Goal: Complete application form: Complete application form

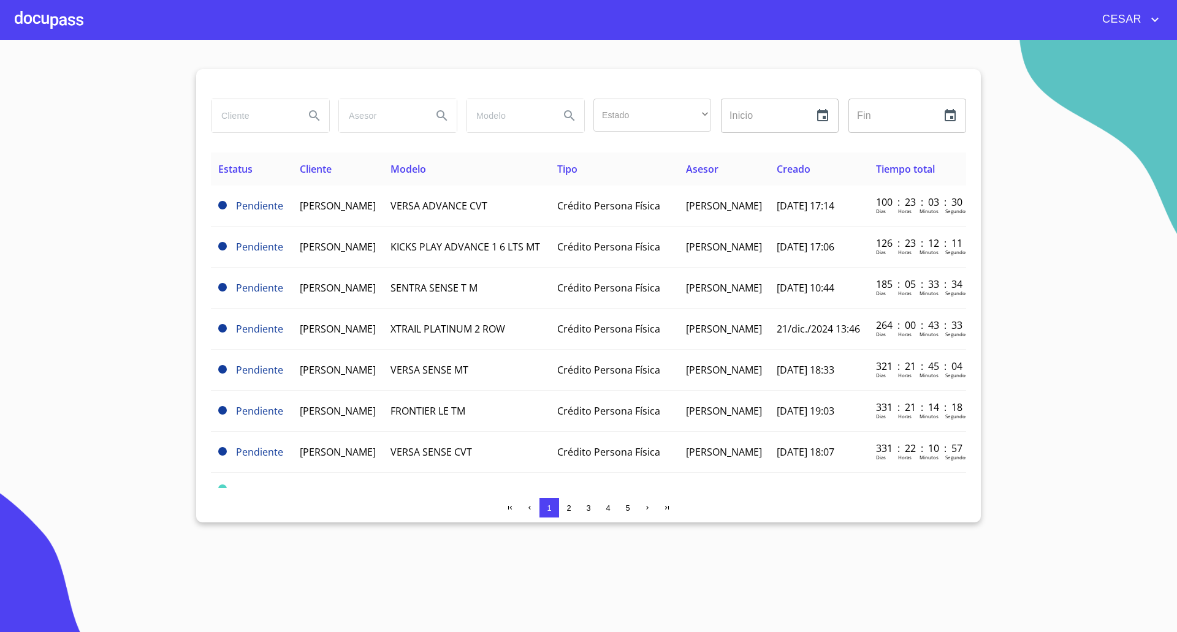
click at [47, 25] on div at bounding box center [49, 19] width 69 height 39
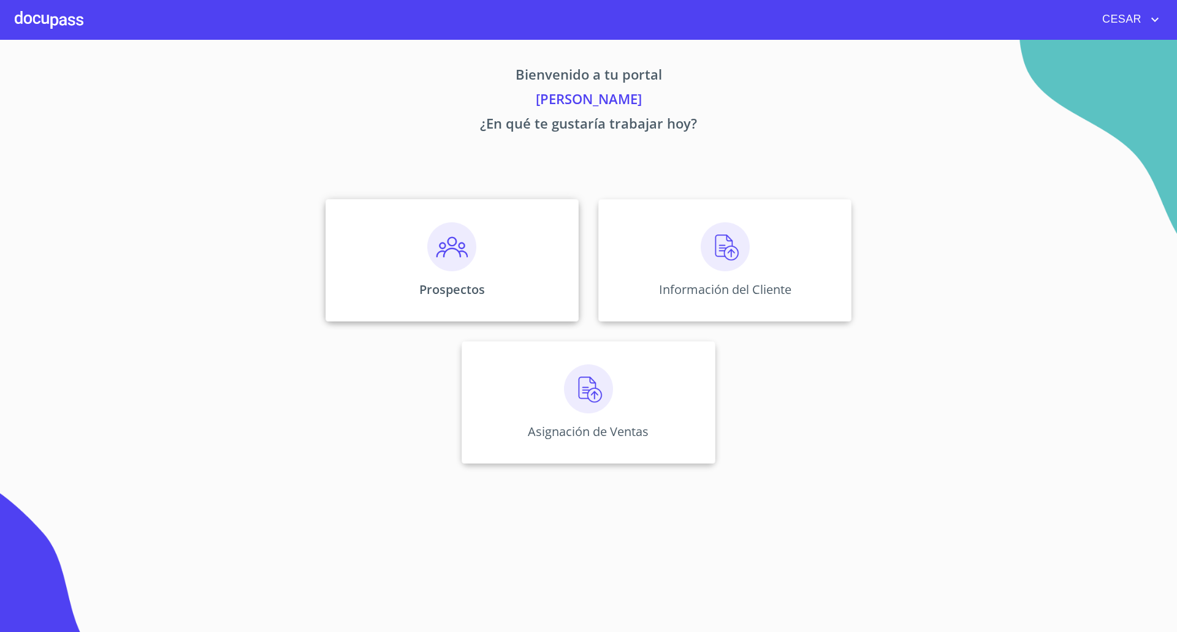
click at [490, 283] on div "Prospectos" at bounding box center [451, 260] width 253 height 123
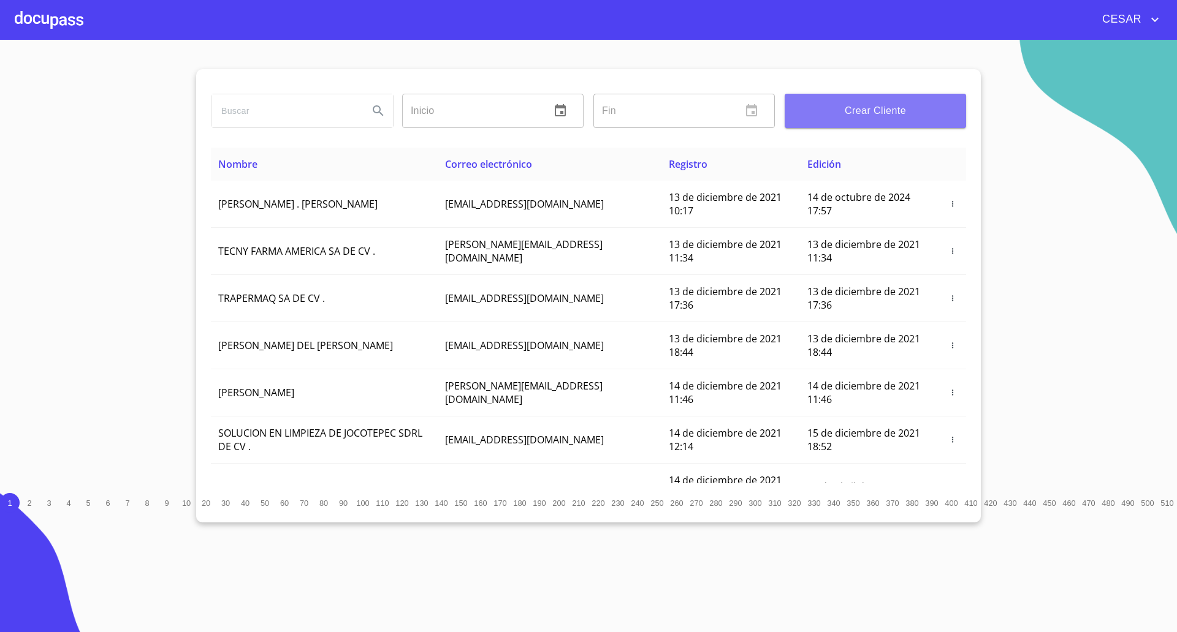
click at [823, 118] on span "Crear Cliente" at bounding box center [875, 110] width 162 height 17
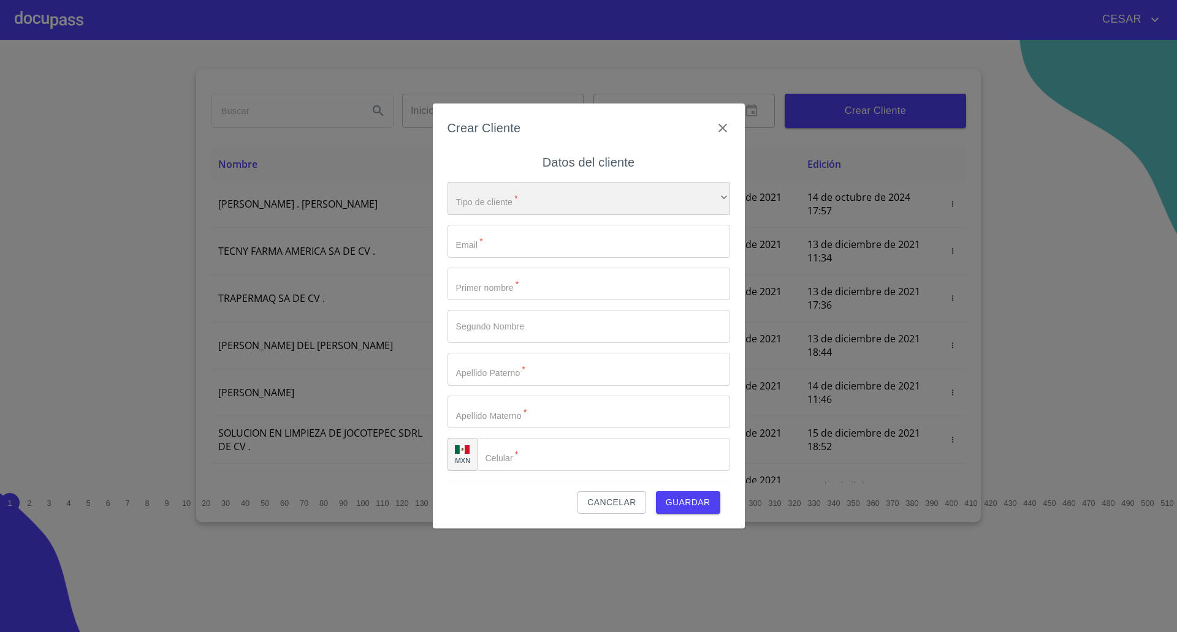
click at [605, 205] on div "​" at bounding box center [588, 198] width 283 height 33
click at [526, 207] on li "Persona Física" at bounding box center [582, 207] width 271 height 22
click at [515, 246] on input "Tipo de cliente   *" at bounding box center [588, 241] width 283 height 33
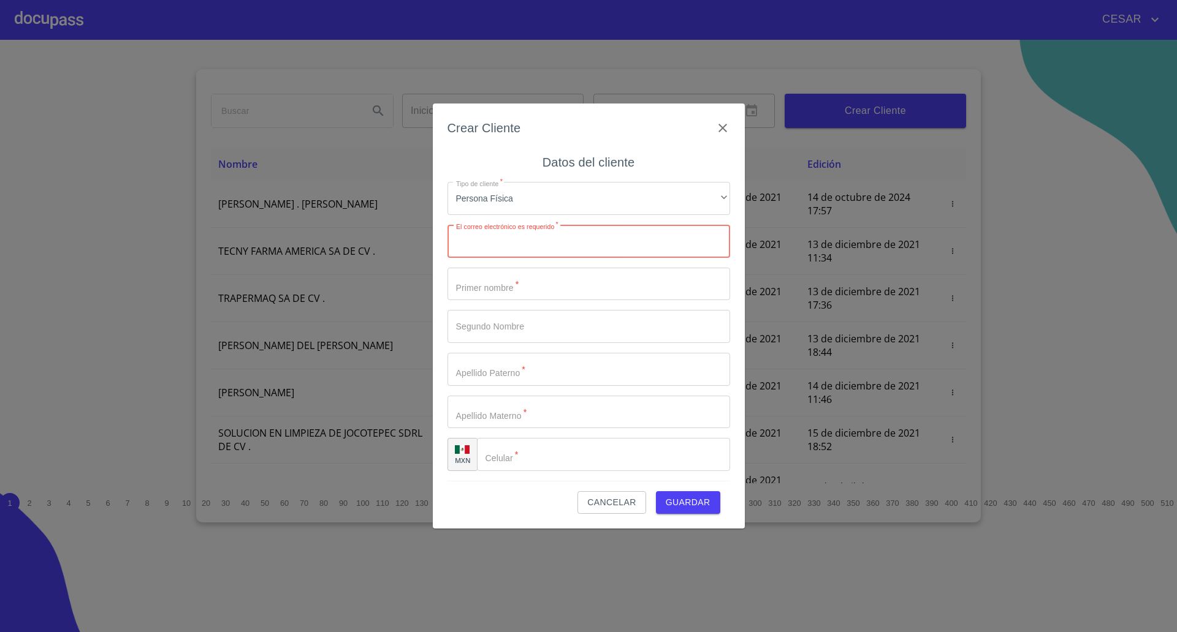
paste input "[EMAIL_ADDRESS][DOMAIN_NAME]"
type input "[EMAIL_ADDRESS][DOMAIN_NAME]"
click at [490, 286] on input "Tipo de cliente   *" at bounding box center [588, 284] width 283 height 33
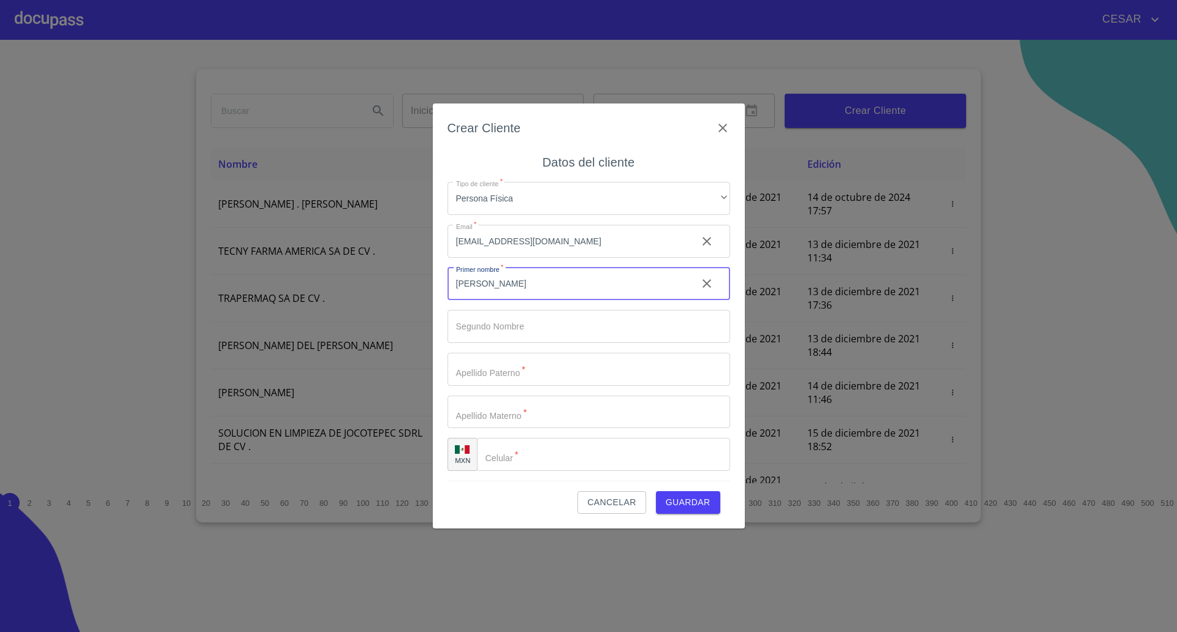
type input "[PERSON_NAME]"
type input "Guadalupe"
type input "[PERSON_NAME]"
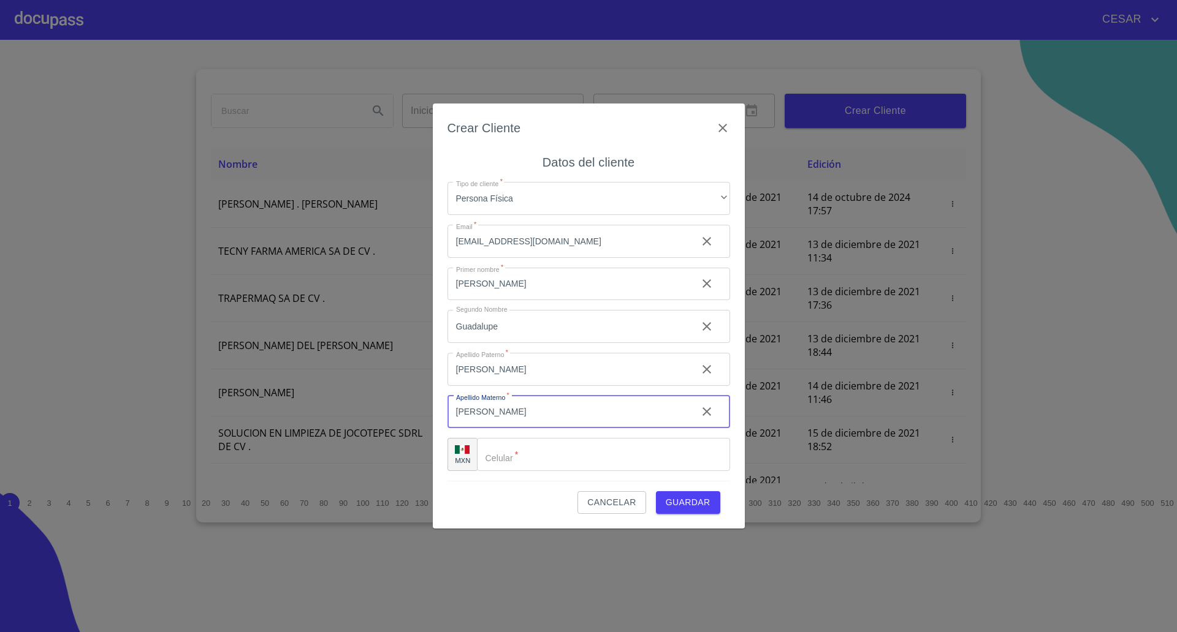
type input "[PERSON_NAME]"
type input "[PHONE_NUMBER]"
click at [684, 504] on span "Guardar" at bounding box center [688, 502] width 45 height 15
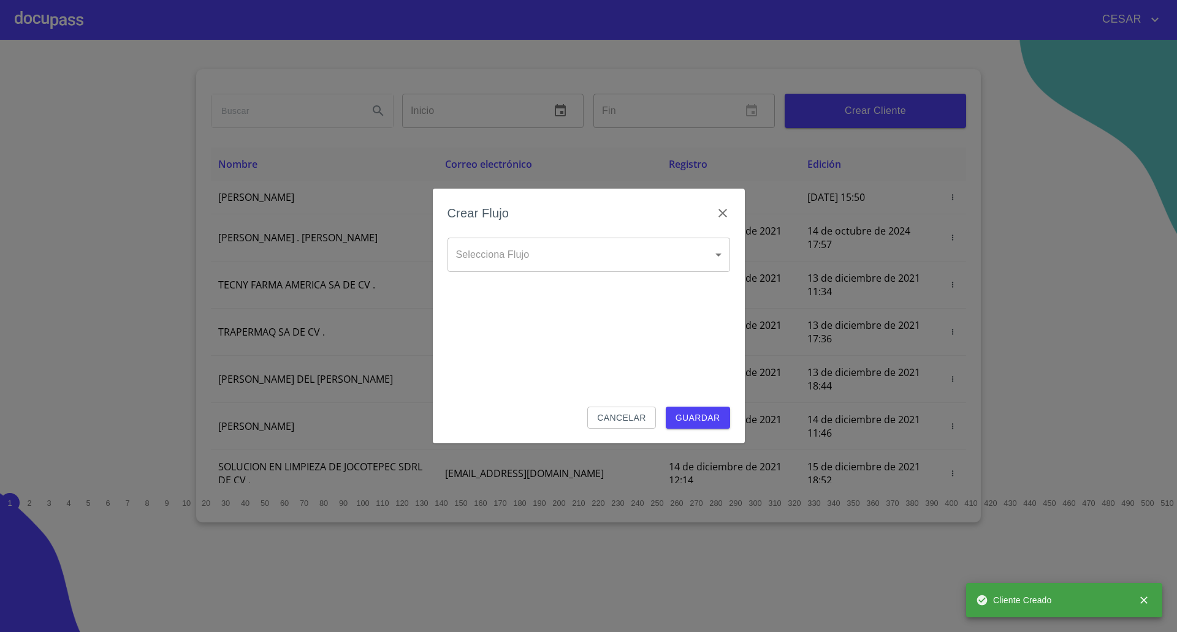
click at [533, 249] on body "[PERSON_NAME] ​ Fin ​ Crear Cliente Nombre Correo electrónico Registro Edición …" at bounding box center [588, 316] width 1177 height 632
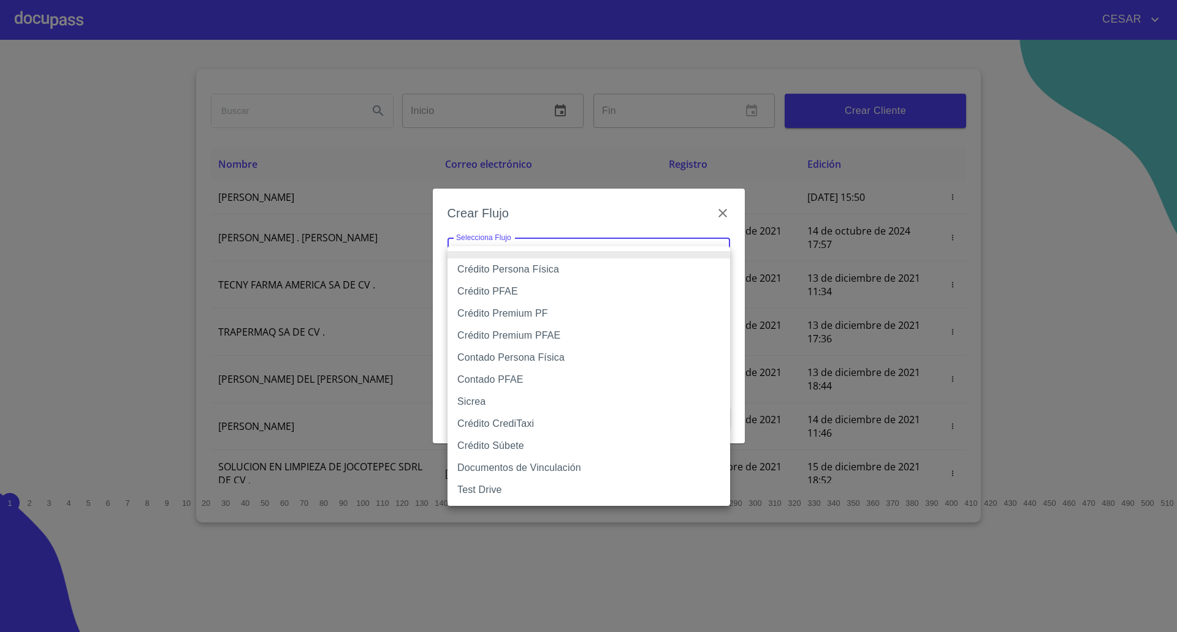
click at [523, 270] on li "Crédito Persona Física" at bounding box center [588, 270] width 283 height 22
type input "61b033e49b8c202ad5bb7912"
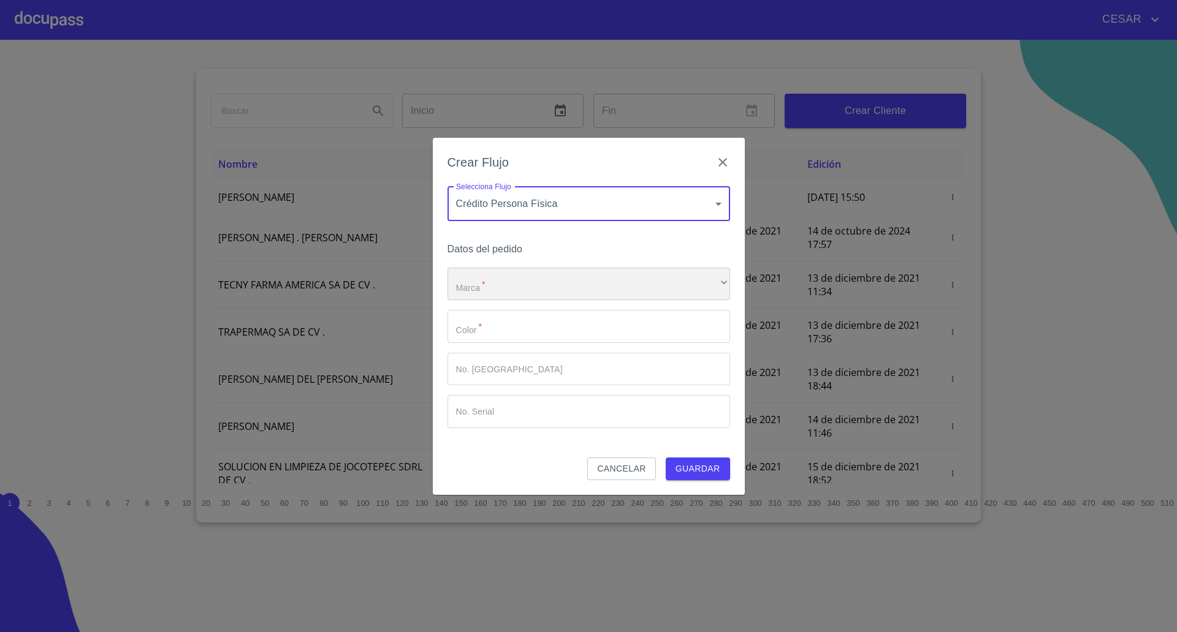
click at [498, 282] on div "​" at bounding box center [588, 284] width 283 height 33
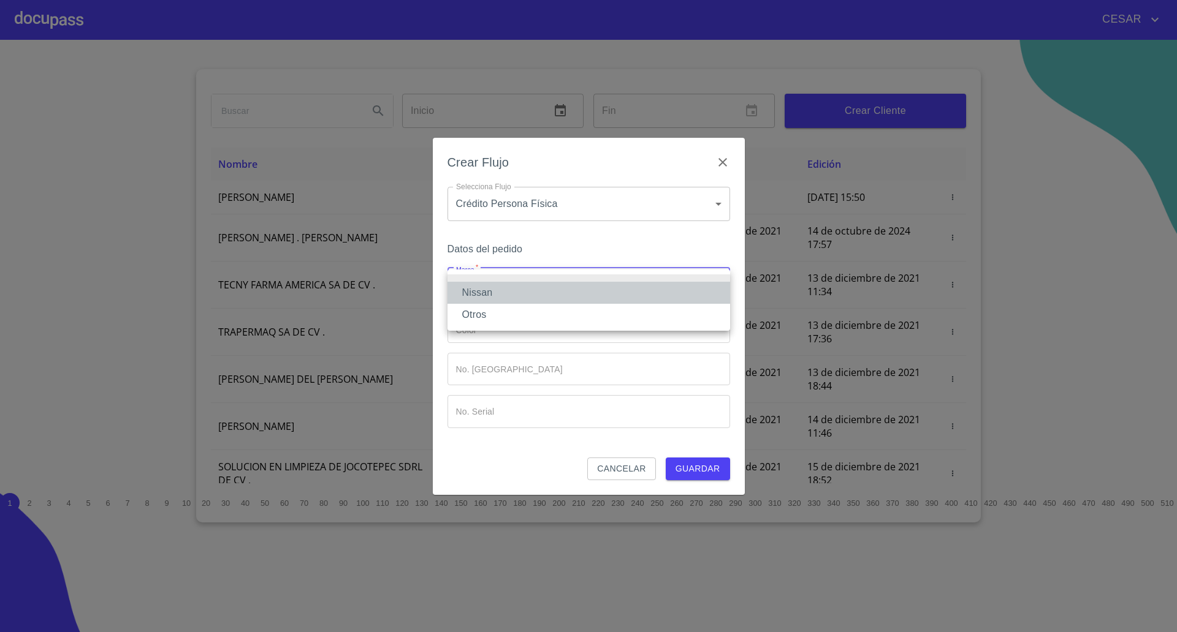
click at [490, 286] on li "Nissan" at bounding box center [588, 293] width 283 height 22
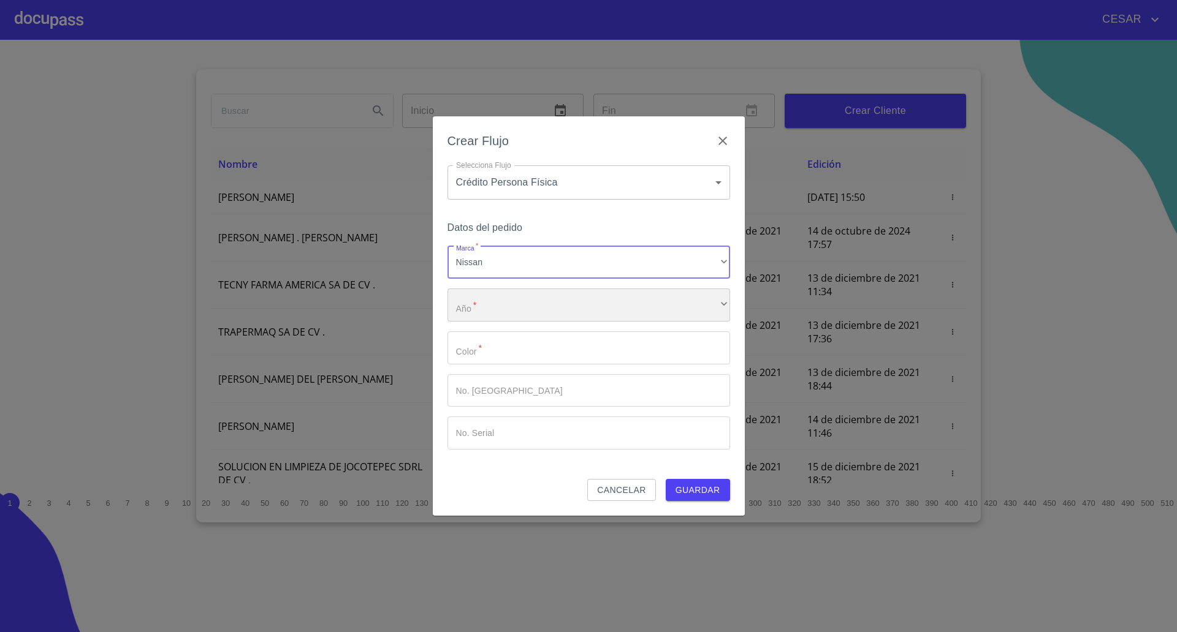
click at [493, 308] on div "​" at bounding box center [588, 305] width 283 height 33
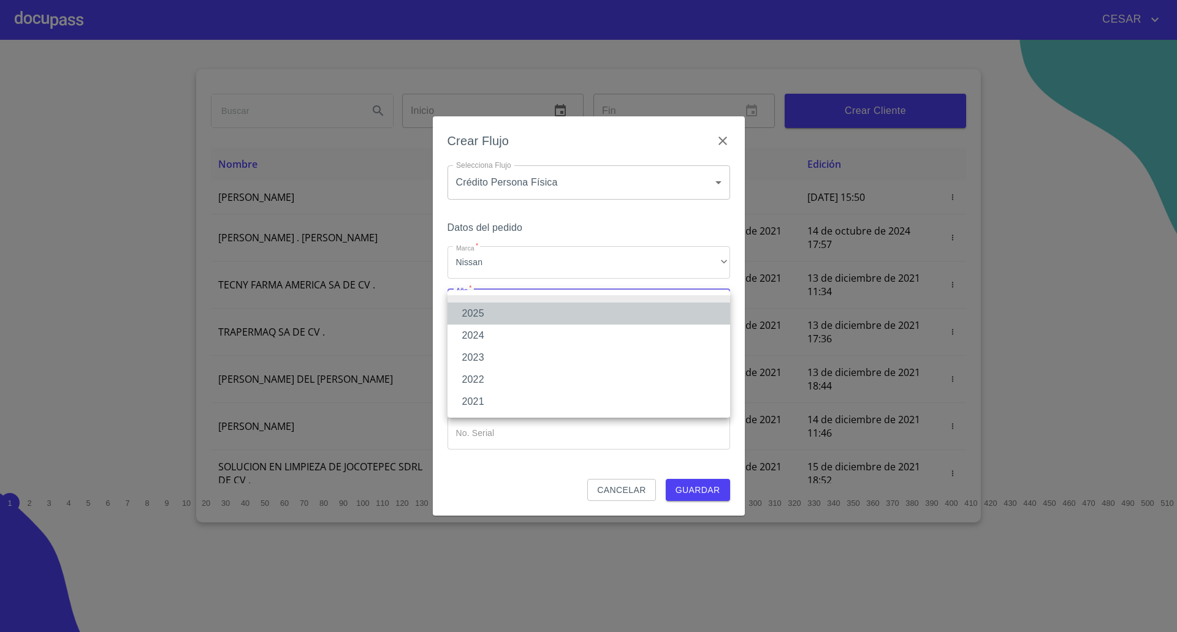
click at [485, 316] on li "2025" at bounding box center [588, 314] width 283 height 22
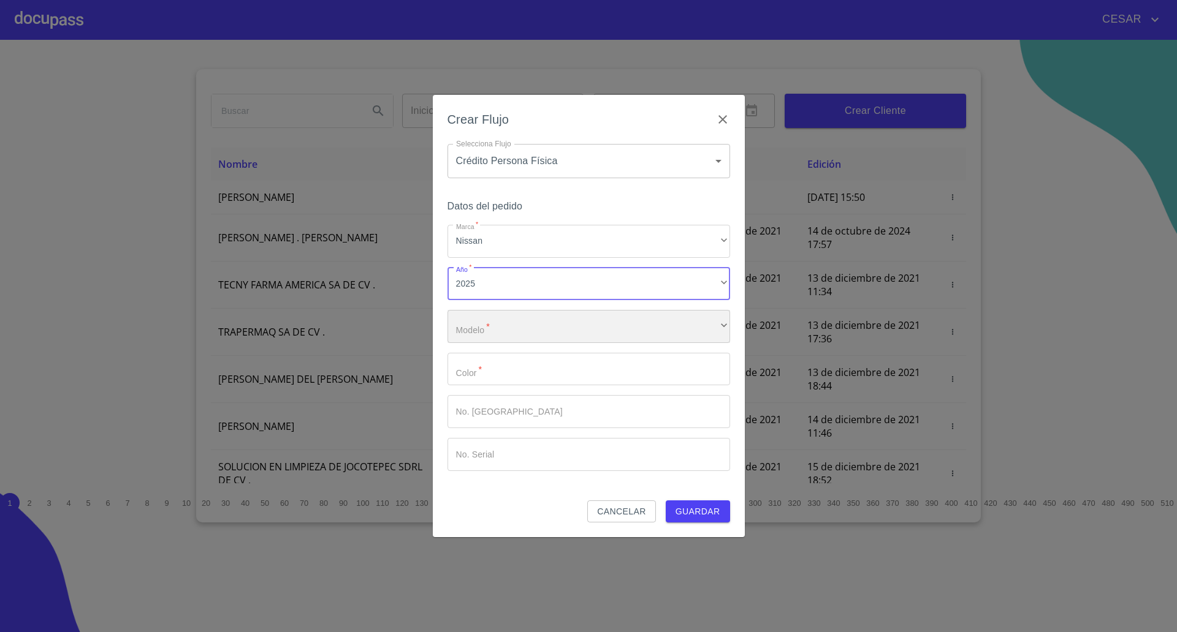
click at [491, 330] on div "​" at bounding box center [588, 326] width 283 height 33
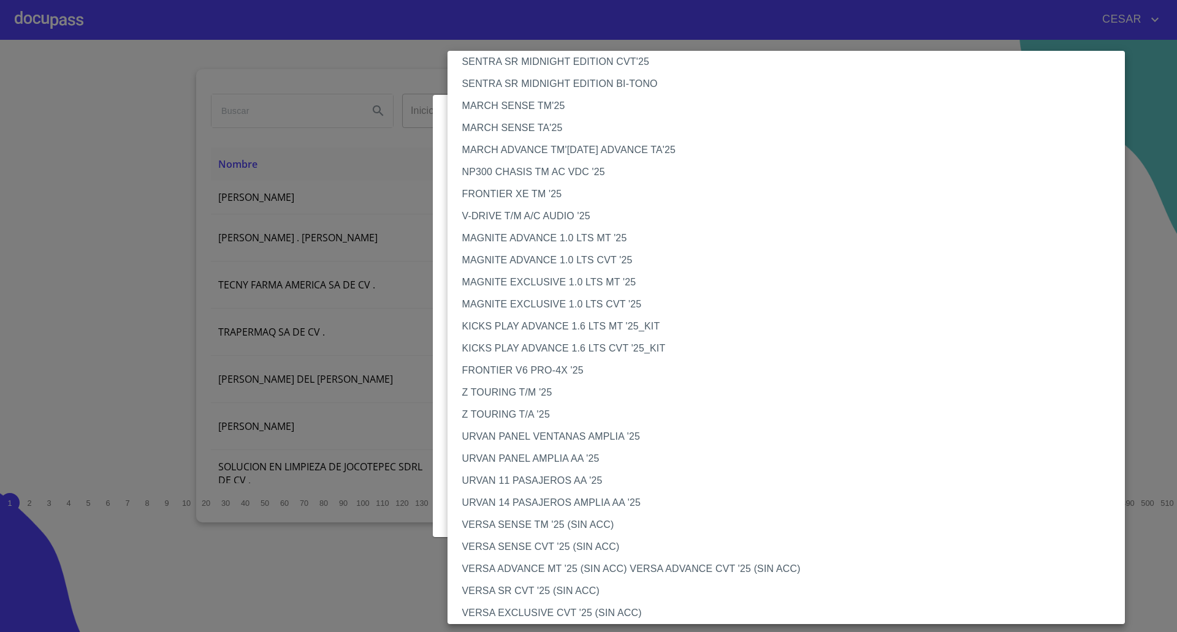
scroll to position [310, 0]
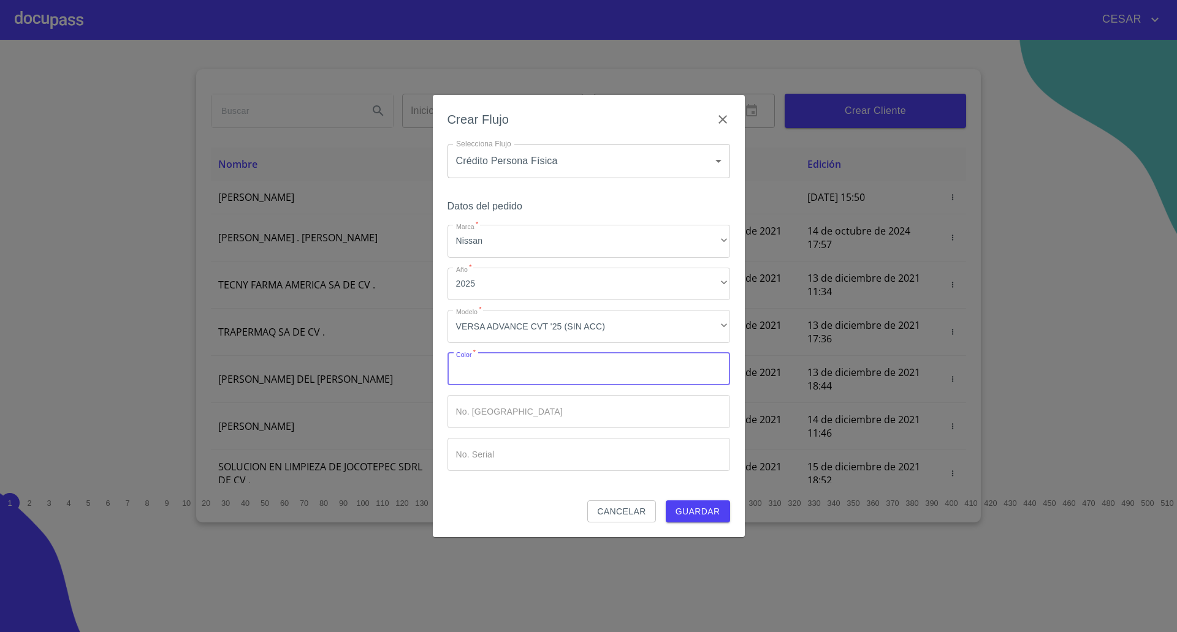
click at [517, 363] on input "Marca   *" at bounding box center [588, 369] width 283 height 33
type input "gris"
click at [710, 503] on button "Guardar" at bounding box center [698, 512] width 64 height 23
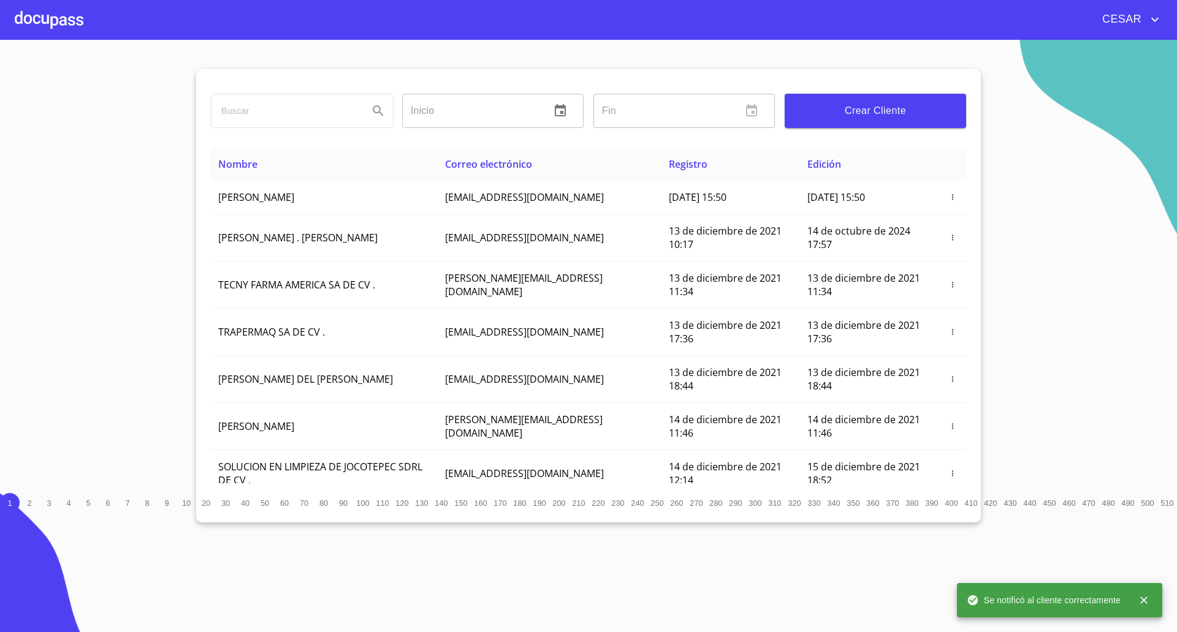
click at [46, 26] on div at bounding box center [49, 19] width 69 height 39
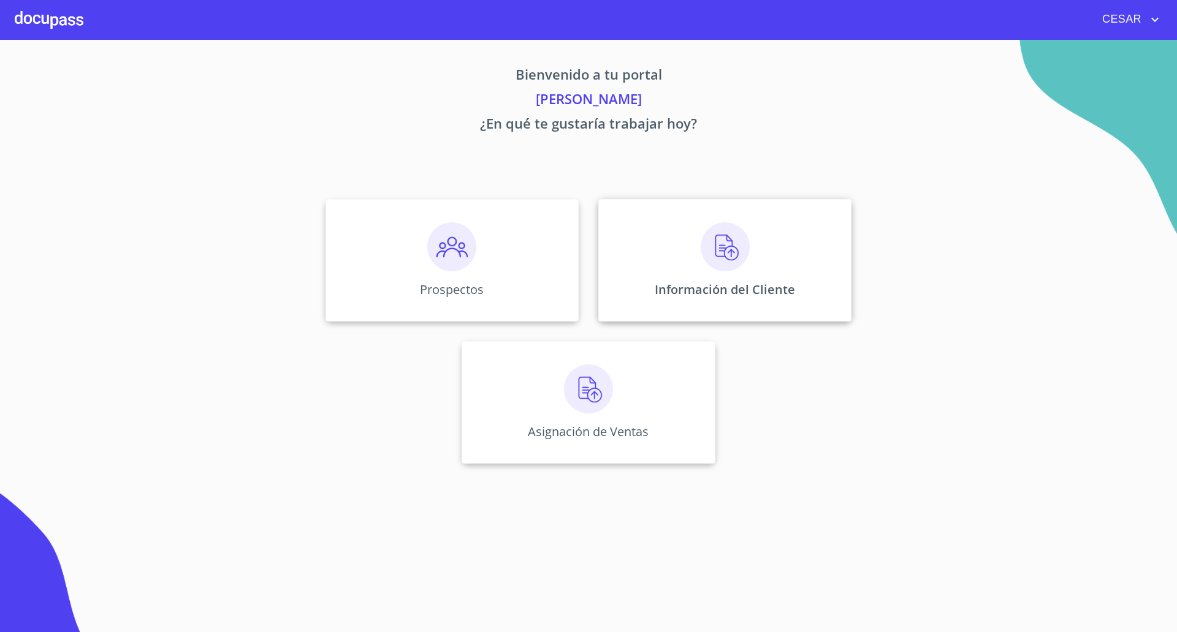
click at [723, 238] on img at bounding box center [724, 246] width 49 height 49
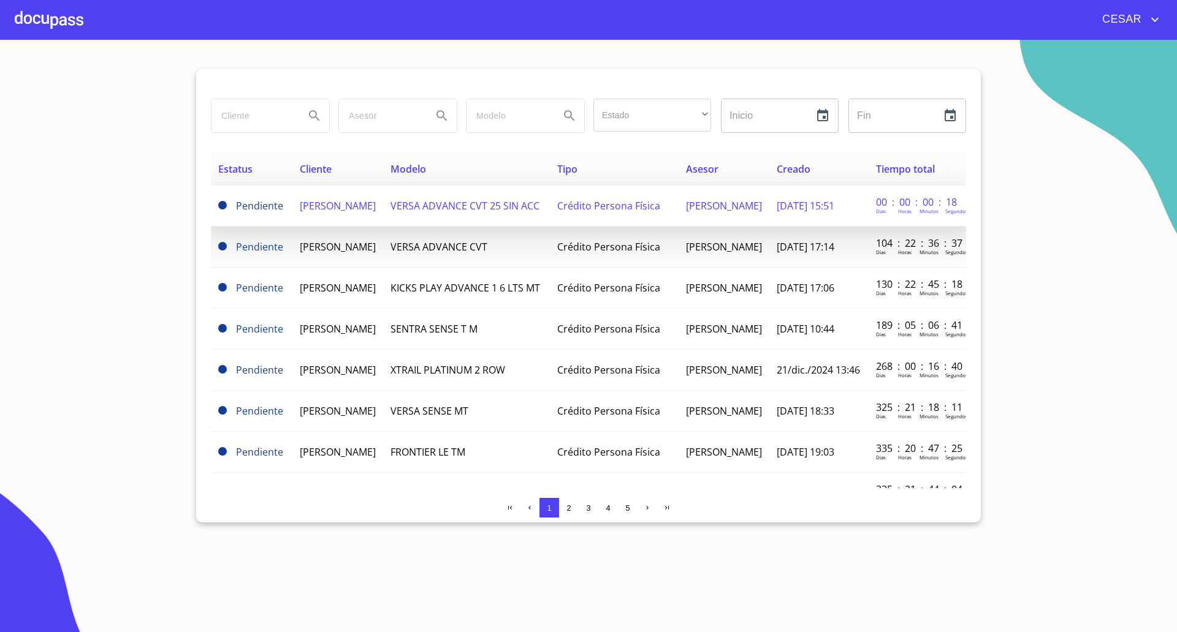
click at [376, 210] on span "[PERSON_NAME]" at bounding box center [338, 205] width 76 height 13
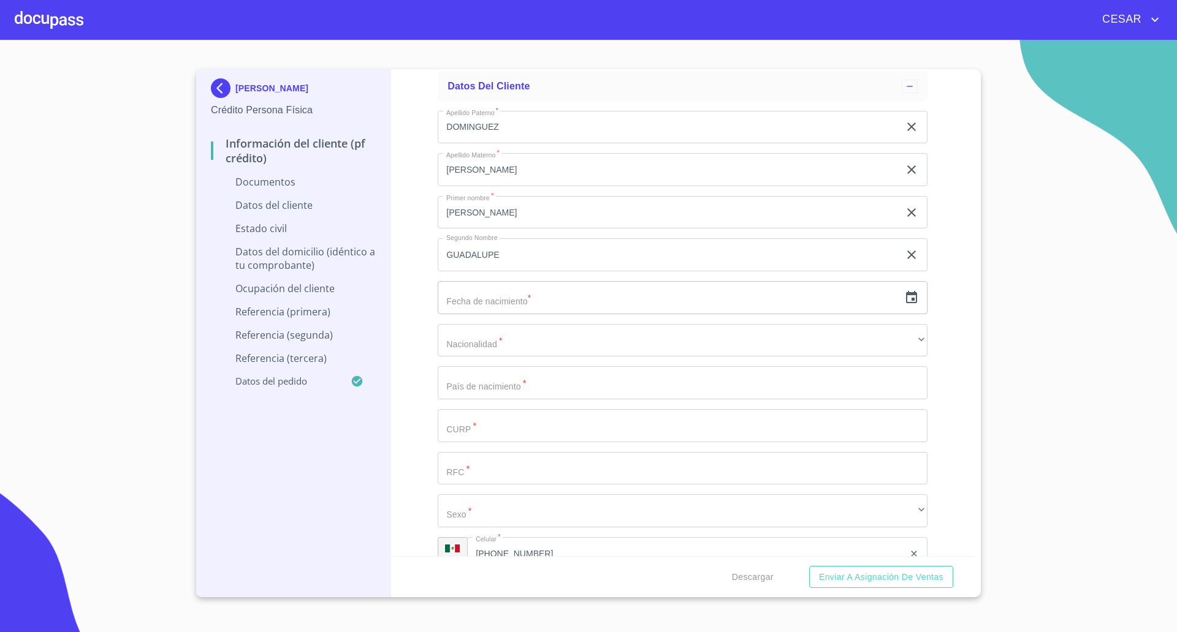
scroll to position [1532, 0]
click at [512, 256] on input "text" at bounding box center [668, 259] width 461 height 33
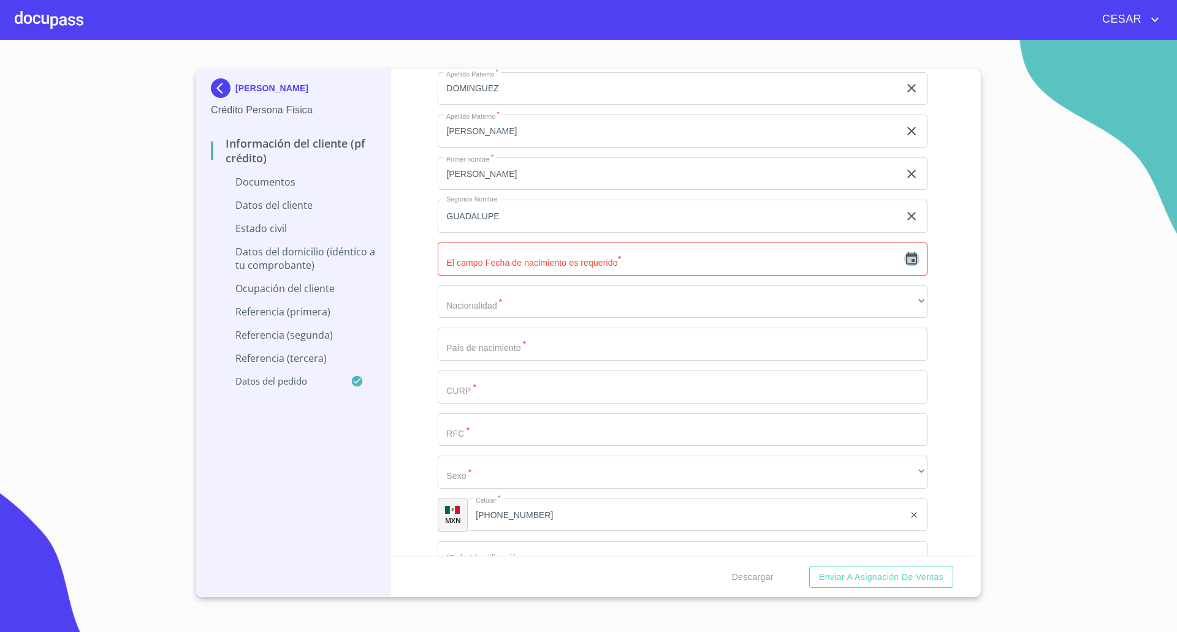
click at [904, 262] on icon "button" at bounding box center [911, 259] width 15 height 15
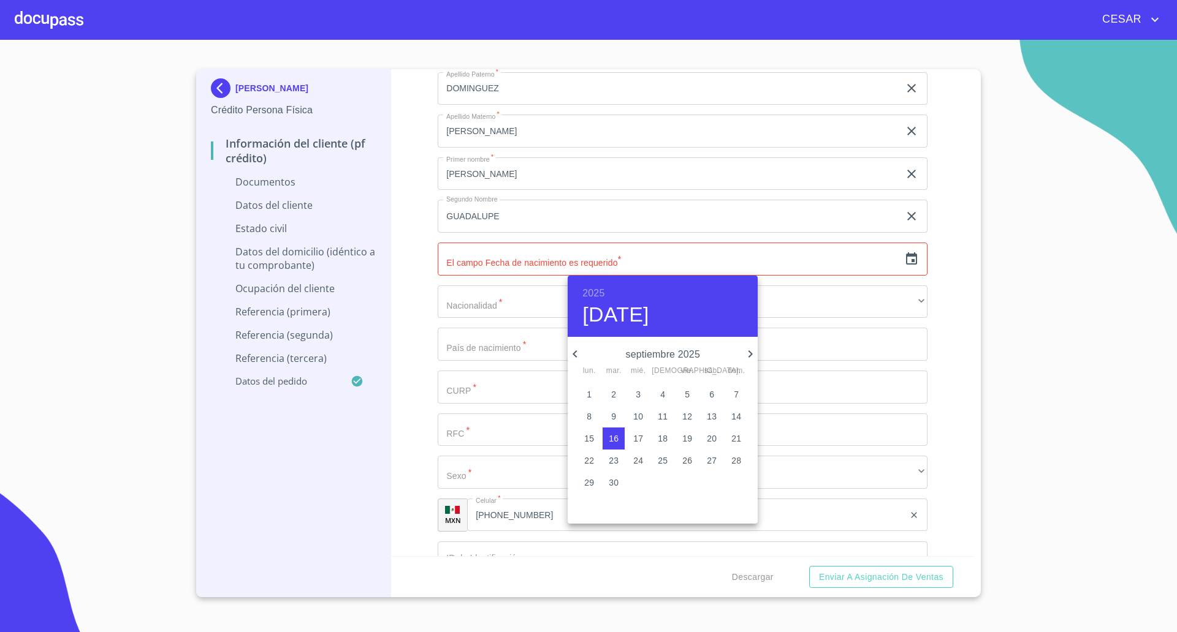
click at [602, 294] on h6 "2025" at bounding box center [593, 293] width 22 height 17
click at [664, 381] on div "1967" at bounding box center [662, 381] width 190 height 25
click at [750, 355] on icon "button" at bounding box center [750, 354] width 15 height 15
click at [591, 503] on p "30" at bounding box center [589, 505] width 10 height 12
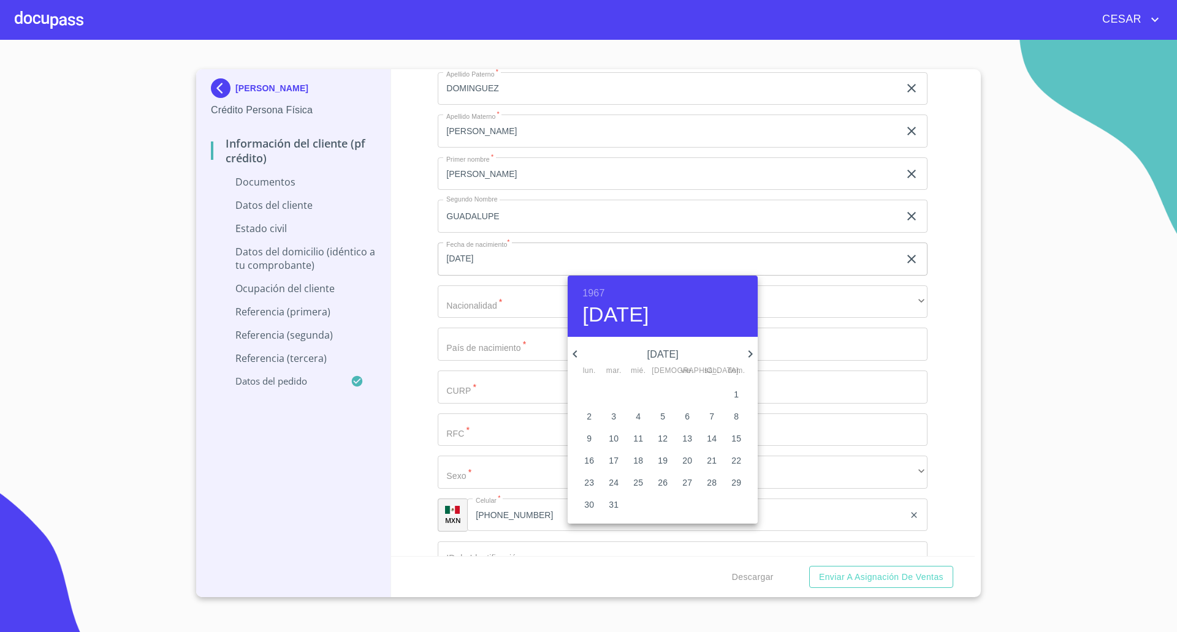
type input "30 de oct. de 1967"
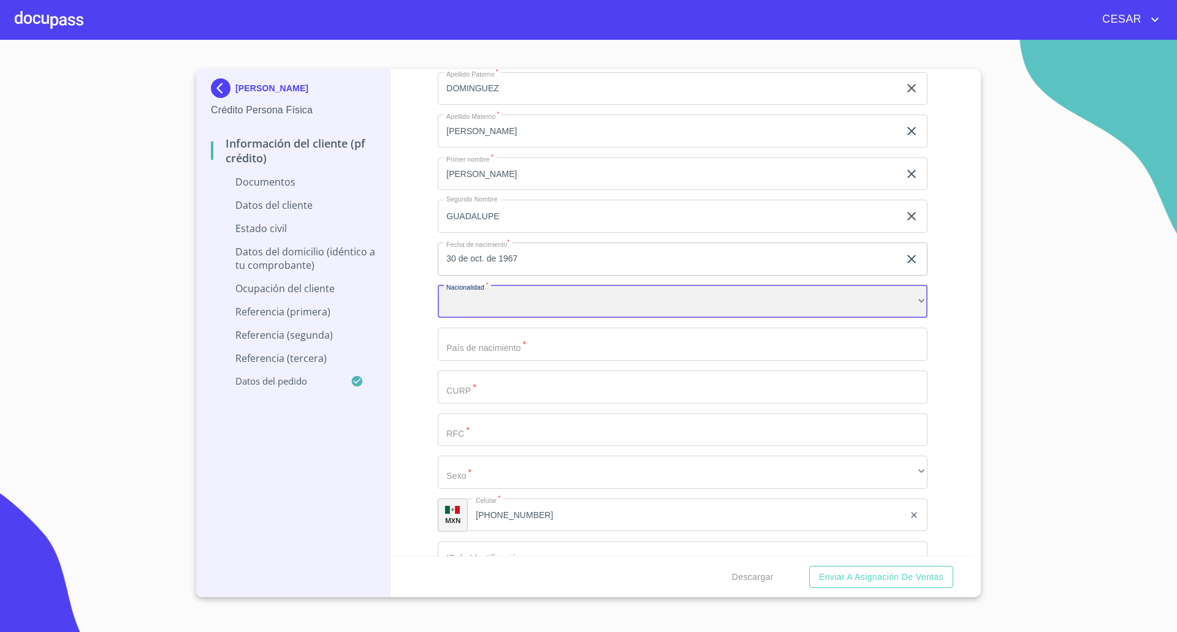
click at [520, 294] on div "​" at bounding box center [683, 302] width 490 height 33
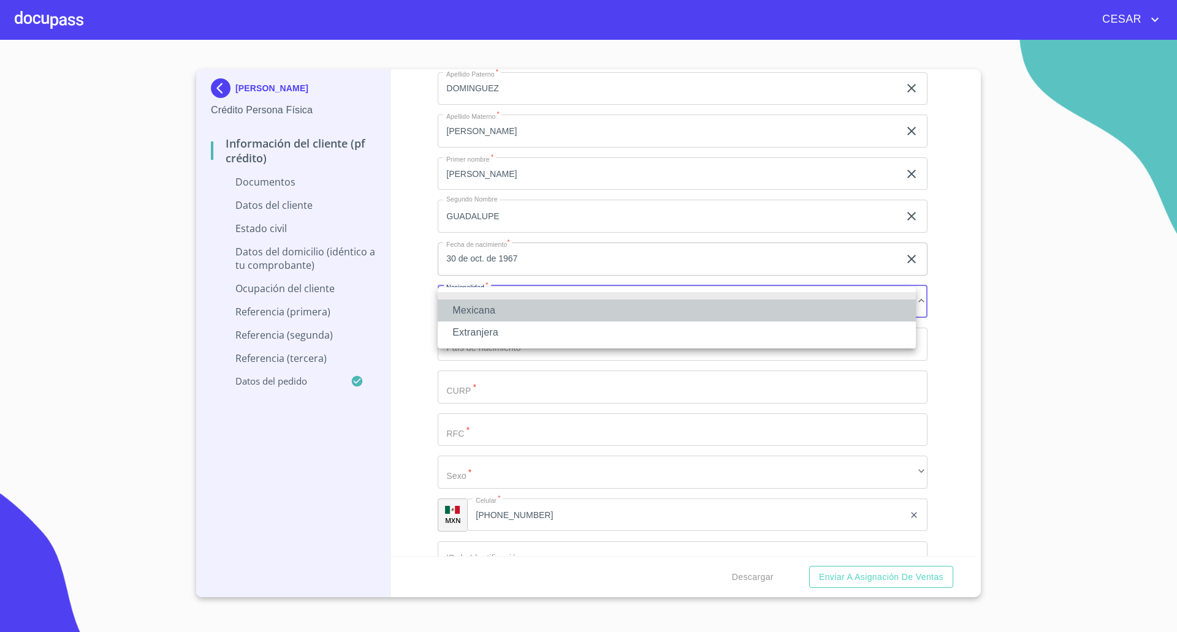
click at [493, 306] on li "Mexicana" at bounding box center [677, 311] width 478 height 22
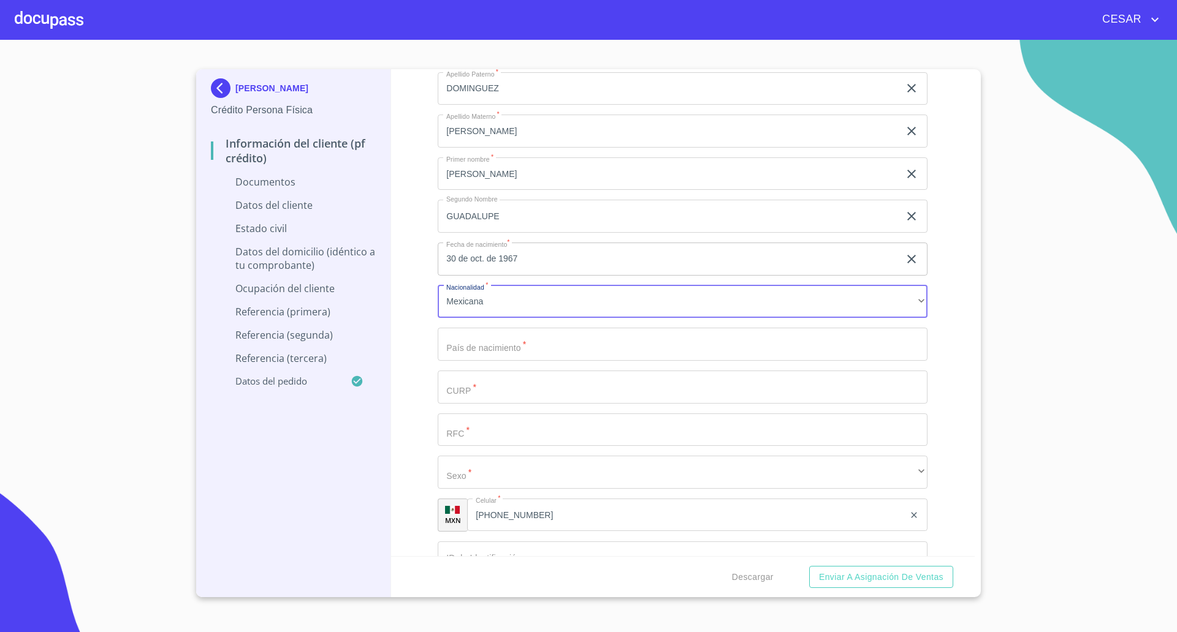
click at [501, 349] on input "Documento de identificación   *" at bounding box center [683, 344] width 490 height 33
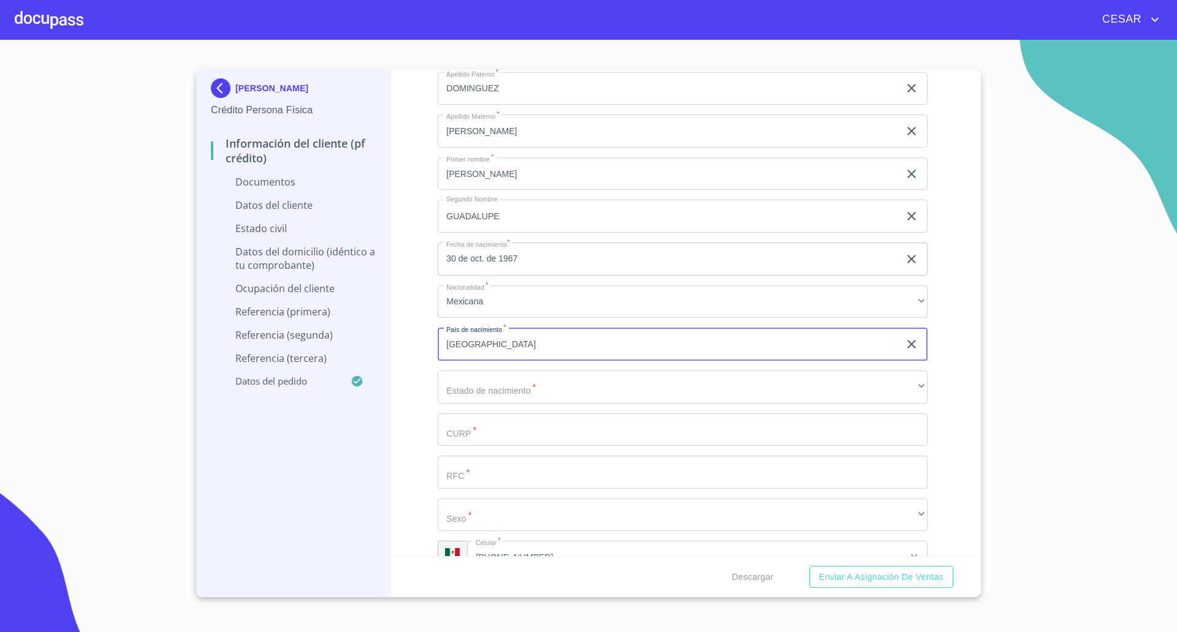
type input "[GEOGRAPHIC_DATA]"
click at [809, 566] on button "Enviar a Asignación de Ventas" at bounding box center [881, 577] width 144 height 23
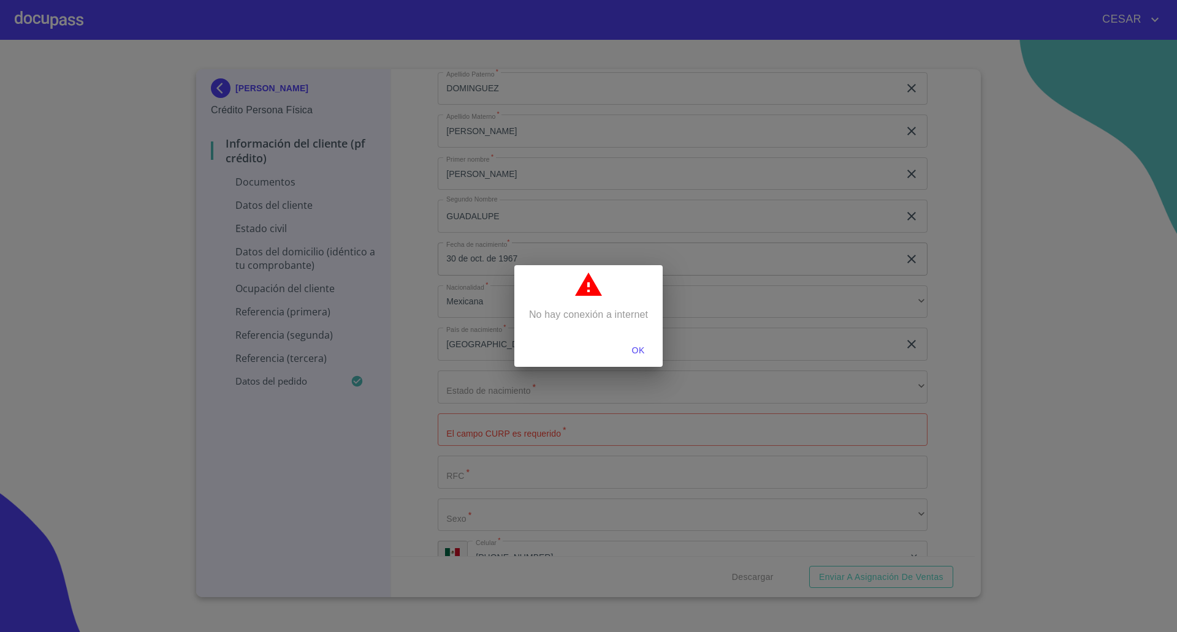
click at [646, 349] on span "OK" at bounding box center [637, 350] width 29 height 15
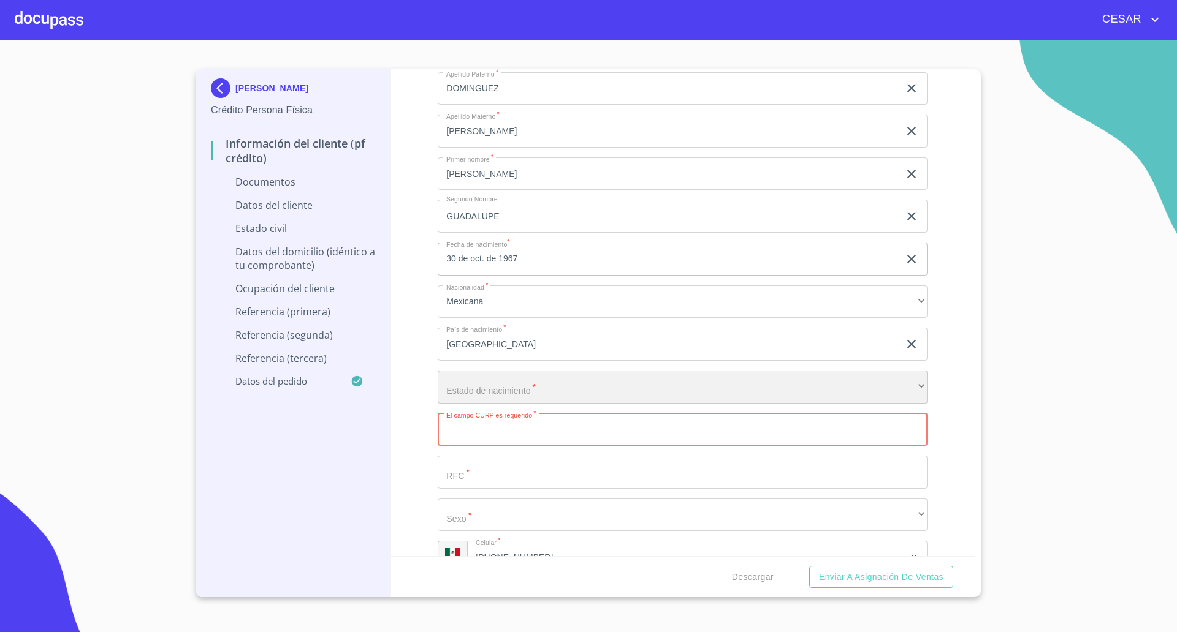
click at [503, 386] on div "​" at bounding box center [683, 387] width 490 height 33
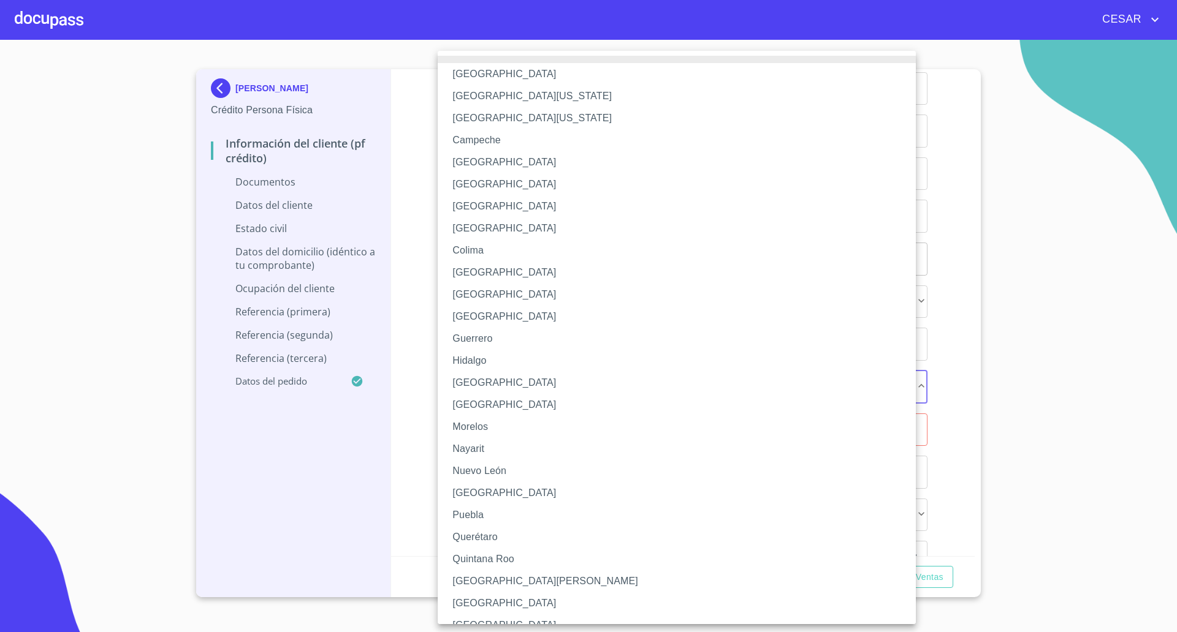
click at [474, 603] on li "[GEOGRAPHIC_DATA]" at bounding box center [683, 604] width 490 height 22
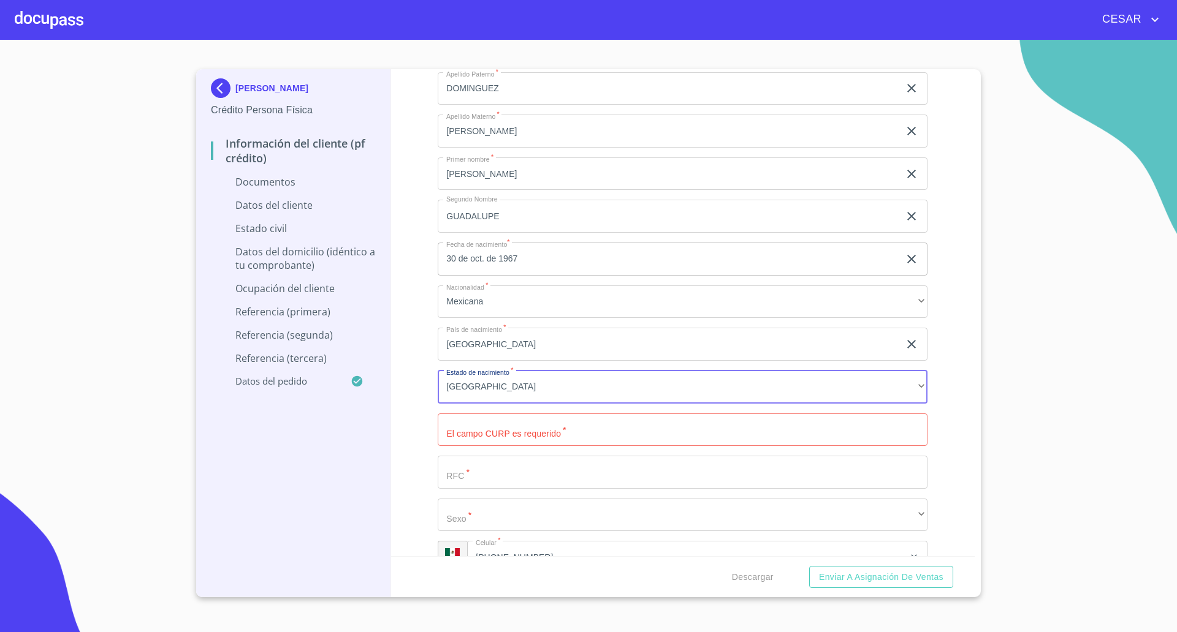
click at [494, 425] on input "Documento de identificación   *" at bounding box center [683, 430] width 490 height 33
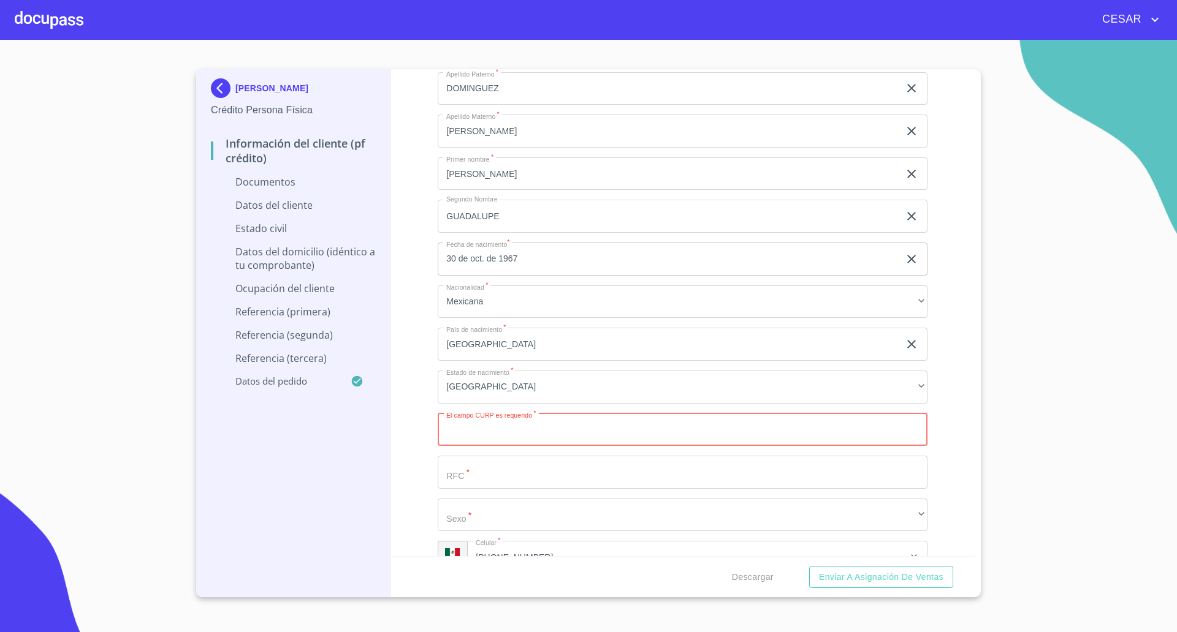
paste input "DOAS671030MSLMLN01"
type input "DOAS671030MSLMLN01"
click at [453, 471] on input "Documento de identificación   *" at bounding box center [683, 472] width 490 height 33
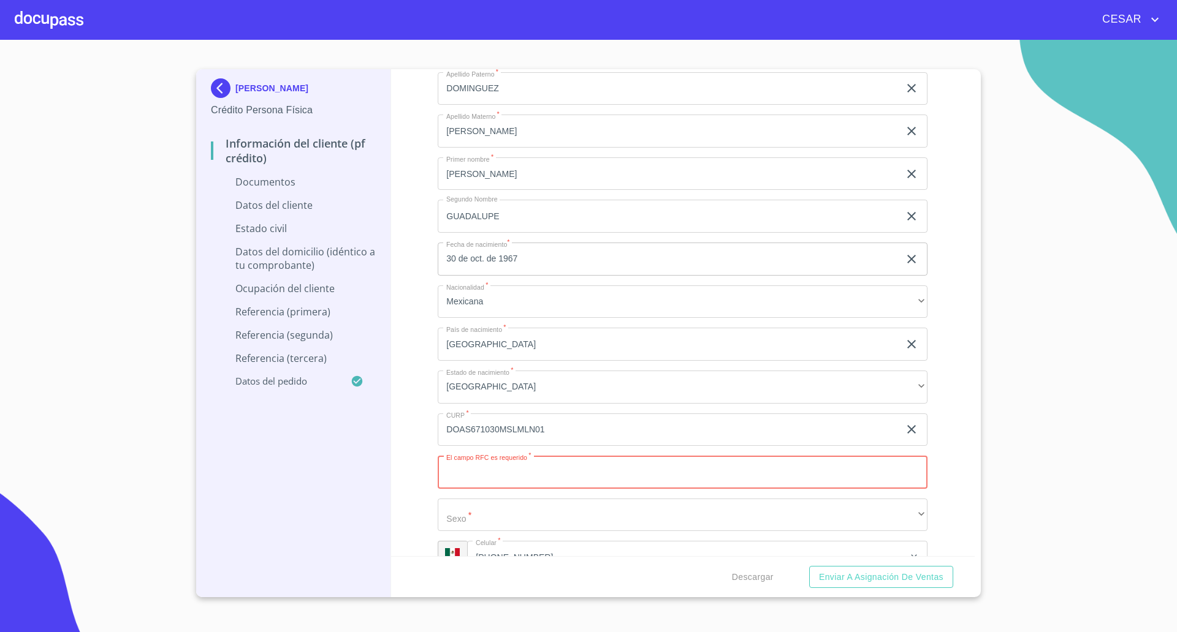
paste input "DOAS671030"
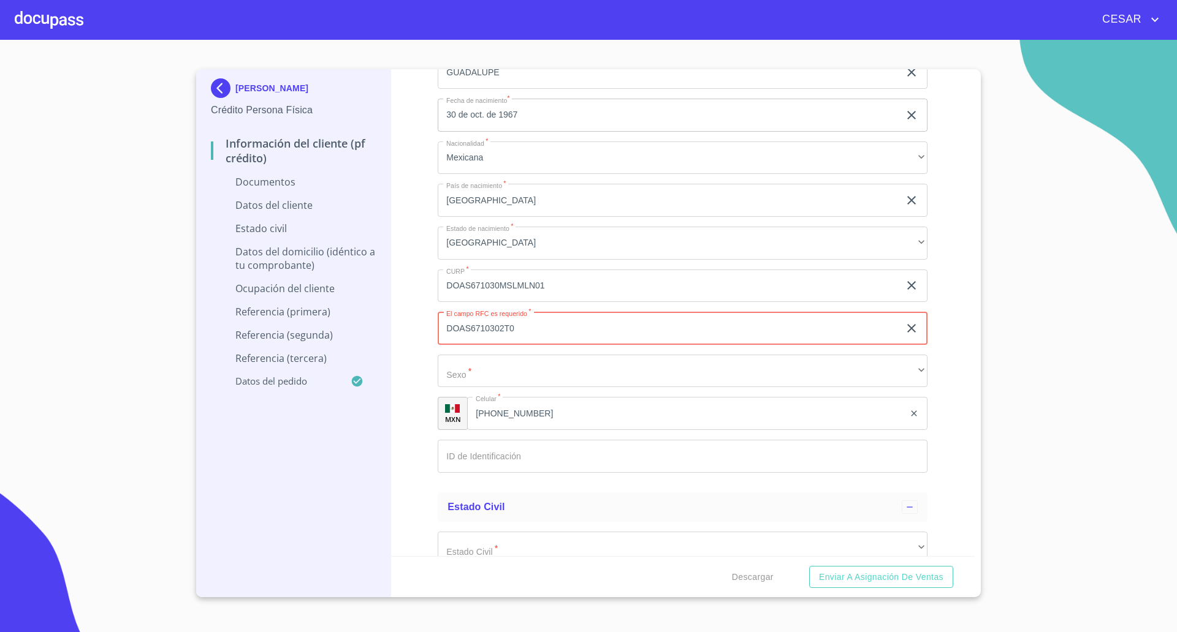
scroll to position [1685, 0]
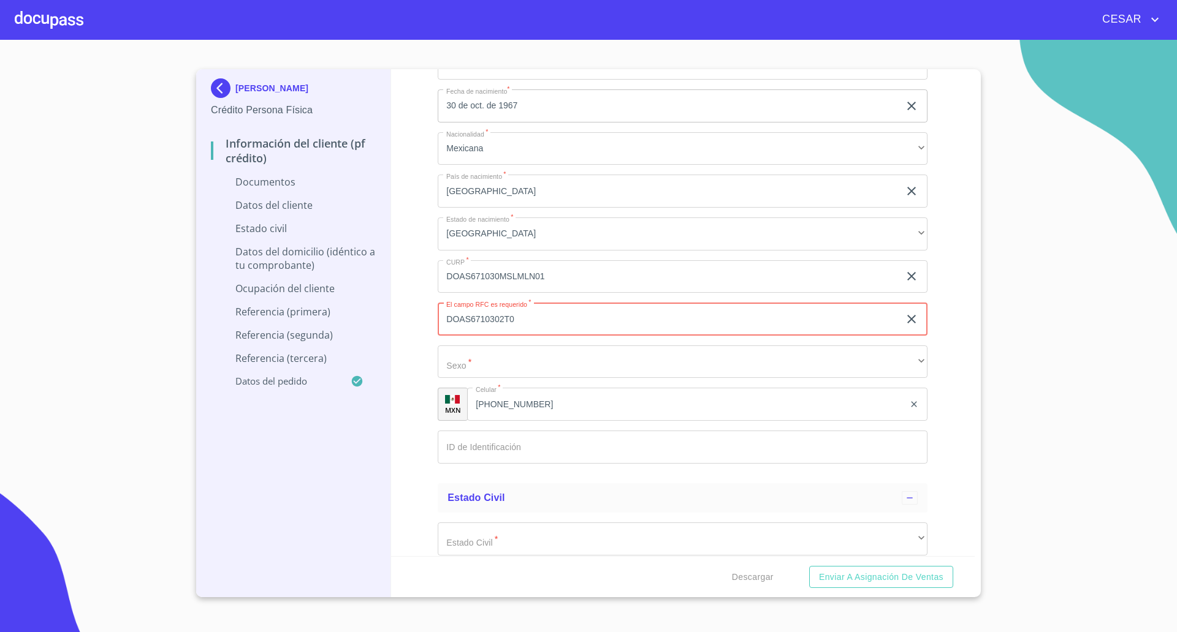
type input "DOAS6710302T0"
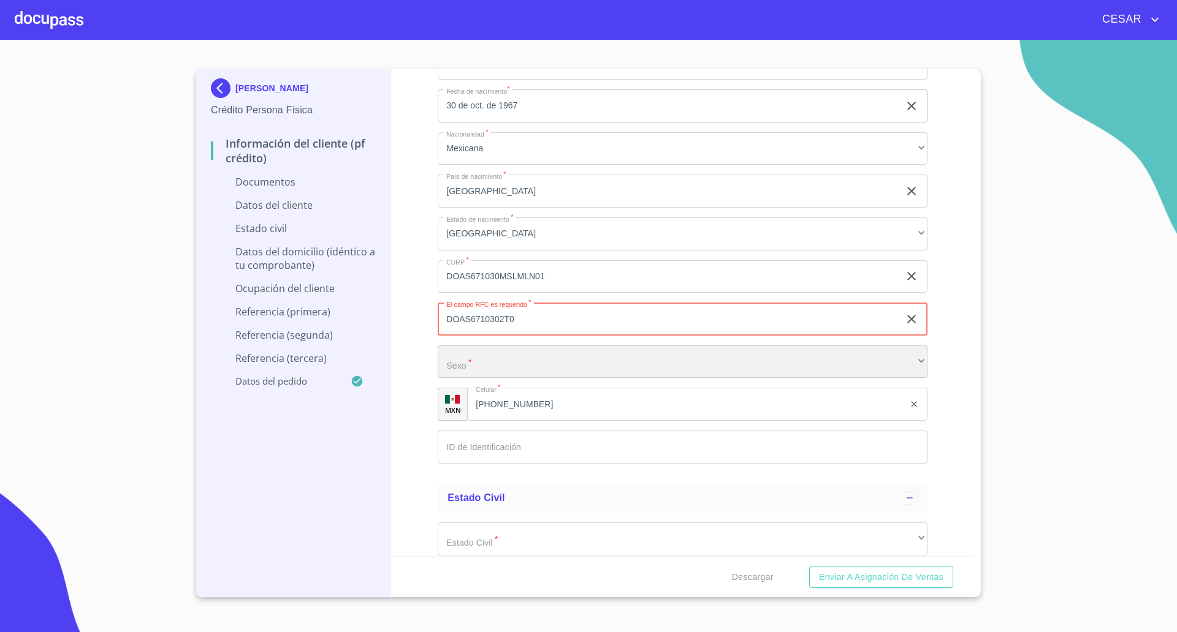
click at [497, 352] on div "​" at bounding box center [683, 362] width 490 height 33
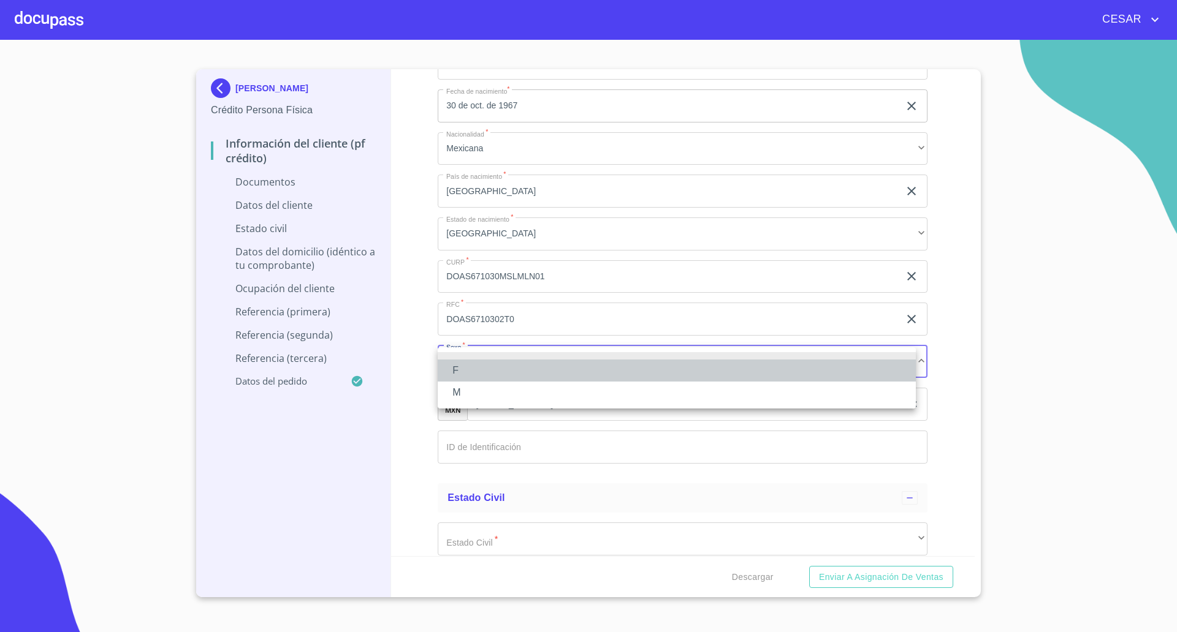
click at [466, 375] on li "F" at bounding box center [677, 371] width 478 height 22
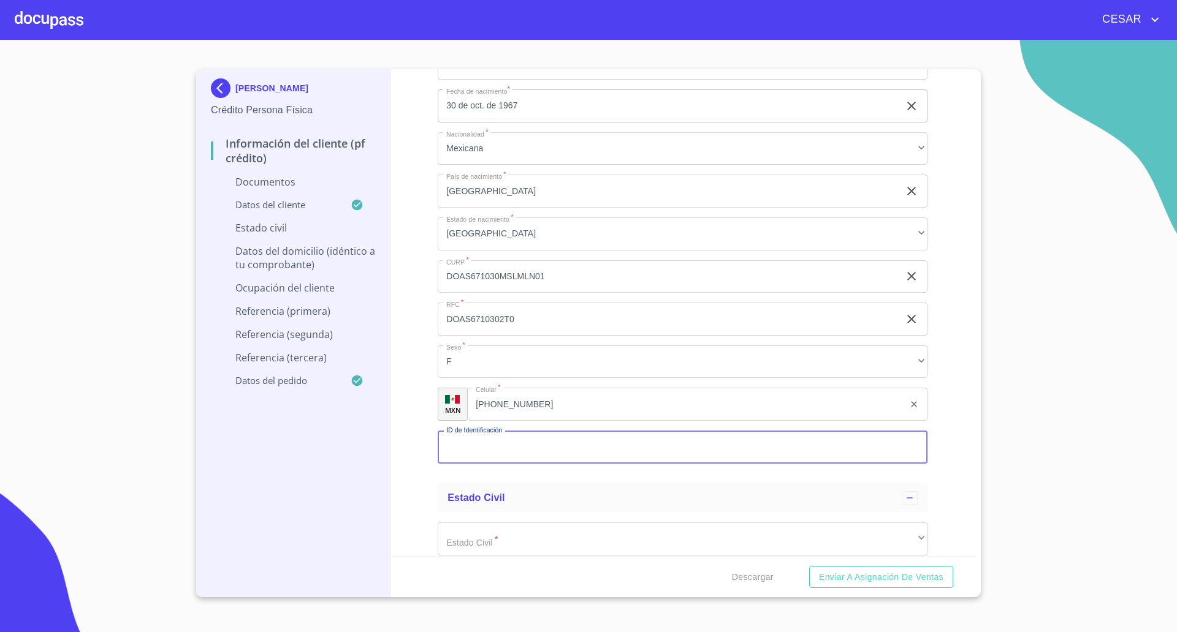
click at [519, 453] on input "Documento de identificación   *" at bounding box center [683, 447] width 490 height 33
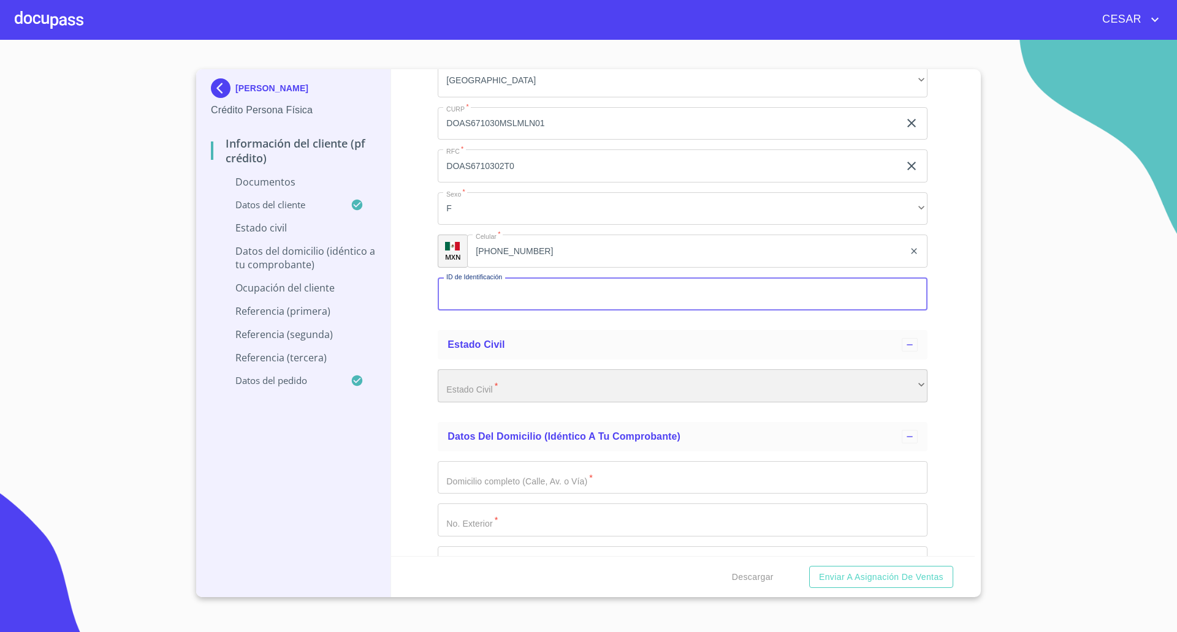
click at [512, 385] on div "​" at bounding box center [683, 386] width 490 height 33
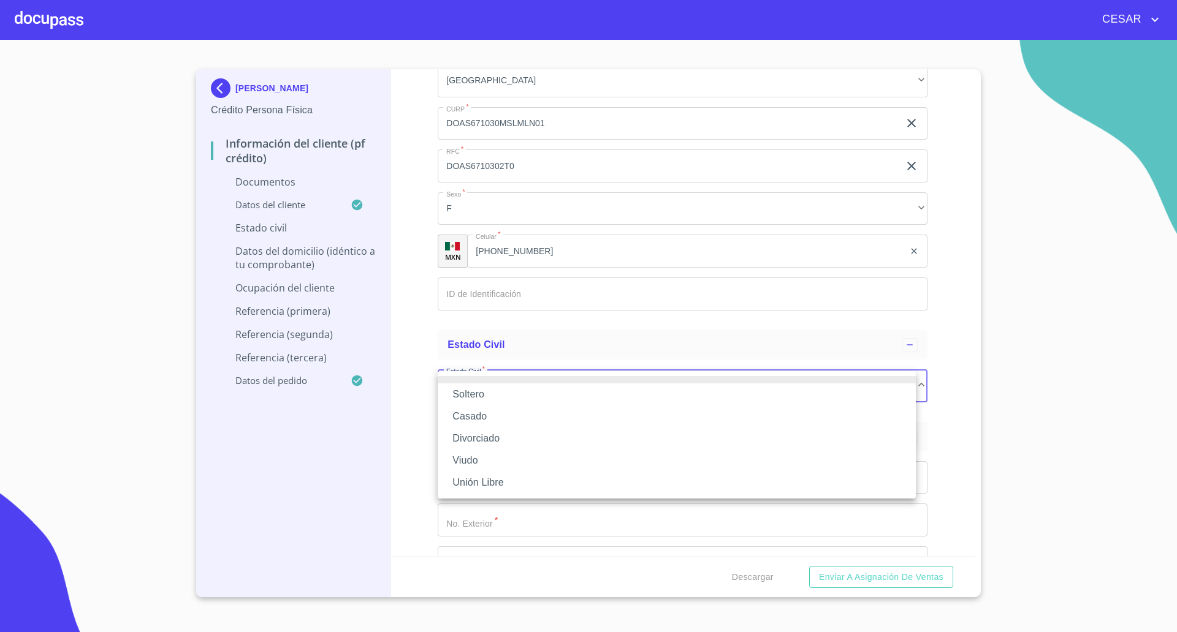
click at [474, 392] on li "Soltero" at bounding box center [677, 395] width 478 height 22
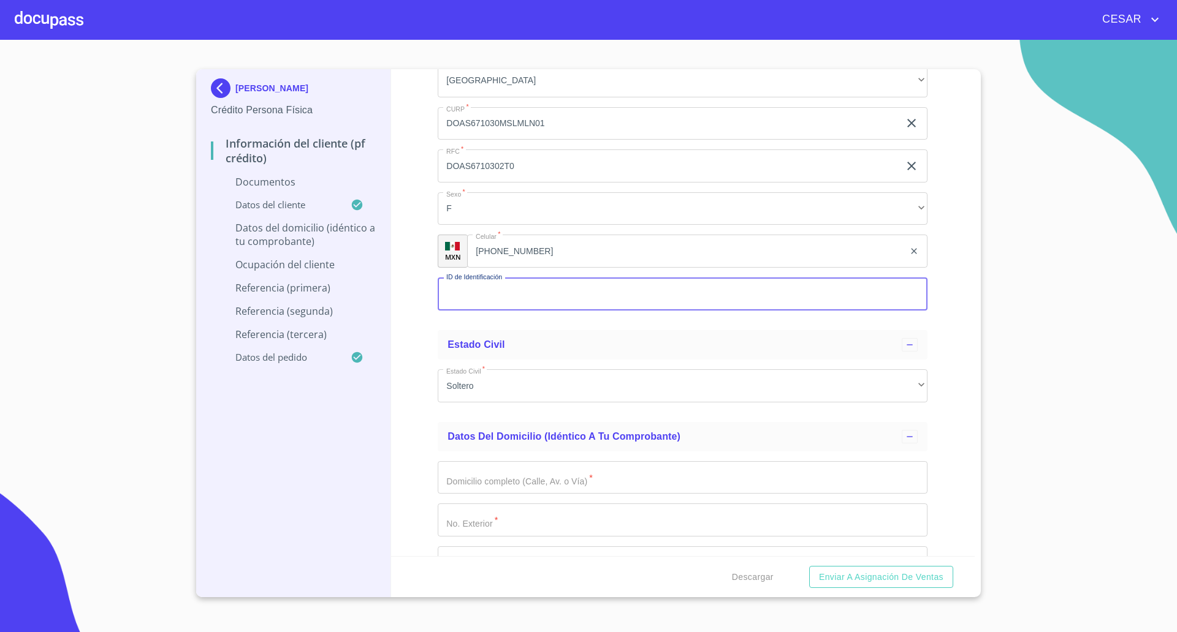
click at [477, 296] on input "Documento de identificación   *" at bounding box center [683, 294] width 490 height 33
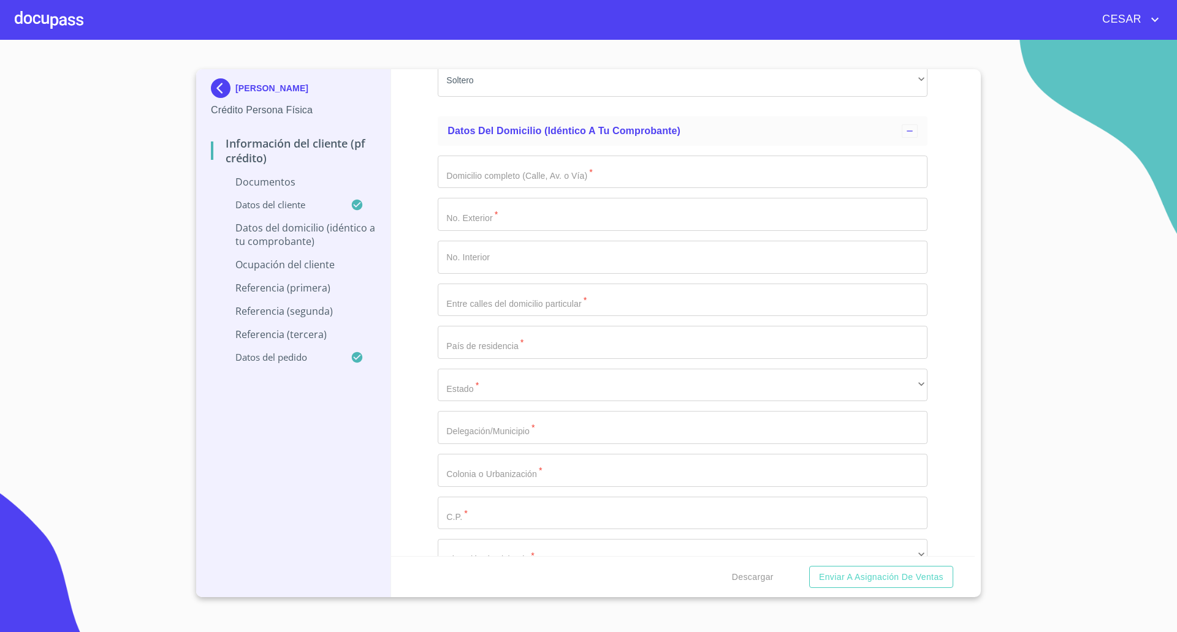
scroll to position [2145, 0]
type input "1929897171"
click at [482, 171] on input "Documento de identificación   *" at bounding box center [683, 171] width 490 height 33
type input "[PERSON_NAME][GEOGRAPHIC_DATA]"
type input "360"
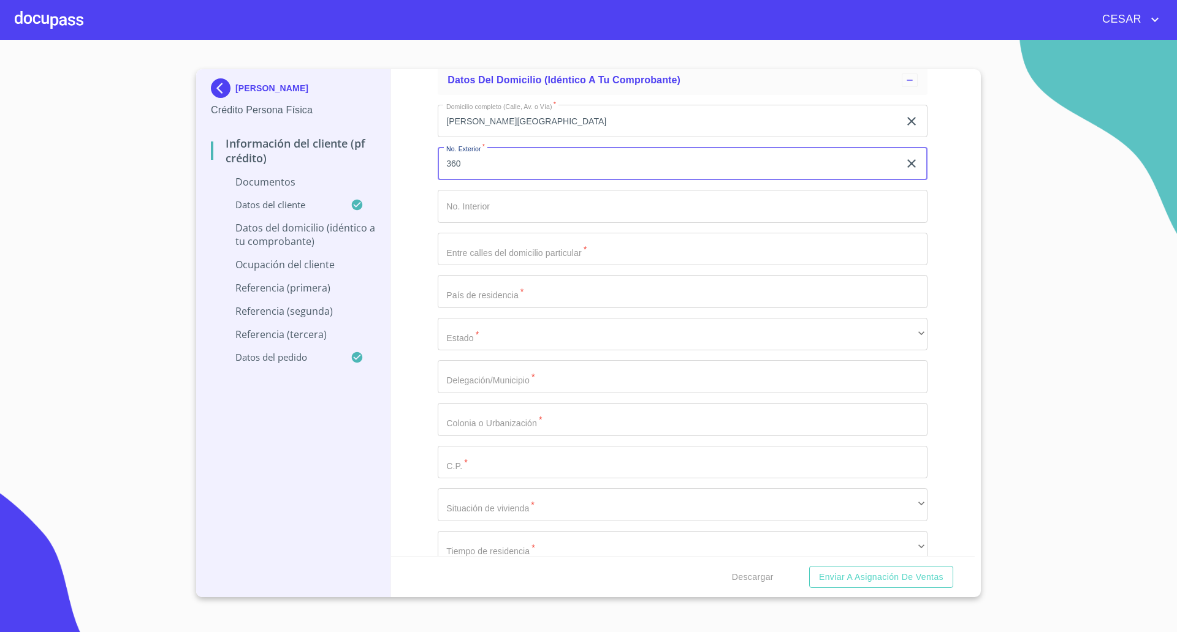
scroll to position [2222, 0]
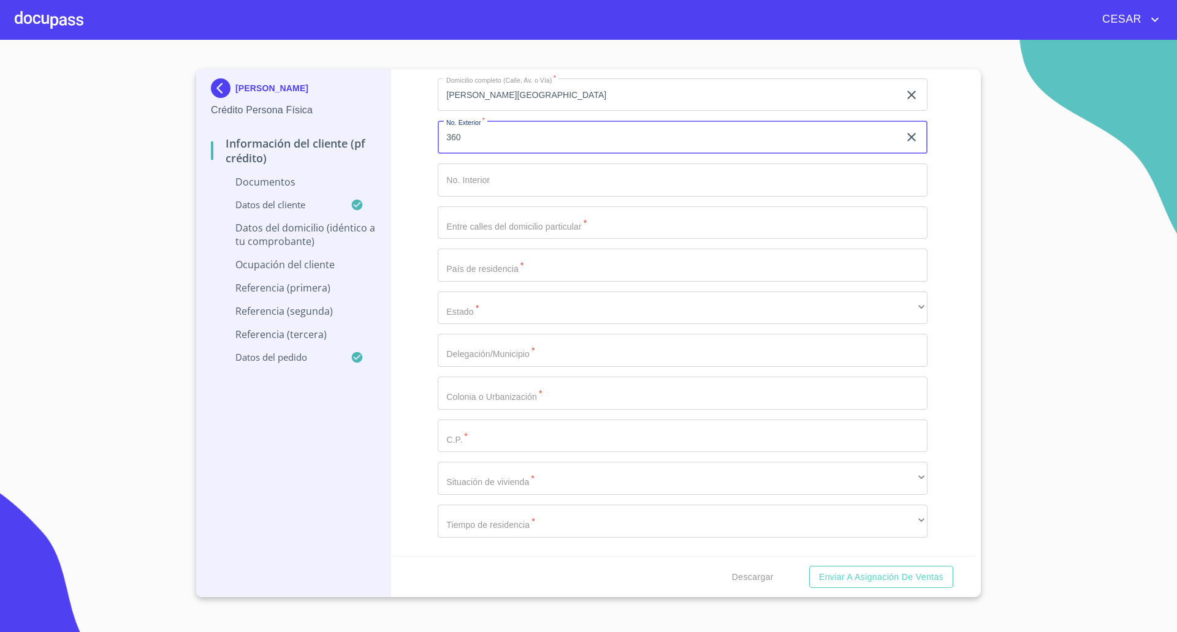
click at [510, 227] on input "Documento de identificación   *" at bounding box center [683, 223] width 490 height 33
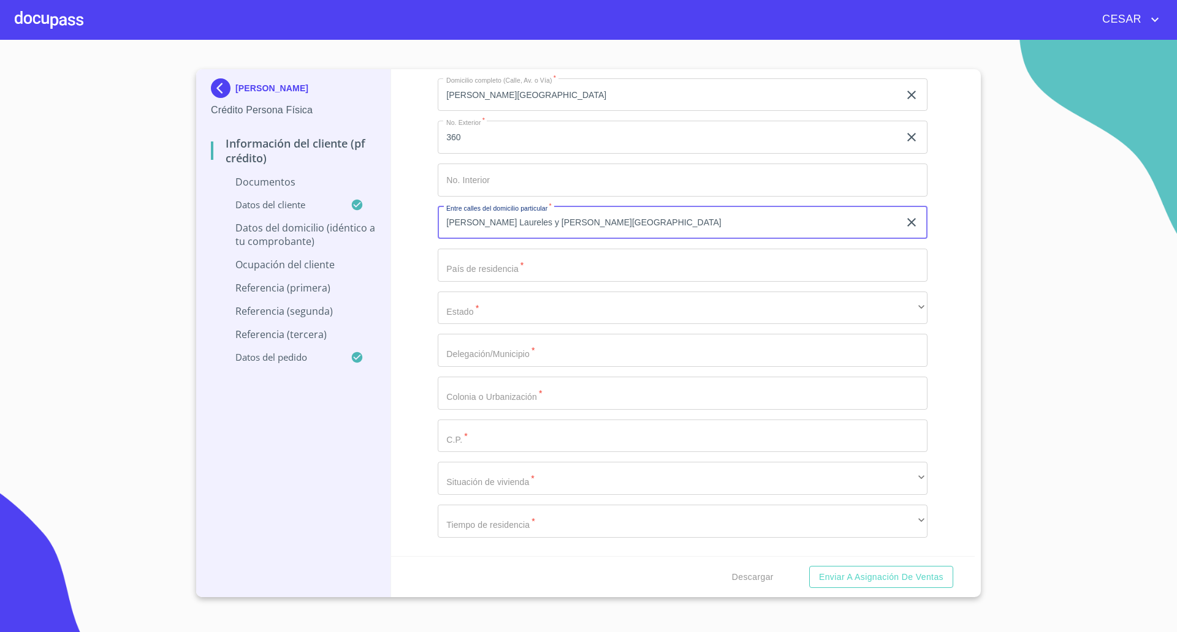
type input "[PERSON_NAME] Laureles y [PERSON_NAME][GEOGRAPHIC_DATA]"
click at [479, 268] on input "Documento de identificación   *" at bounding box center [683, 265] width 490 height 33
type input "[GEOGRAPHIC_DATA]"
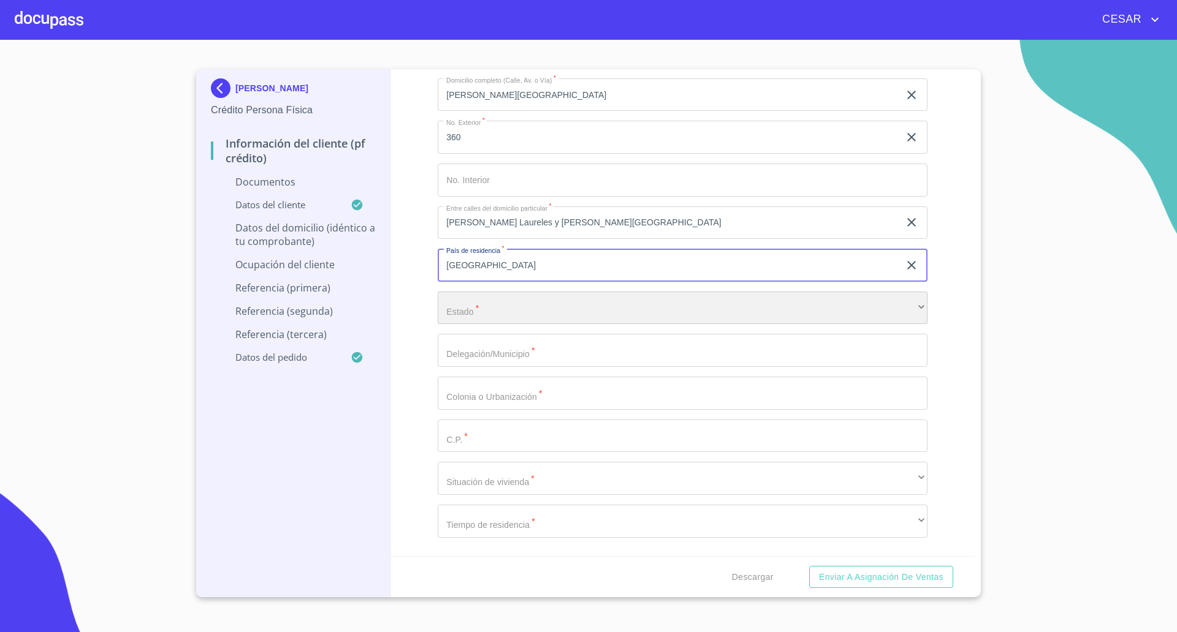
click at [507, 308] on div "​" at bounding box center [683, 308] width 490 height 33
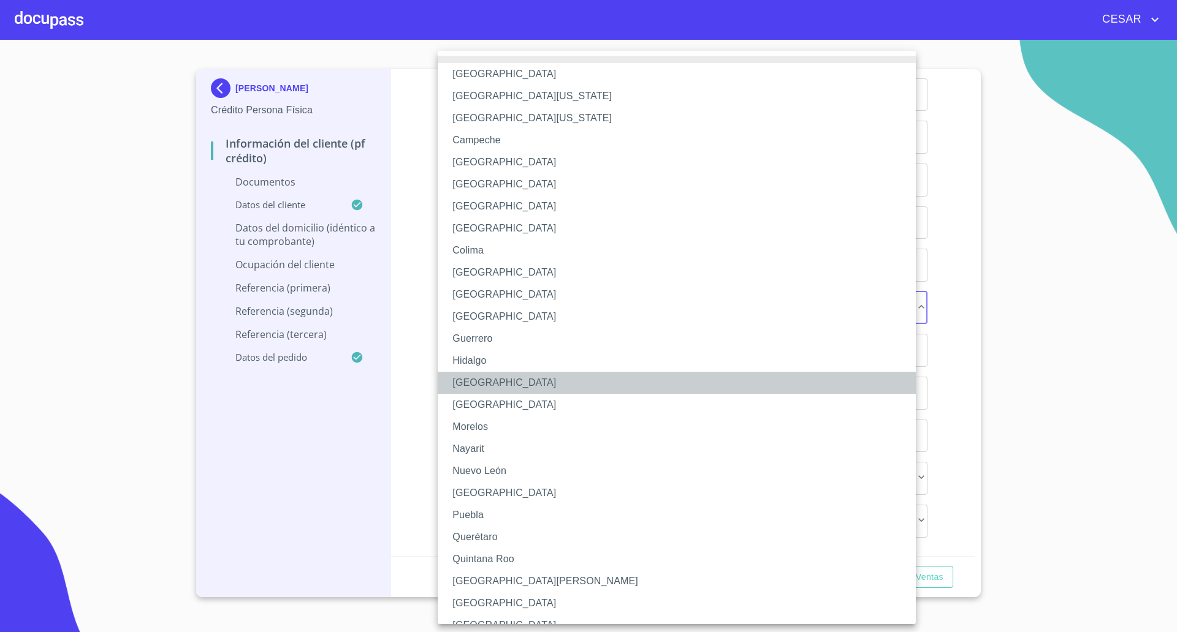
click at [477, 387] on li "[GEOGRAPHIC_DATA]" at bounding box center [683, 383] width 490 height 22
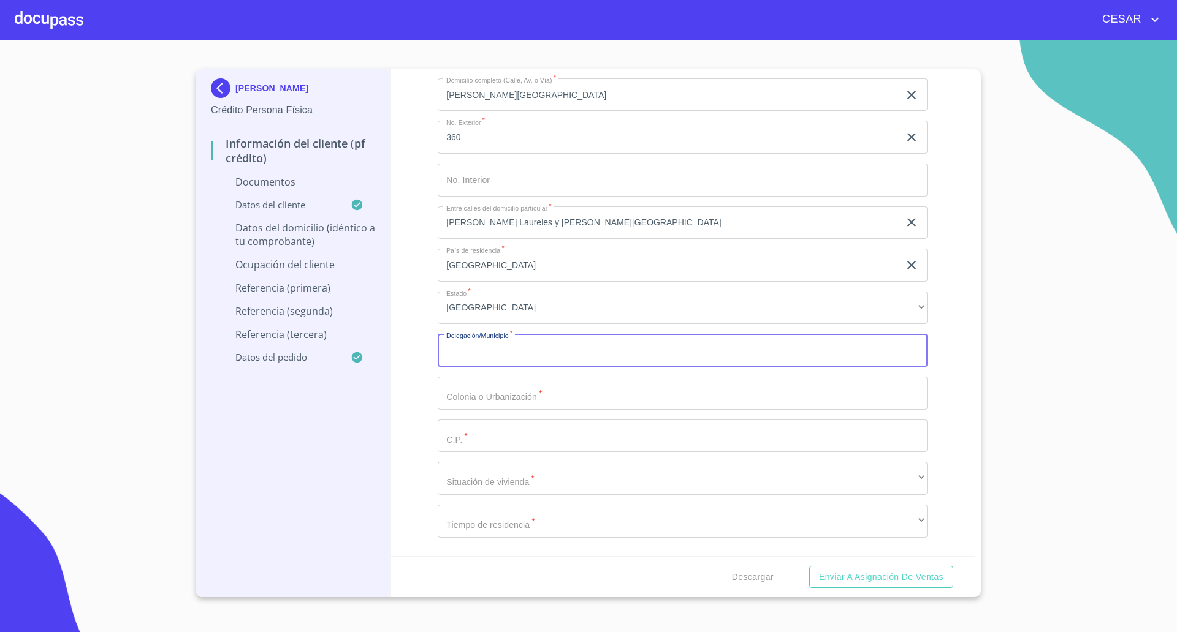
click at [531, 345] on input "Documento de identificación   *" at bounding box center [683, 350] width 490 height 33
type input "Tlajomulco"
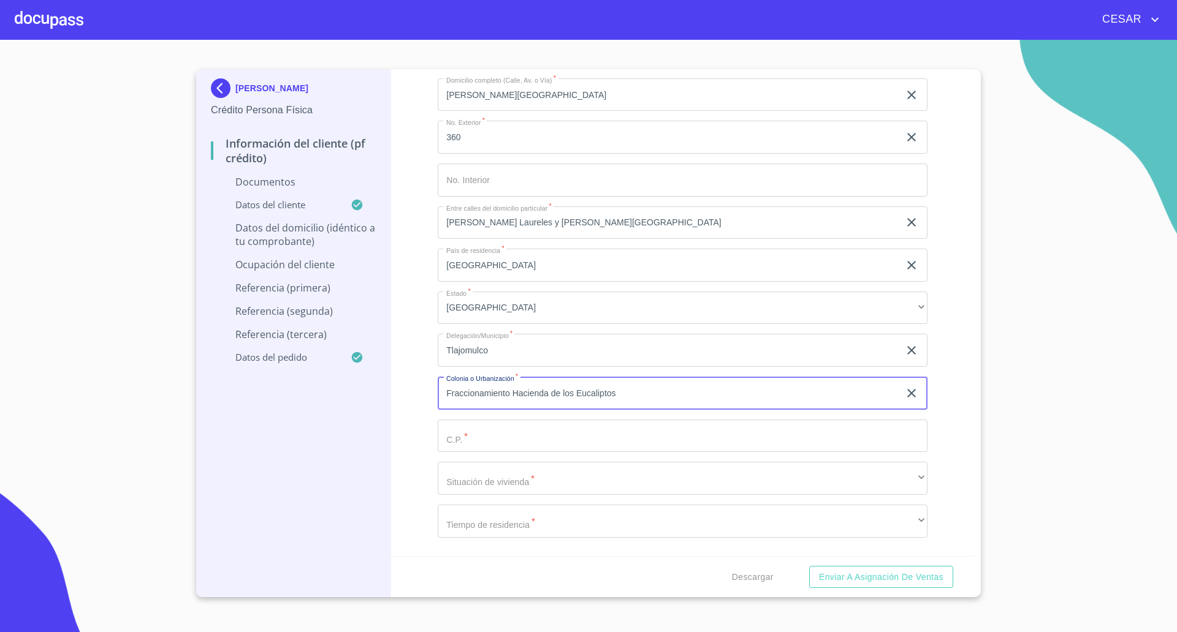
type input "Fraccionamiento Hacienda de los Eucaliptos"
type input "45640"
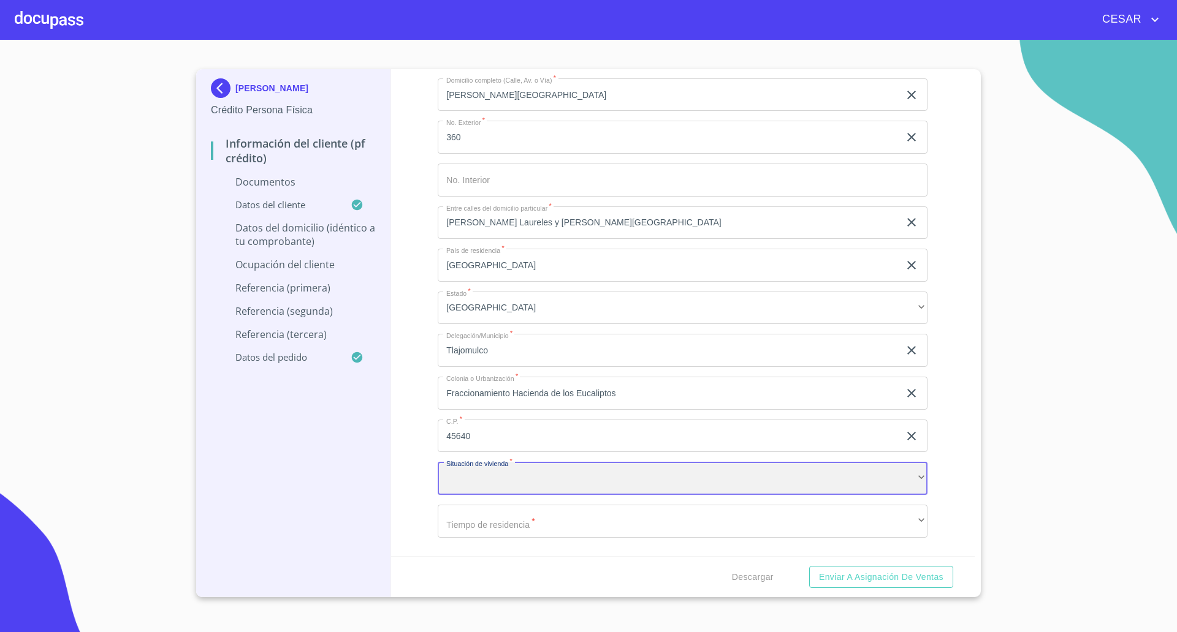
click at [515, 472] on div "​" at bounding box center [683, 478] width 490 height 33
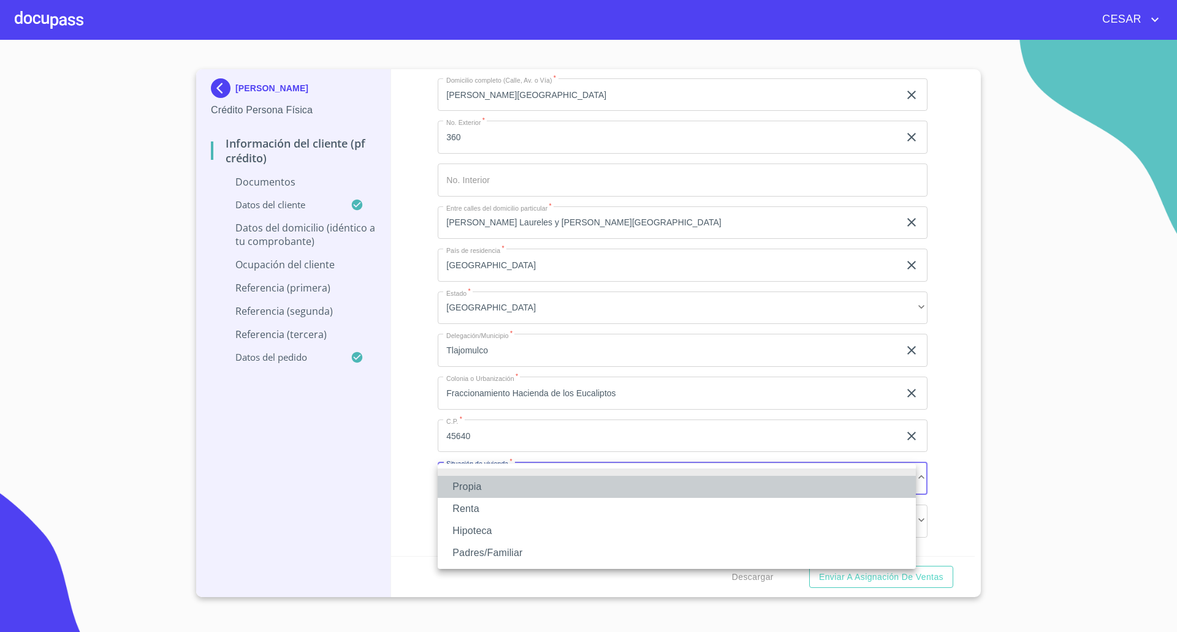
click at [483, 491] on li "Propia" at bounding box center [677, 487] width 478 height 22
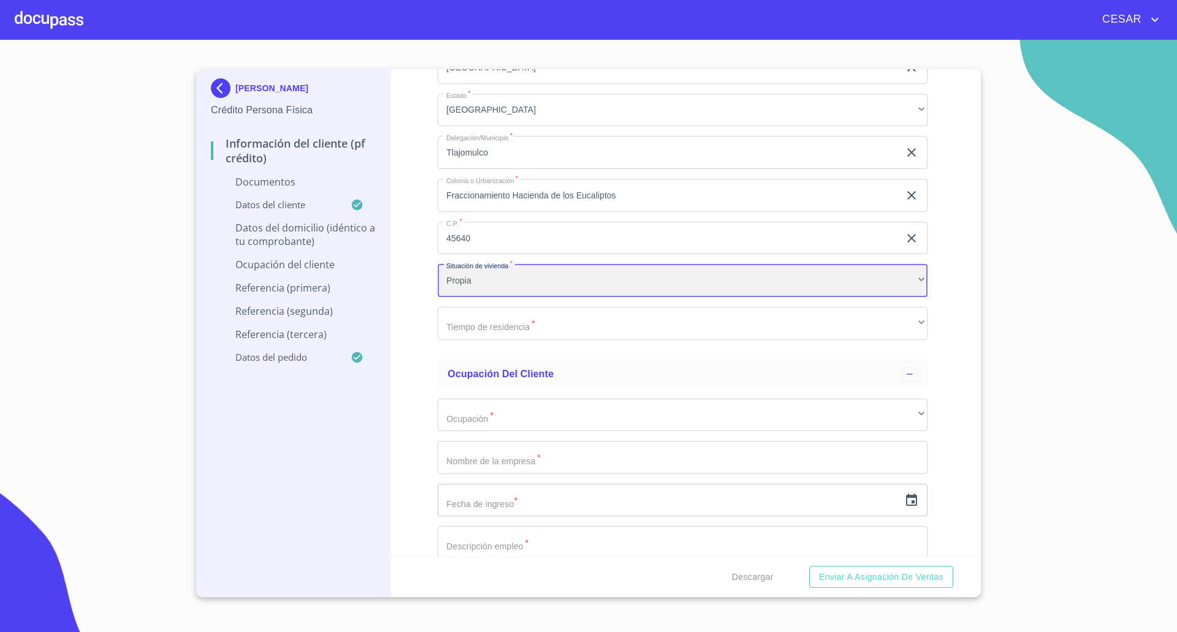
scroll to position [2451, 0]
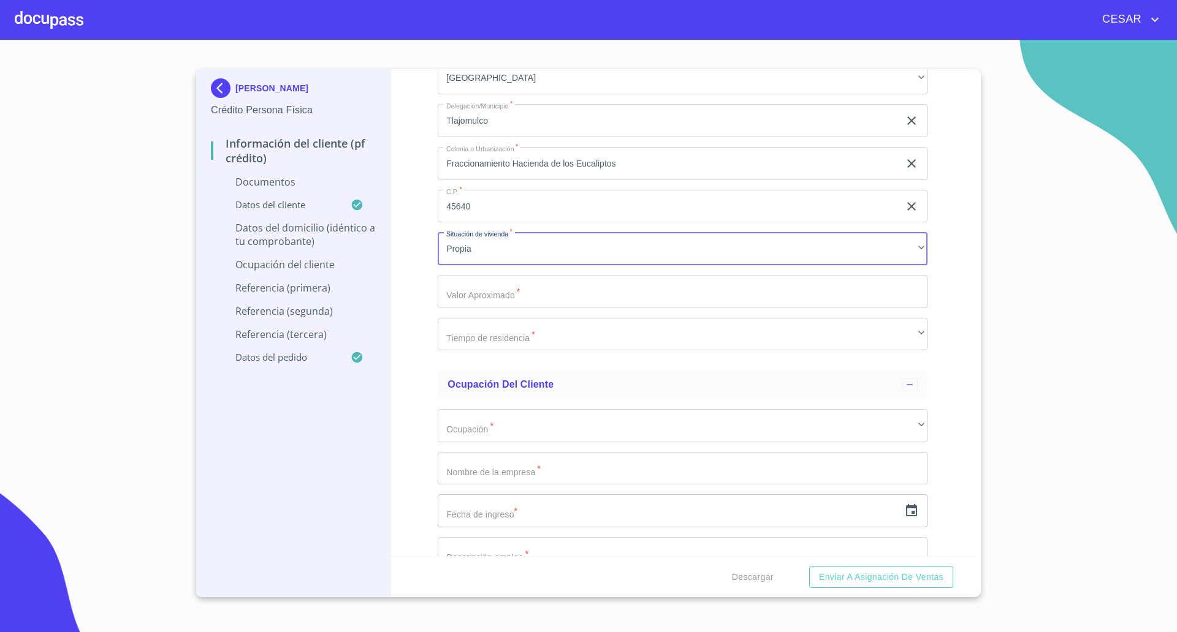
click at [477, 294] on input "Documento de identificación   *" at bounding box center [683, 291] width 490 height 33
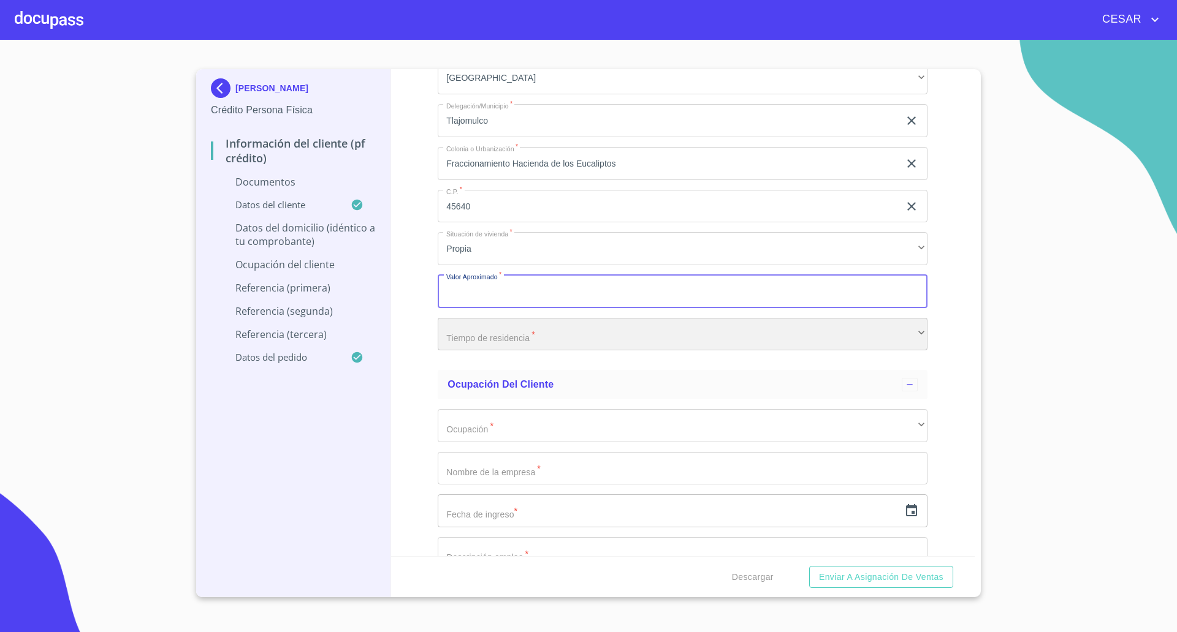
click at [476, 332] on div "​" at bounding box center [683, 334] width 490 height 33
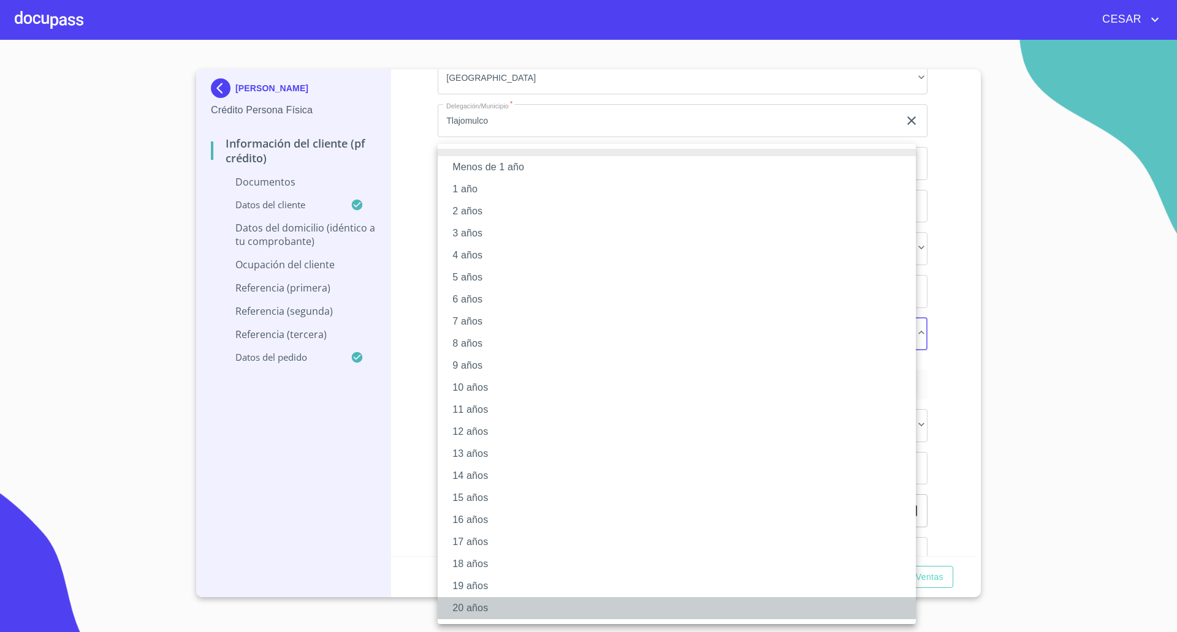
click at [464, 604] on li "20 años" at bounding box center [677, 609] width 478 height 22
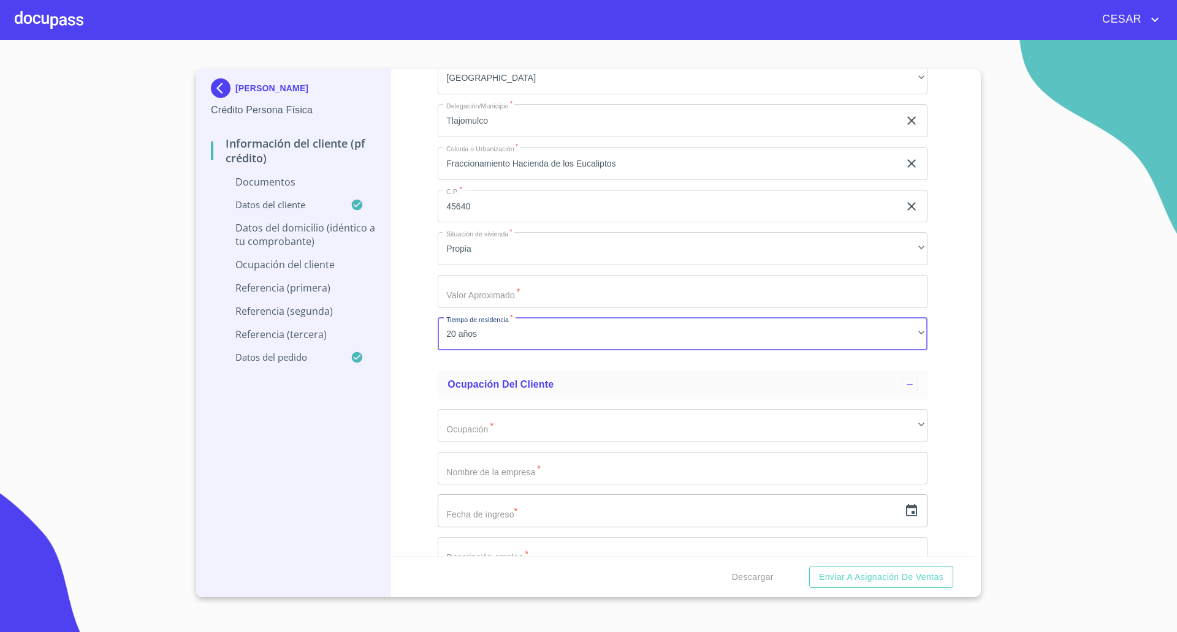
click at [419, 369] on div "Información del cliente (PF crédito) Documentos Documento de identificación   *…" at bounding box center [683, 312] width 584 height 487
click at [480, 294] on input "Documento de identificación   *" at bounding box center [683, 291] width 490 height 33
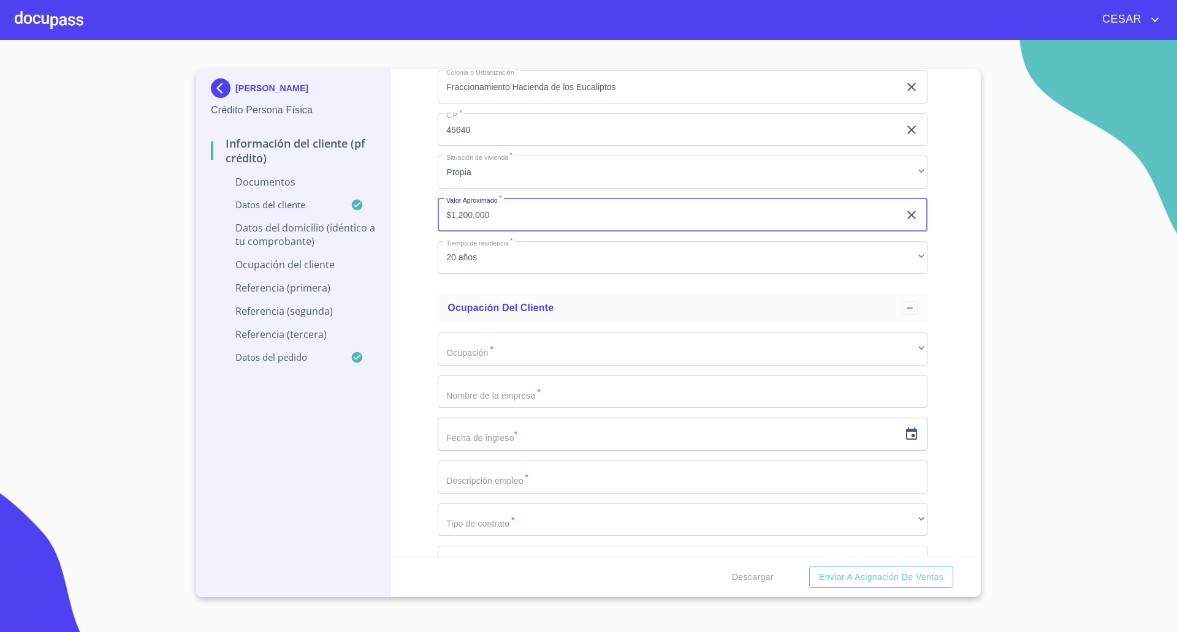
scroll to position [2605, 0]
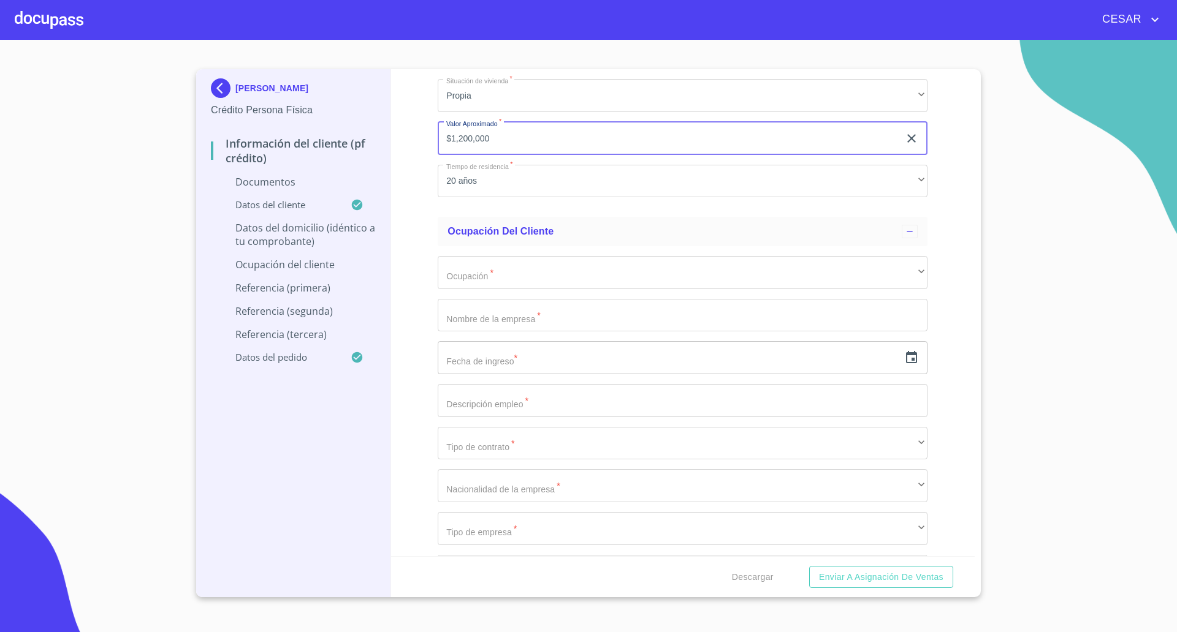
type input "$1,200,000"
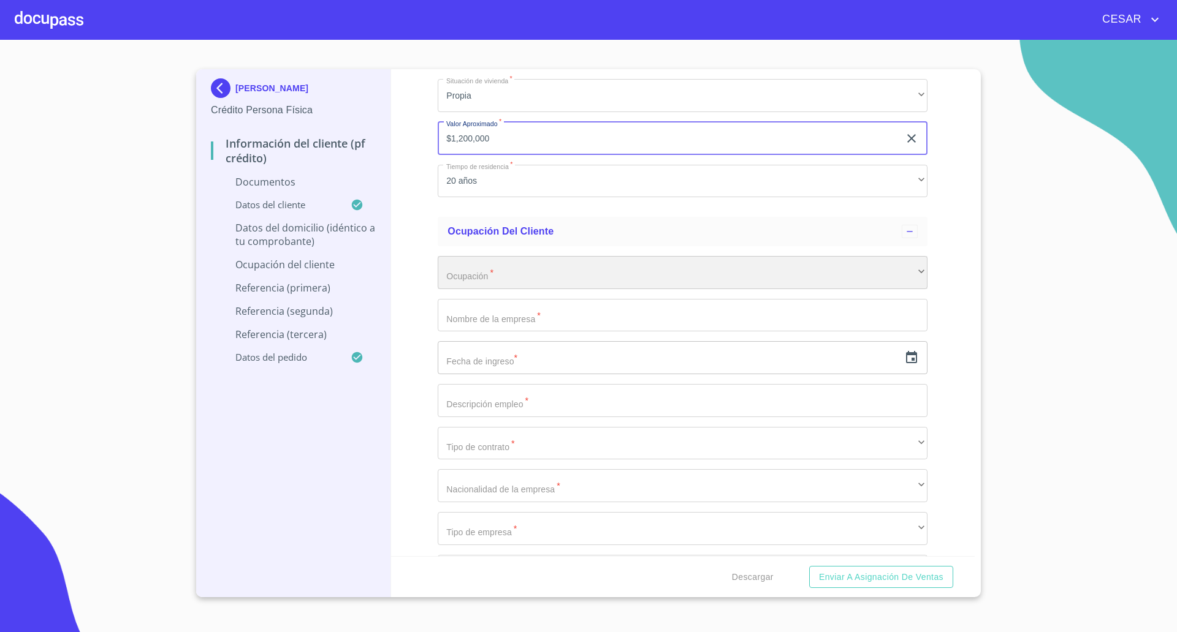
click at [507, 278] on div "​" at bounding box center [683, 272] width 490 height 33
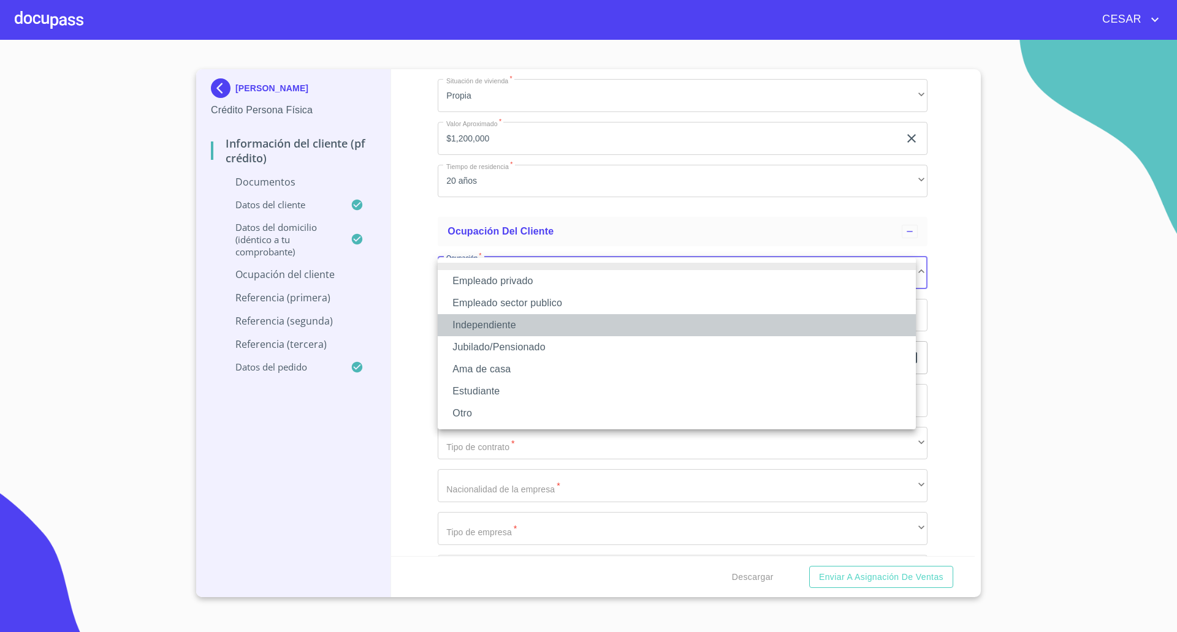
click at [490, 330] on li "Independiente" at bounding box center [677, 325] width 478 height 22
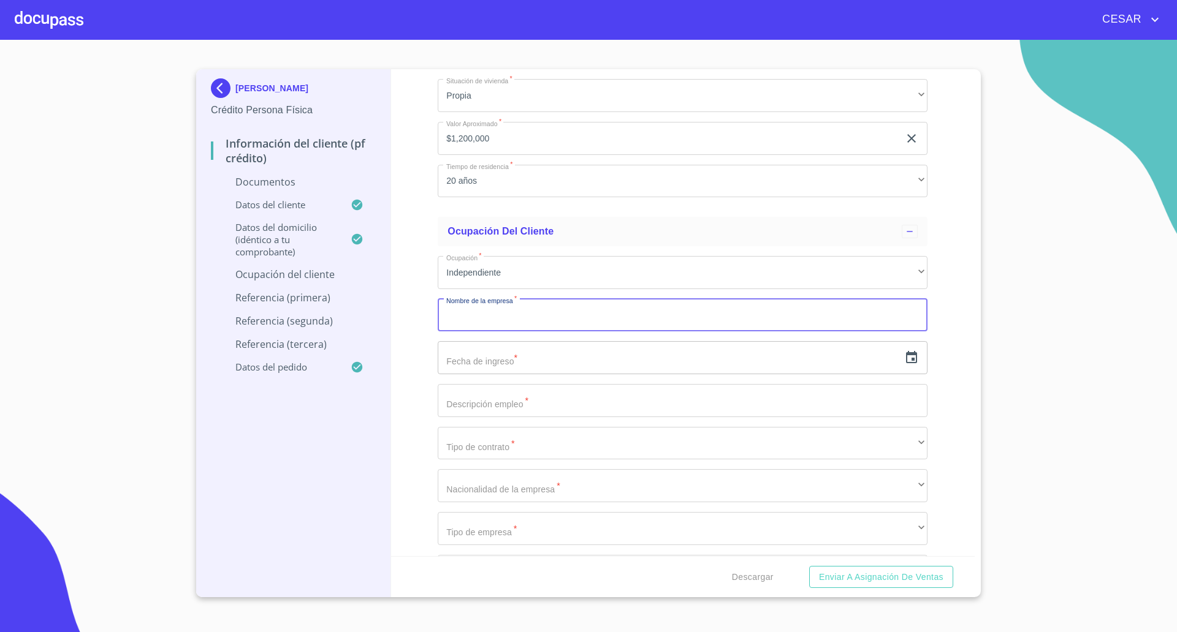
click at [482, 314] on input "Documento de identificación   *" at bounding box center [683, 315] width 490 height 33
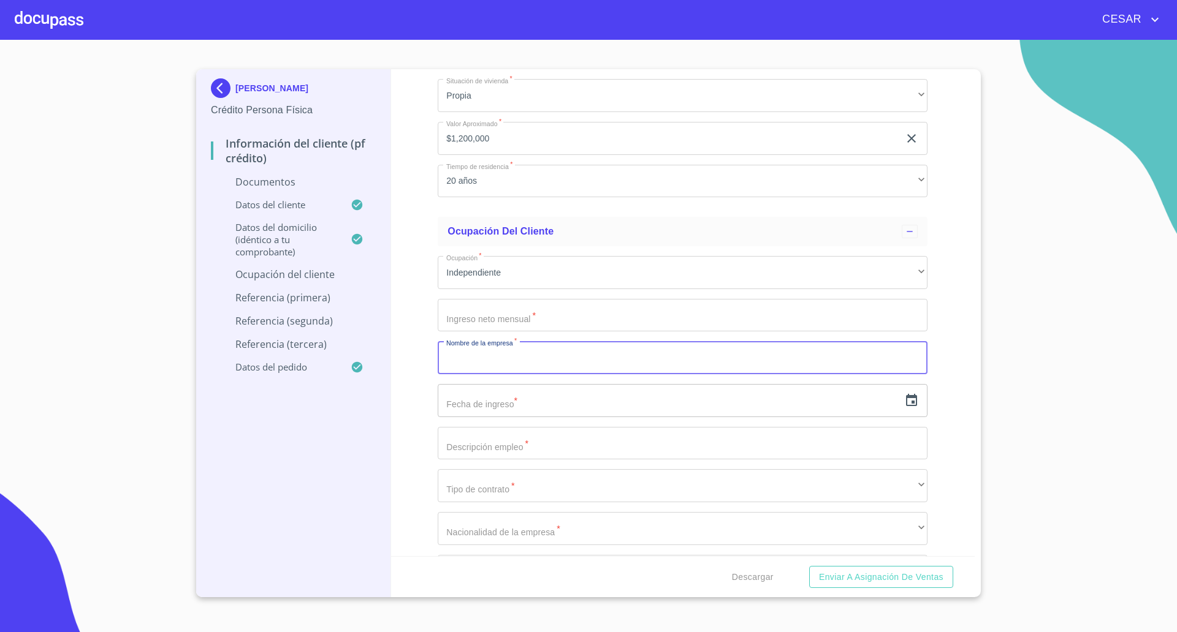
click at [482, 315] on input "Documento de identificación   *" at bounding box center [683, 315] width 490 height 33
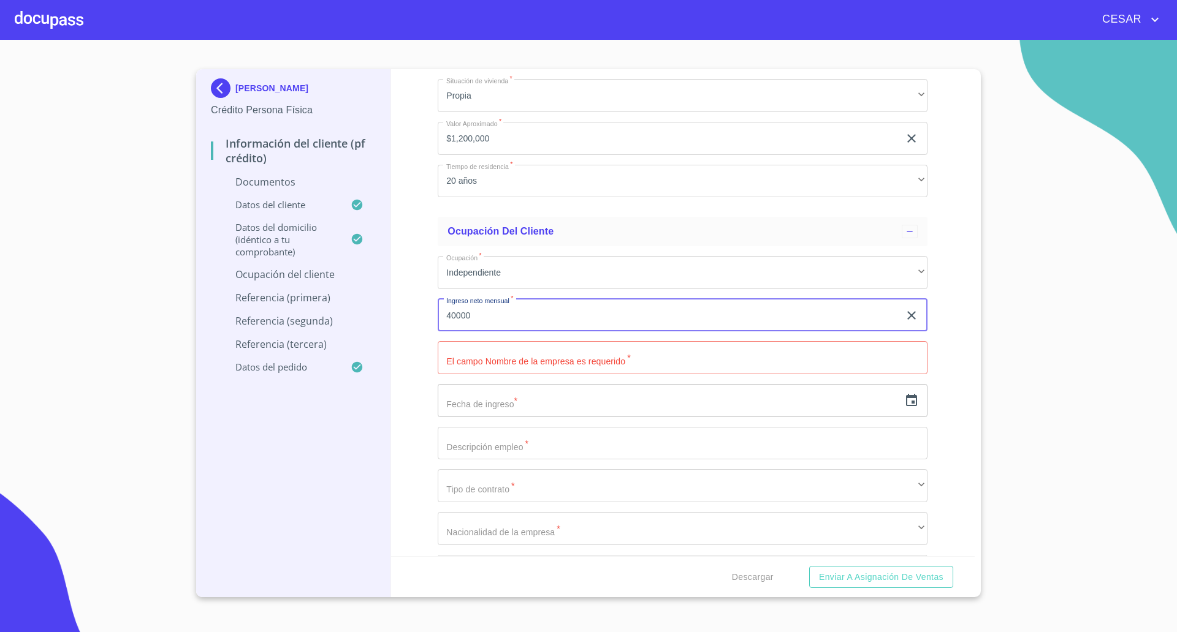
type input "40000"
click at [523, 371] on input "Documento de identificación   *" at bounding box center [683, 357] width 490 height 33
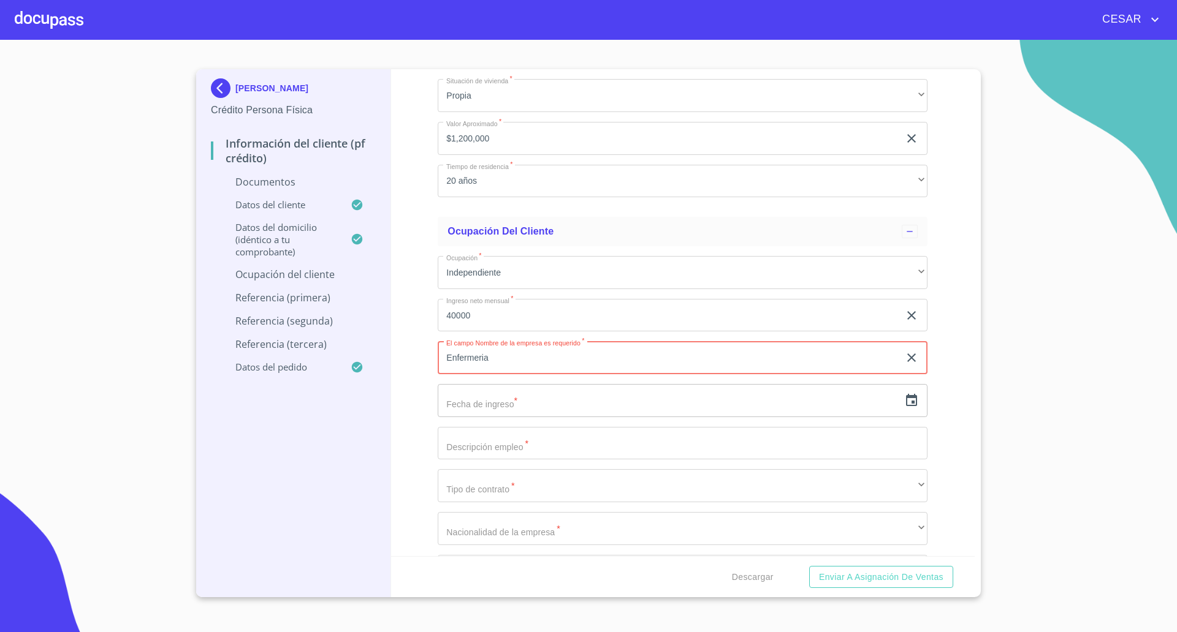
type input "Enfermeria"
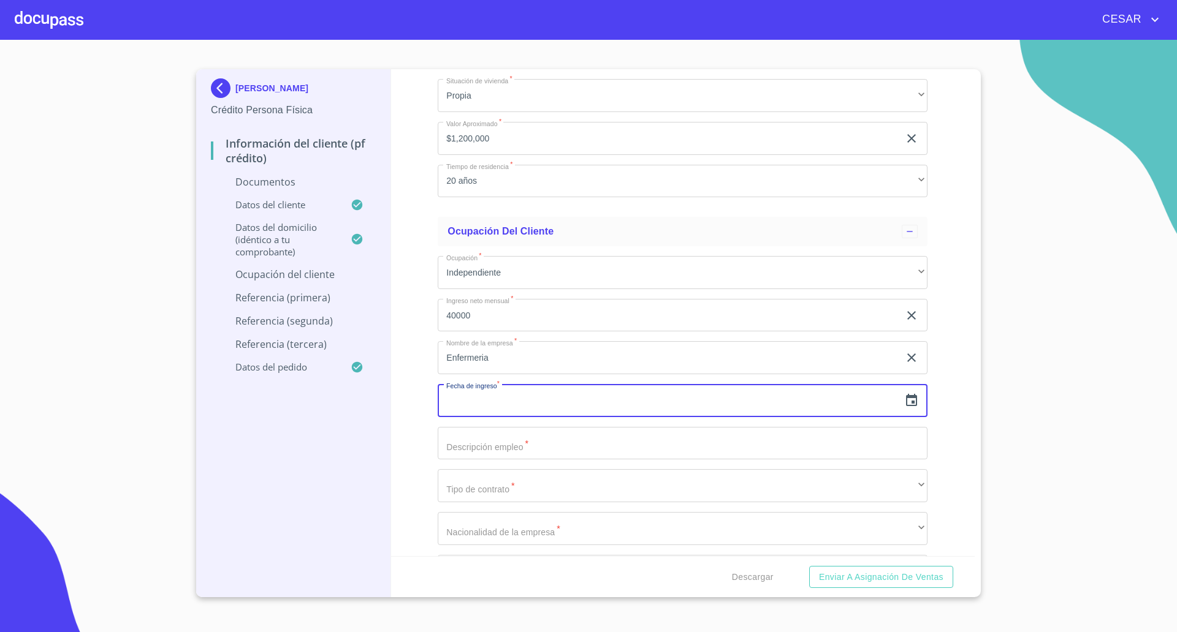
click at [906, 403] on icon "button" at bounding box center [911, 400] width 11 height 12
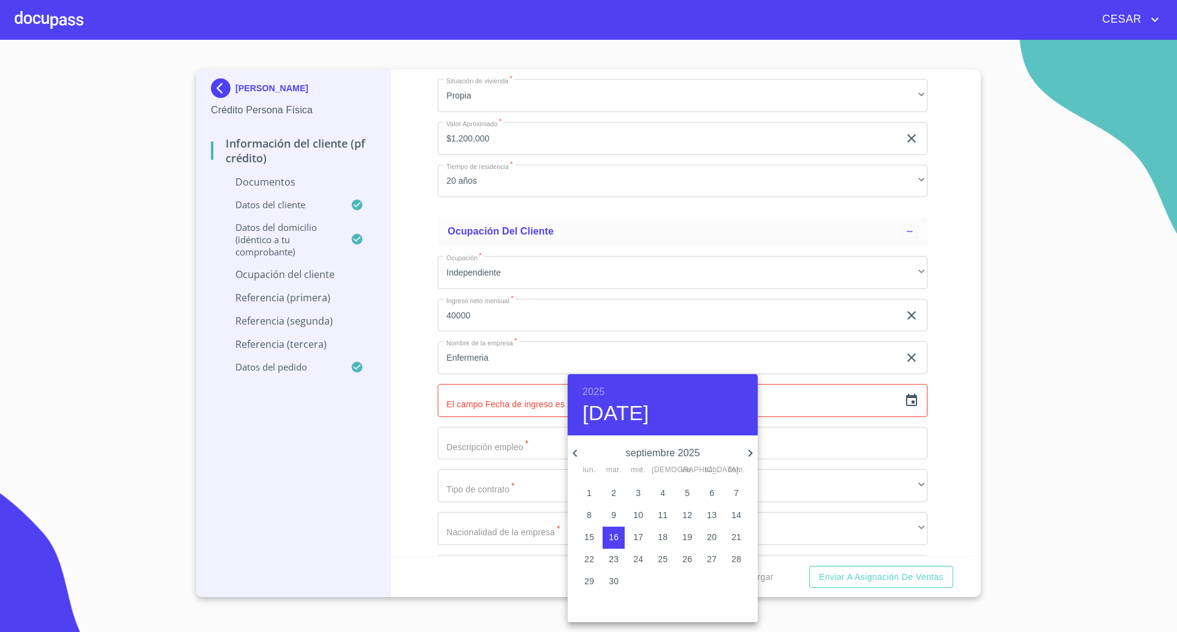
click at [596, 394] on h6 "2025" at bounding box center [593, 392] width 22 height 17
click at [653, 505] on div "2018" at bounding box center [662, 505] width 190 height 25
type input "16 de sep. de 2018"
click at [743, 531] on button "16" at bounding box center [736, 538] width 22 height 22
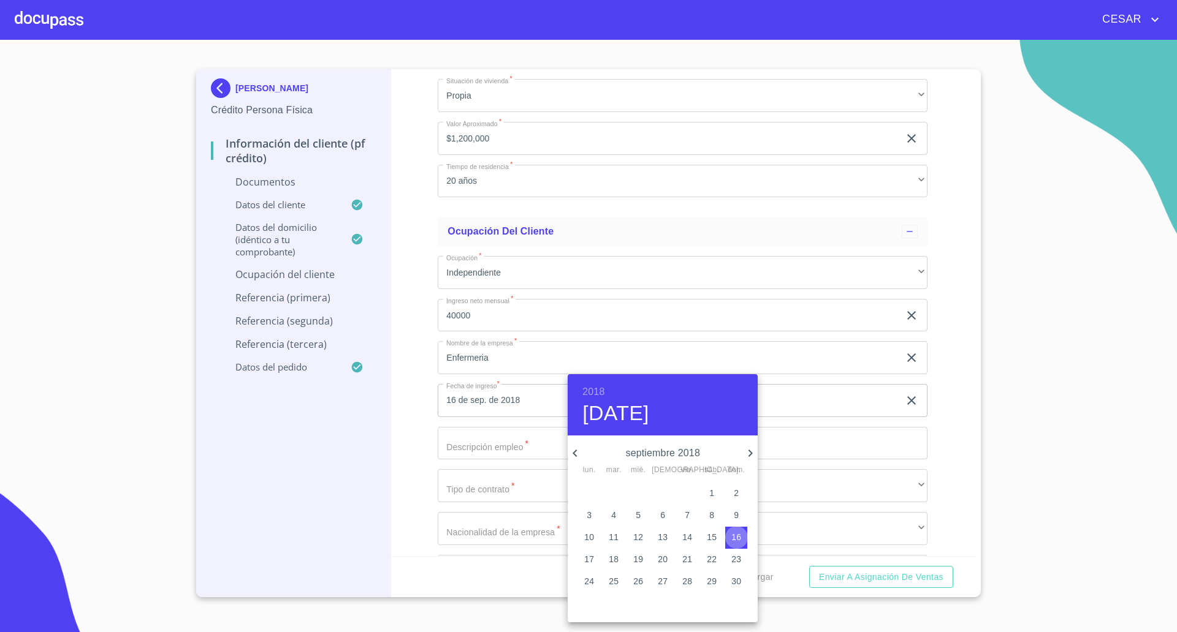
click at [743, 531] on button "16" at bounding box center [736, 538] width 22 height 22
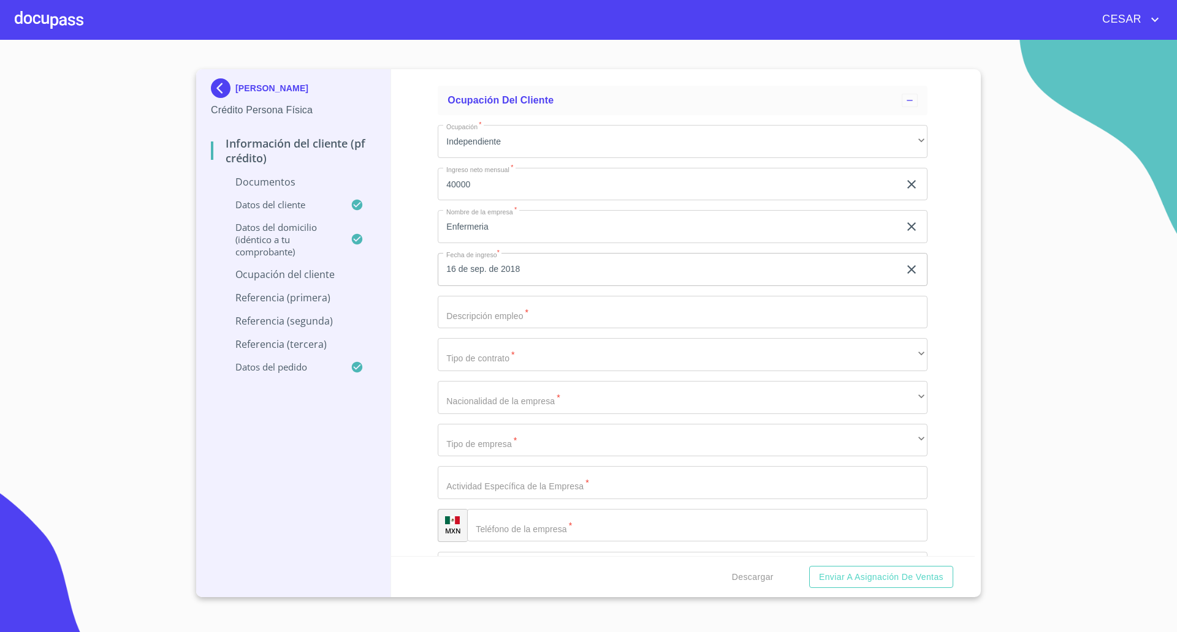
scroll to position [2758, 0]
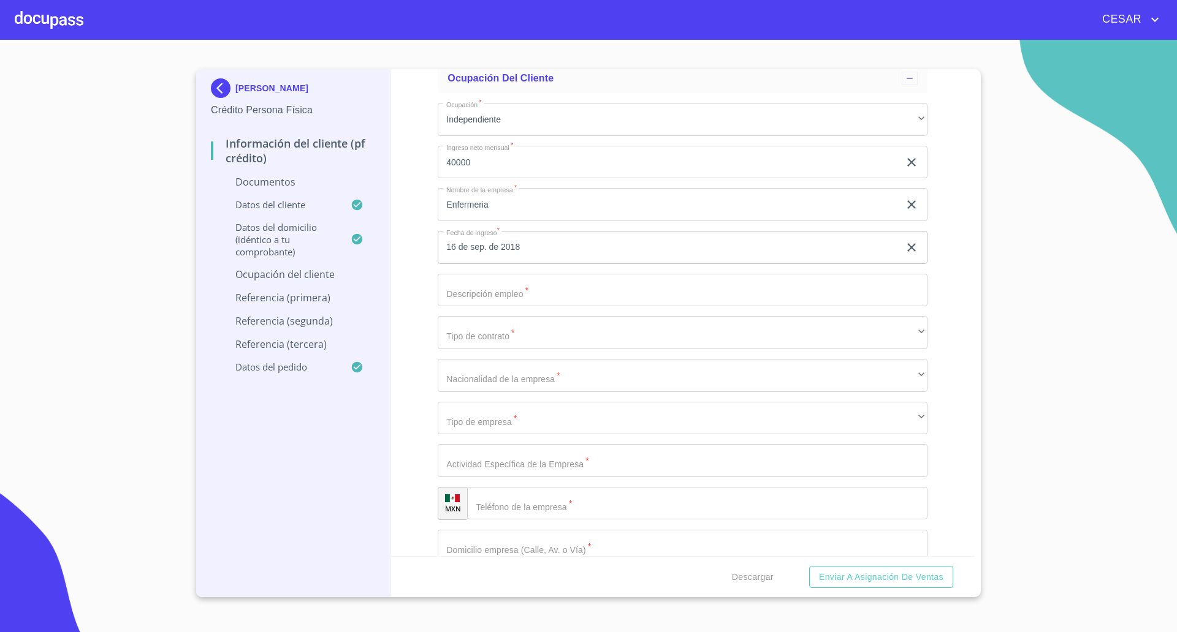
click at [514, 294] on input "Documento de identificación   *" at bounding box center [683, 290] width 490 height 33
type input "Enfermera independiente"
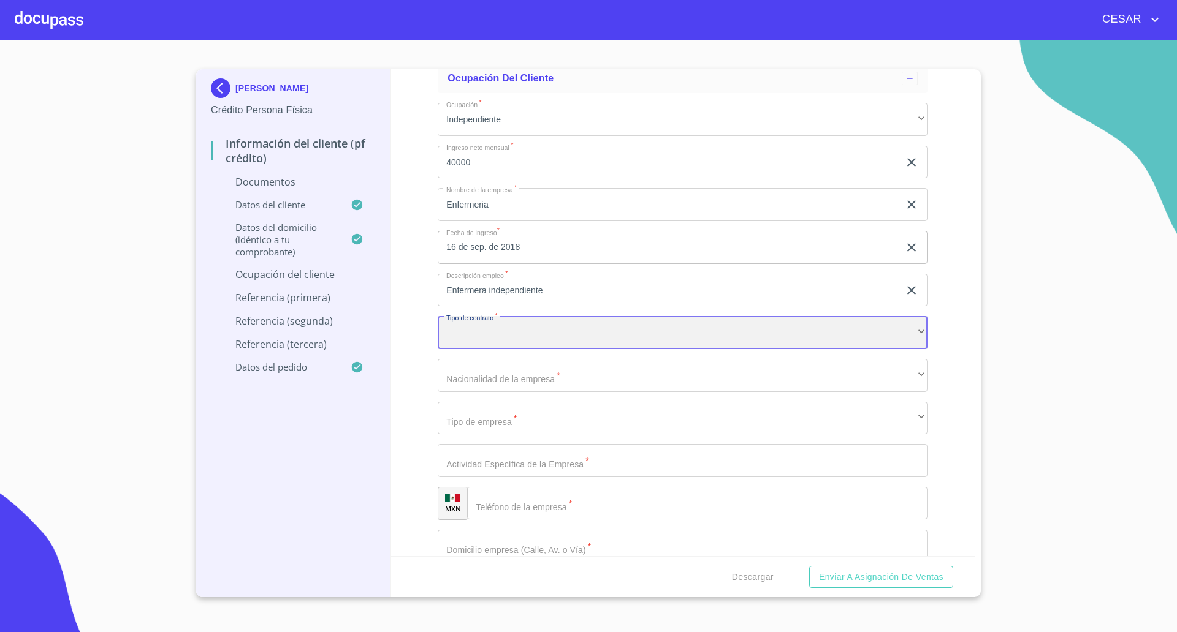
click at [515, 335] on div "​" at bounding box center [683, 332] width 490 height 33
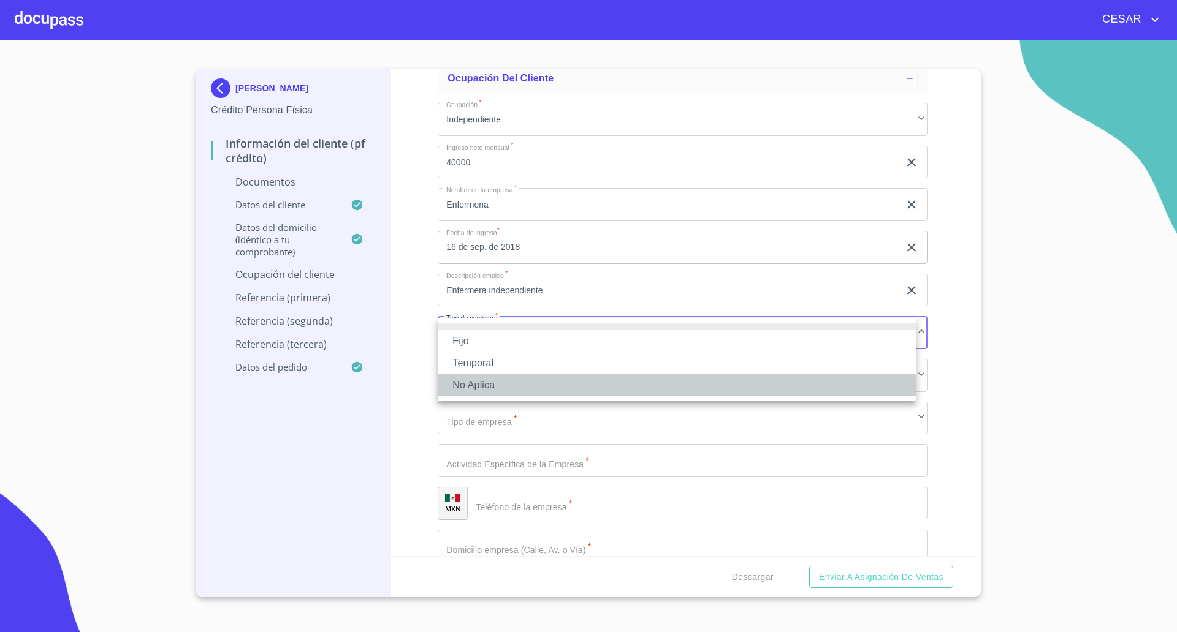
click at [496, 379] on li "No Aplica" at bounding box center [677, 385] width 478 height 22
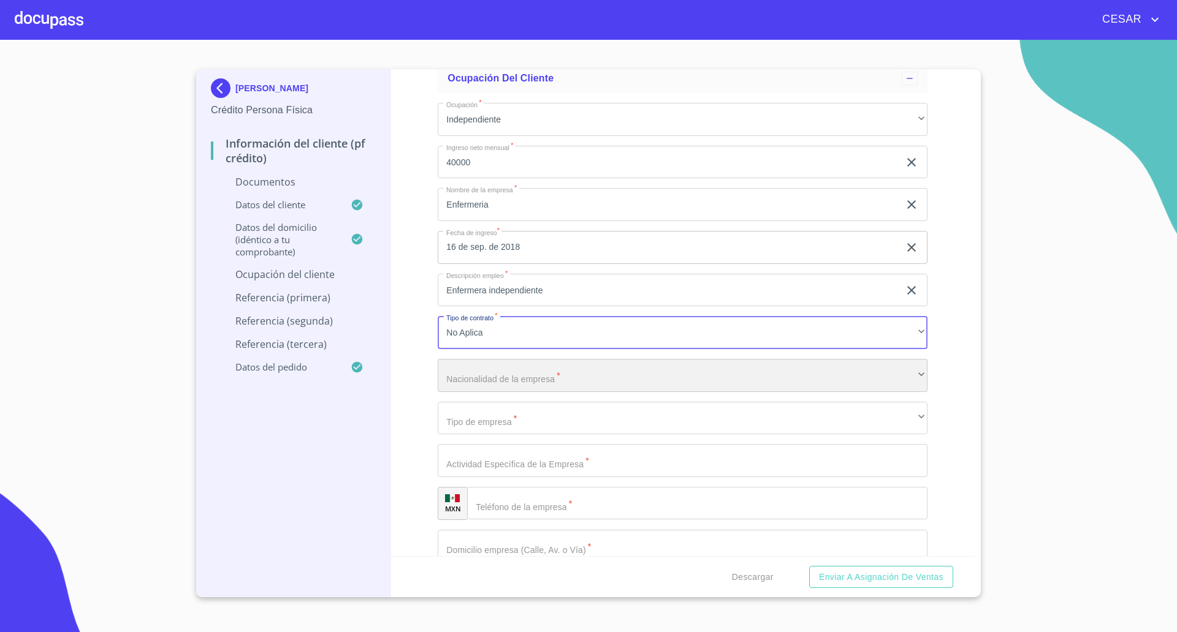
click at [531, 379] on div "​" at bounding box center [683, 375] width 490 height 33
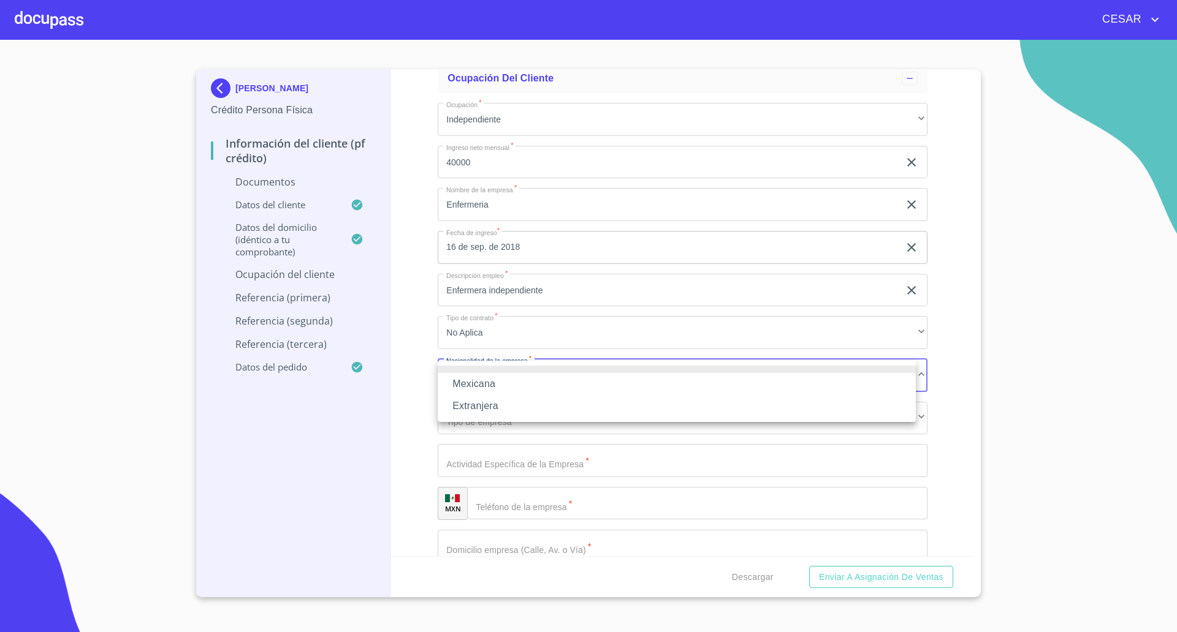
drag, startPoint x: 491, startPoint y: 379, endPoint x: 519, endPoint y: 389, distance: 29.8
click at [492, 379] on li "Mexicana" at bounding box center [677, 384] width 478 height 22
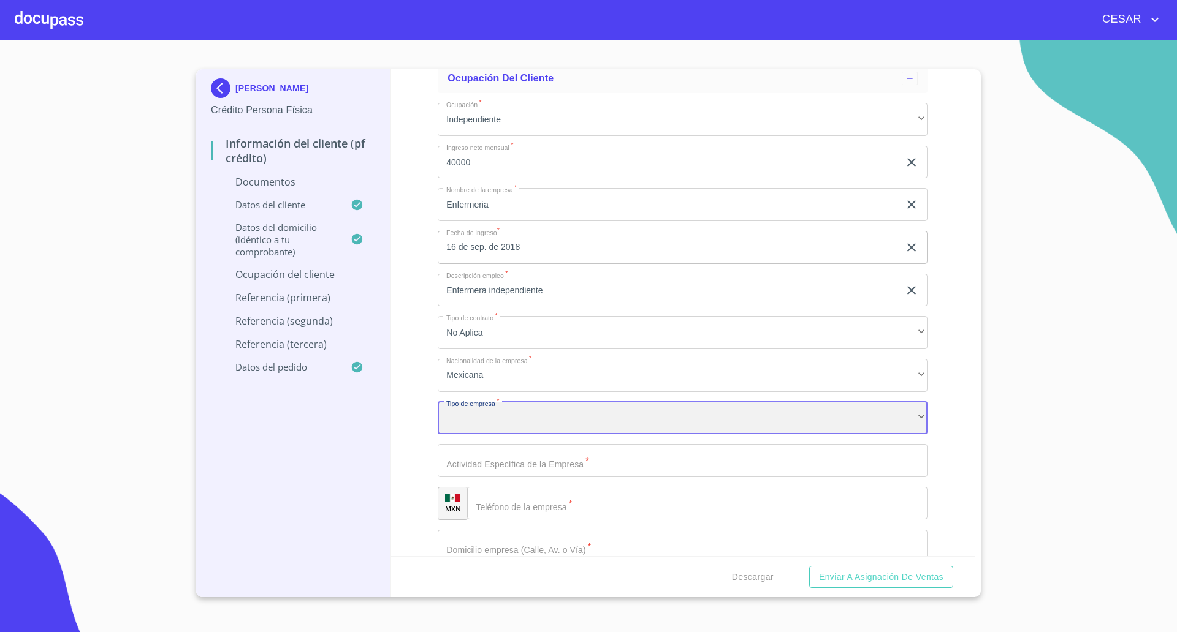
click at [526, 423] on div "​" at bounding box center [683, 418] width 490 height 33
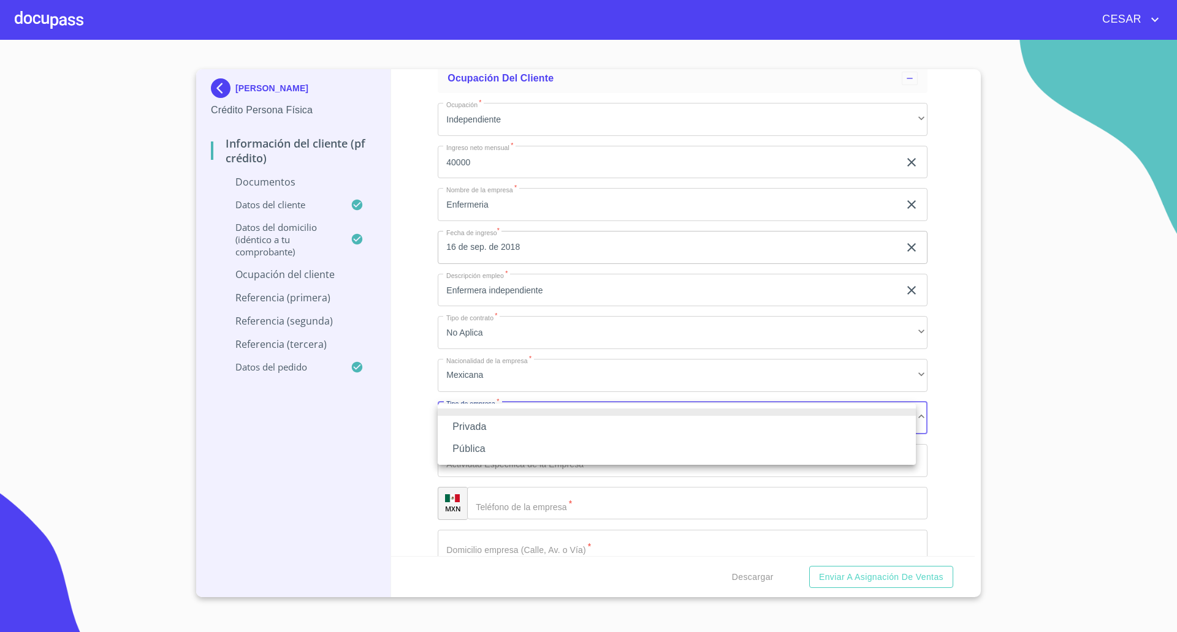
click at [485, 422] on li "Privada" at bounding box center [677, 427] width 478 height 22
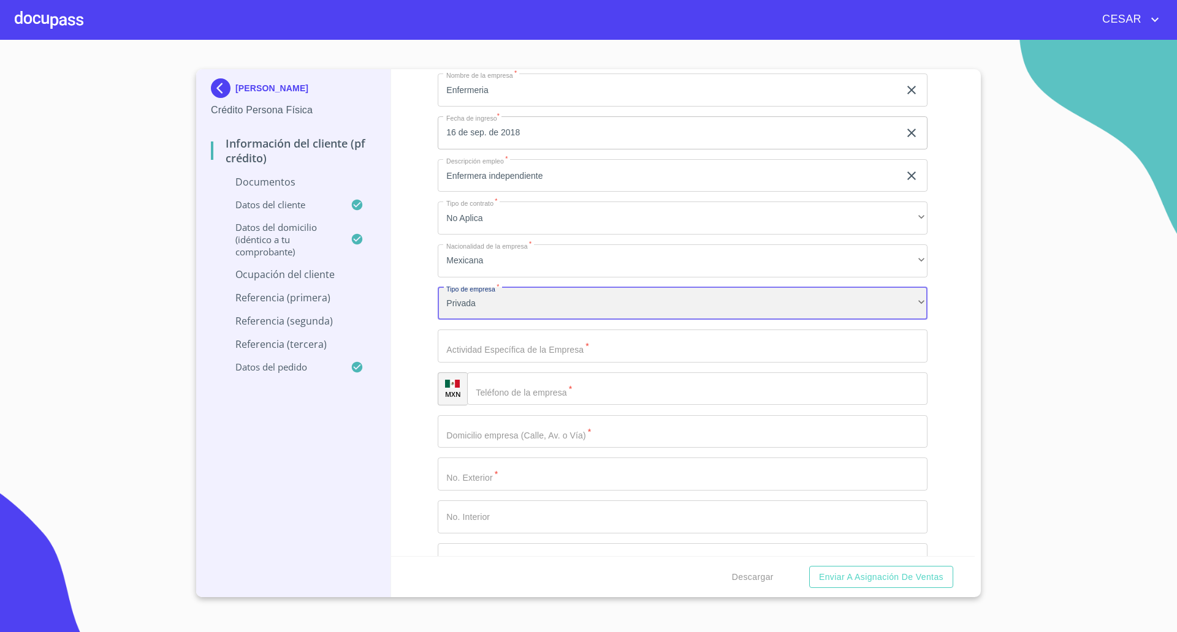
scroll to position [2911, 0]
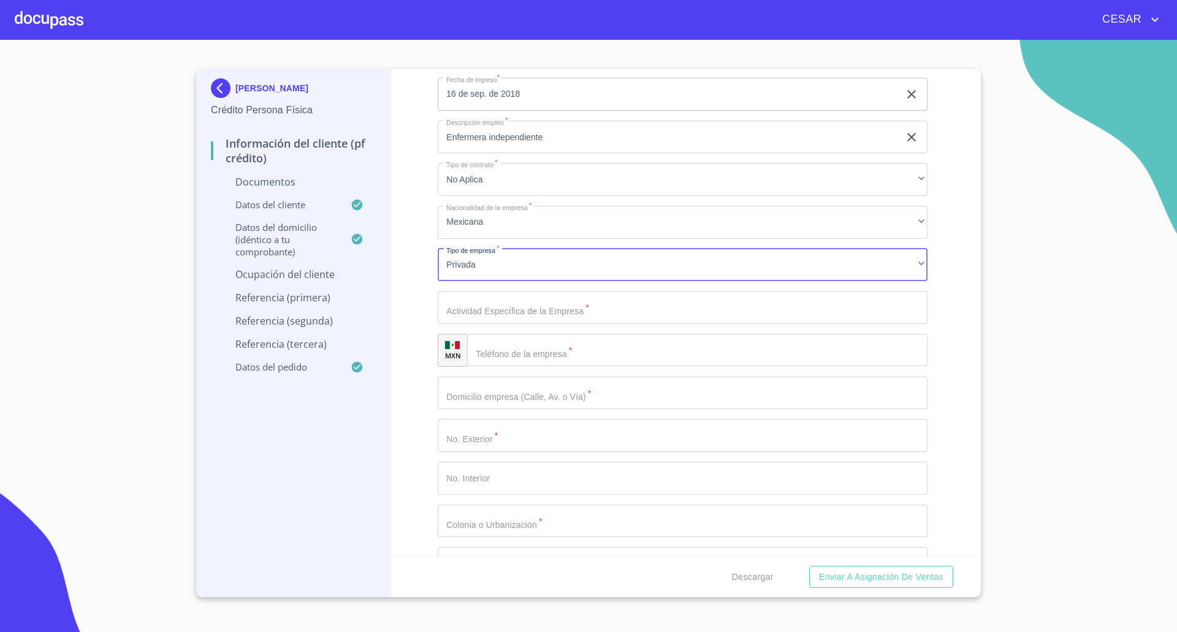
click at [544, 313] on input "Documento de identificación   *" at bounding box center [683, 307] width 490 height 33
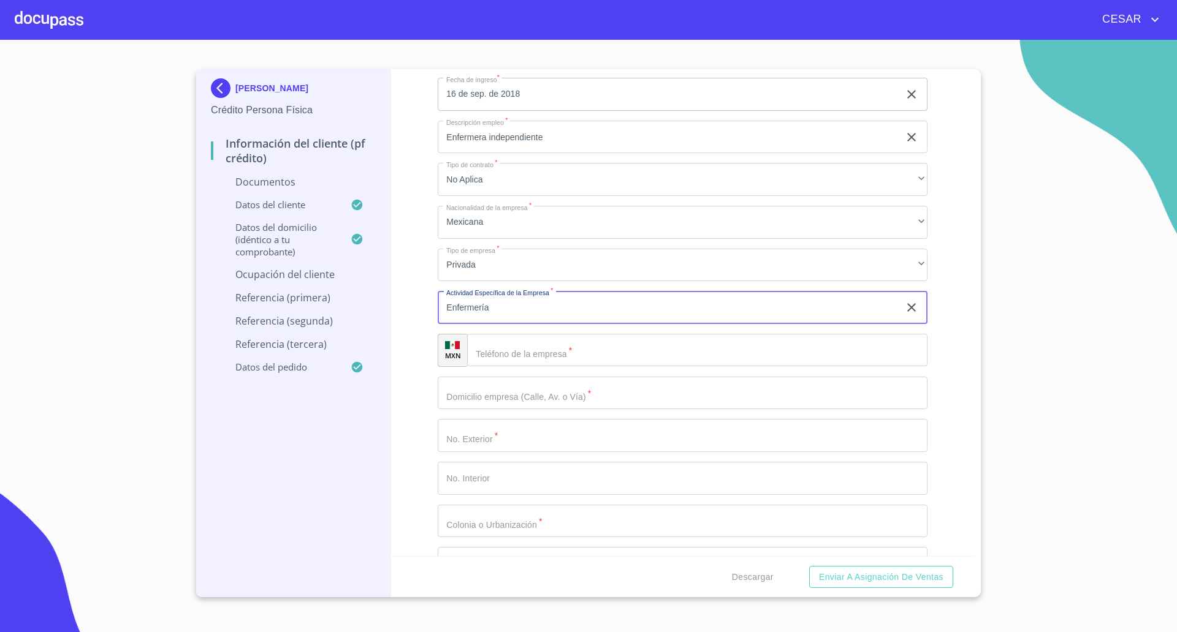
type input "Enfermería"
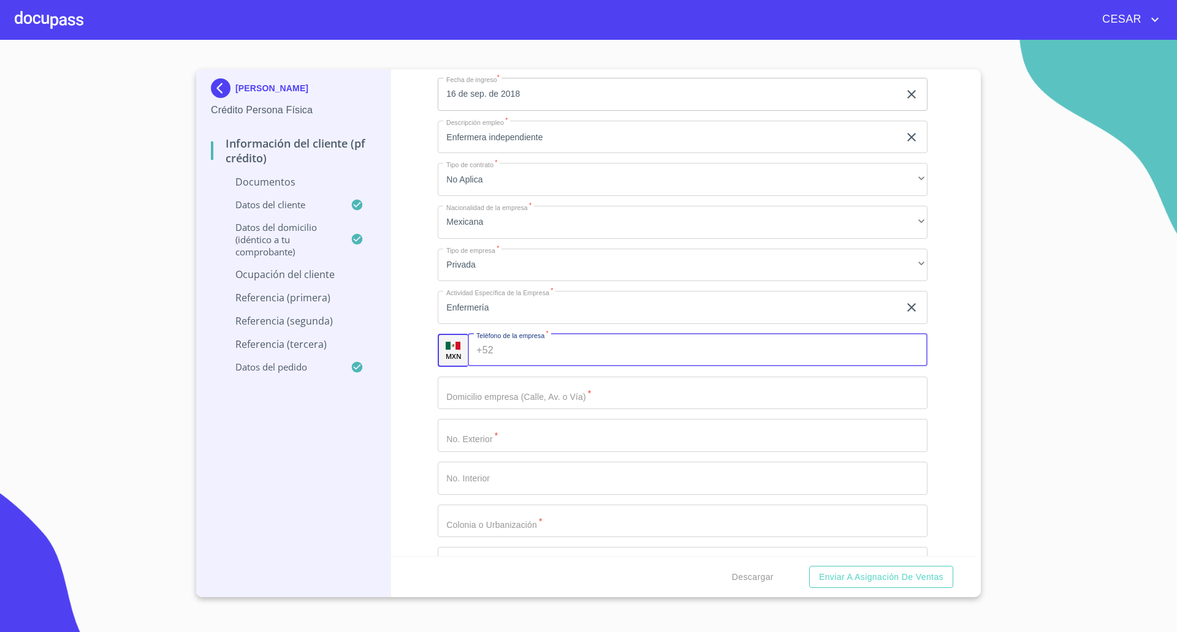
click at [543, 351] on input "Documento de identificación   *" at bounding box center [712, 350] width 429 height 33
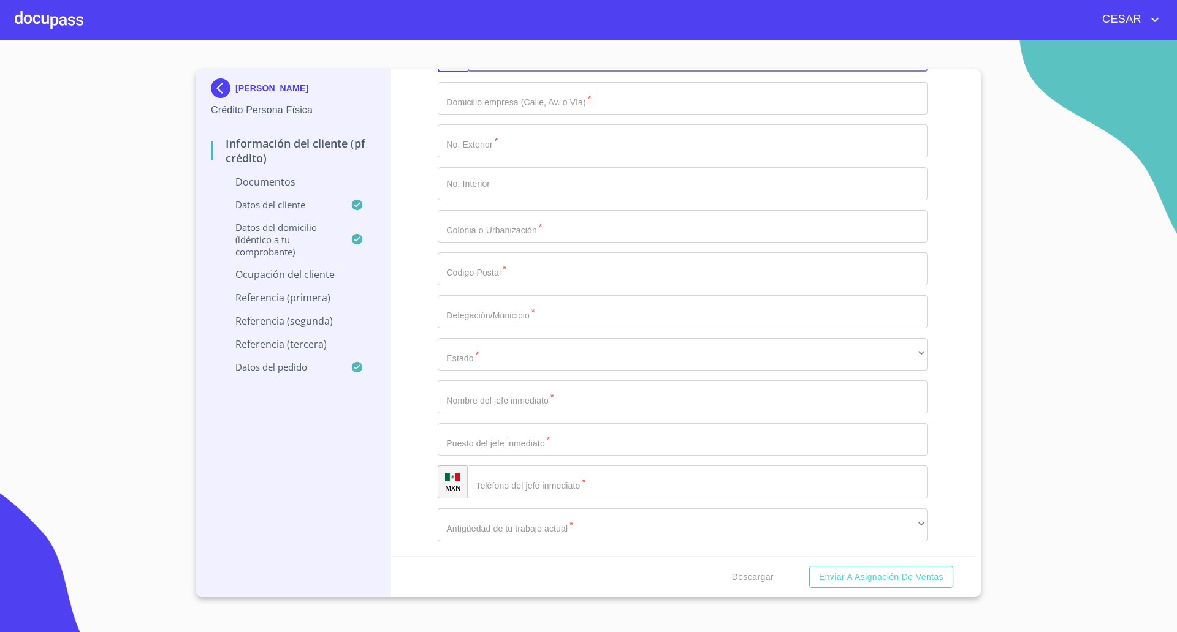
scroll to position [3217, 0]
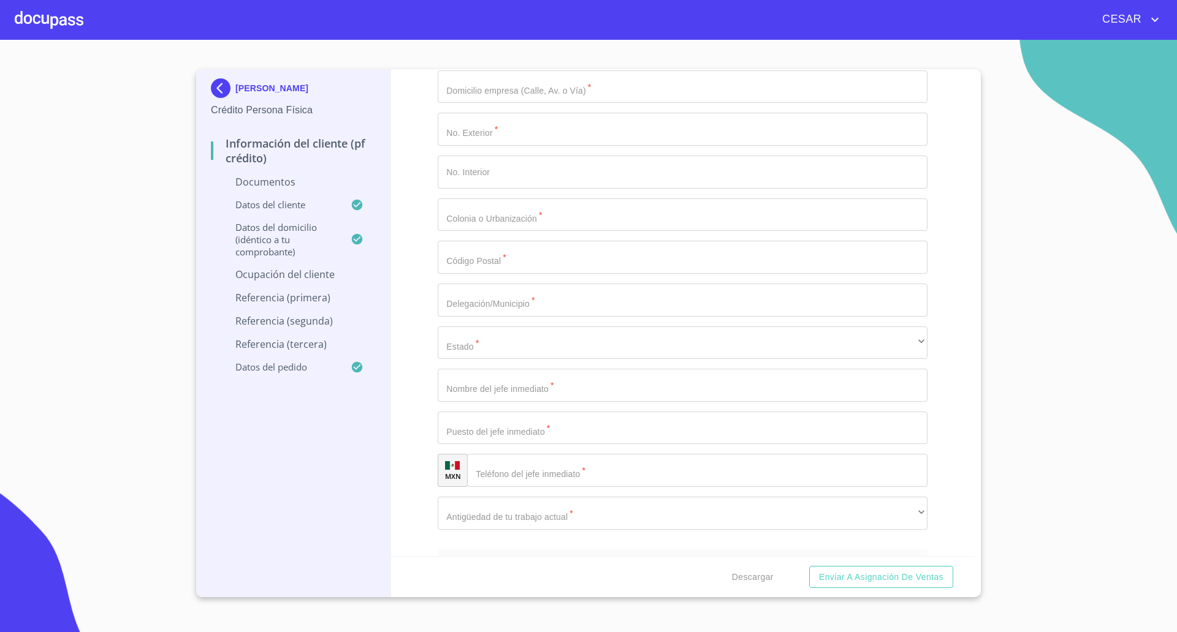
click at [515, 91] on input "Documento de identificación   *" at bounding box center [683, 86] width 490 height 33
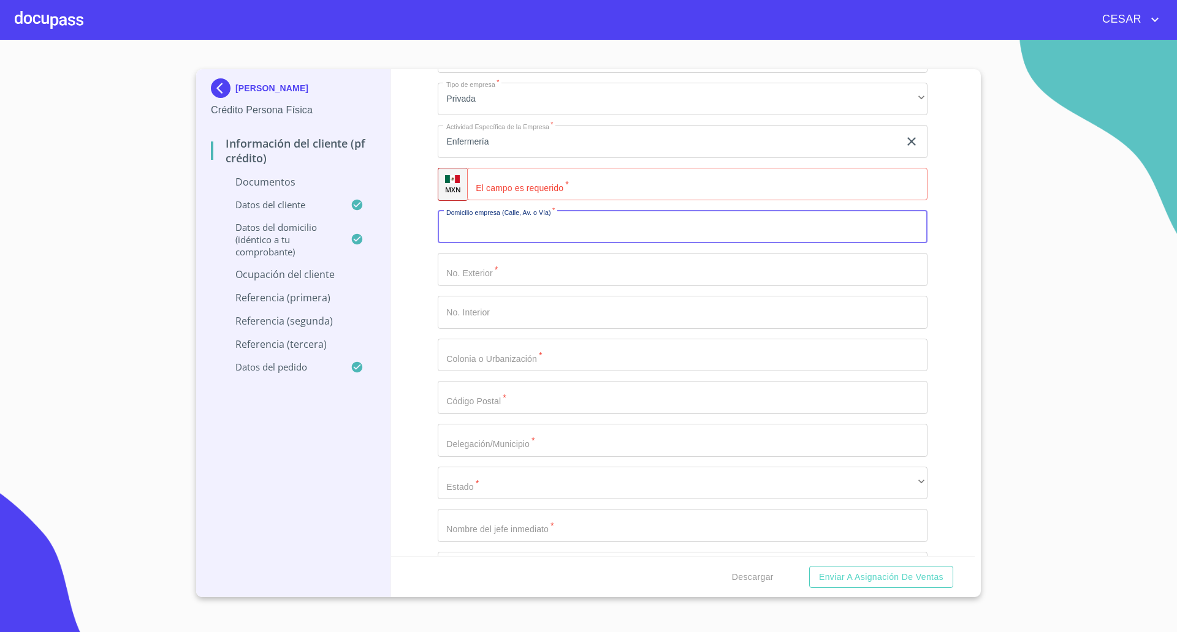
scroll to position [3064, 0]
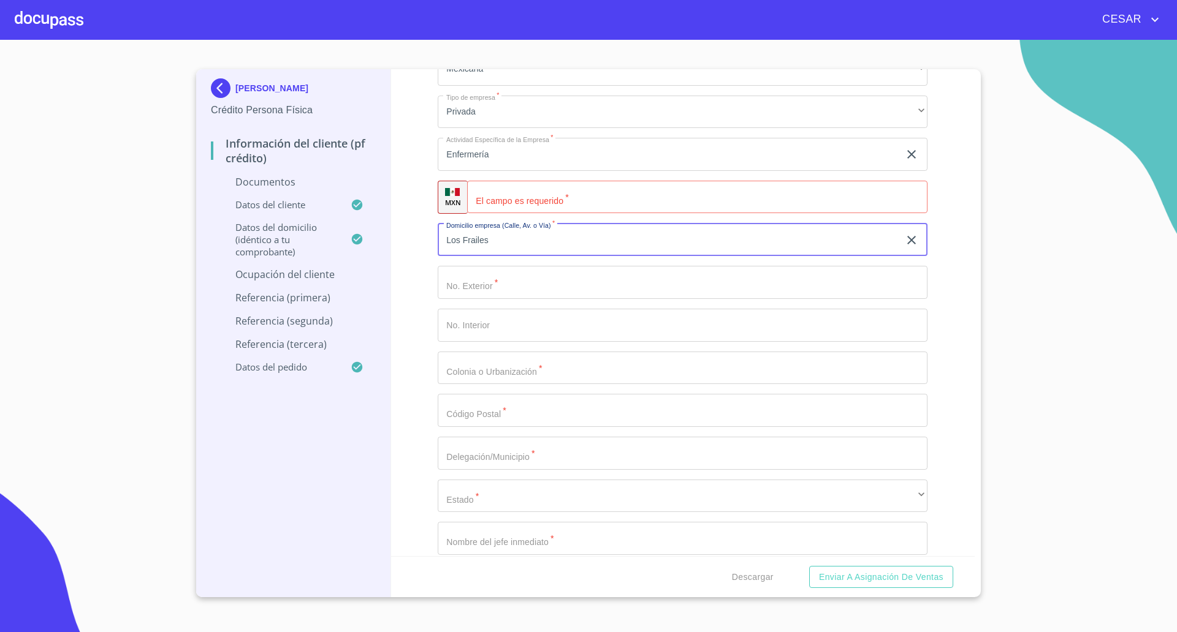
type input "Los Frailes"
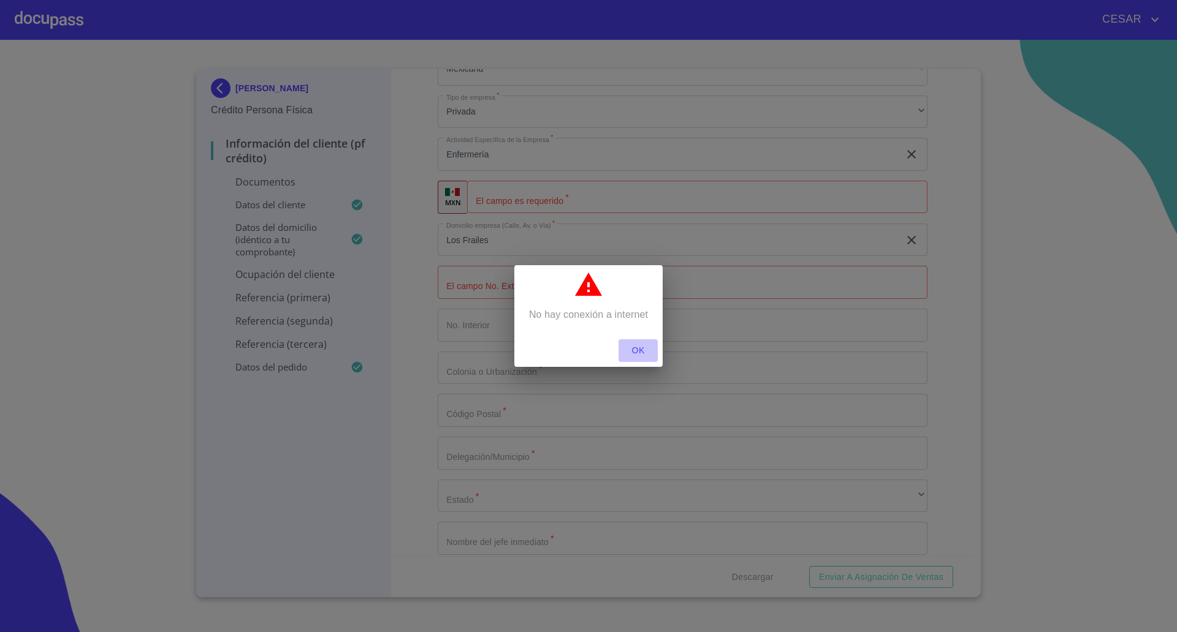
click at [647, 345] on span "OK" at bounding box center [637, 350] width 29 height 15
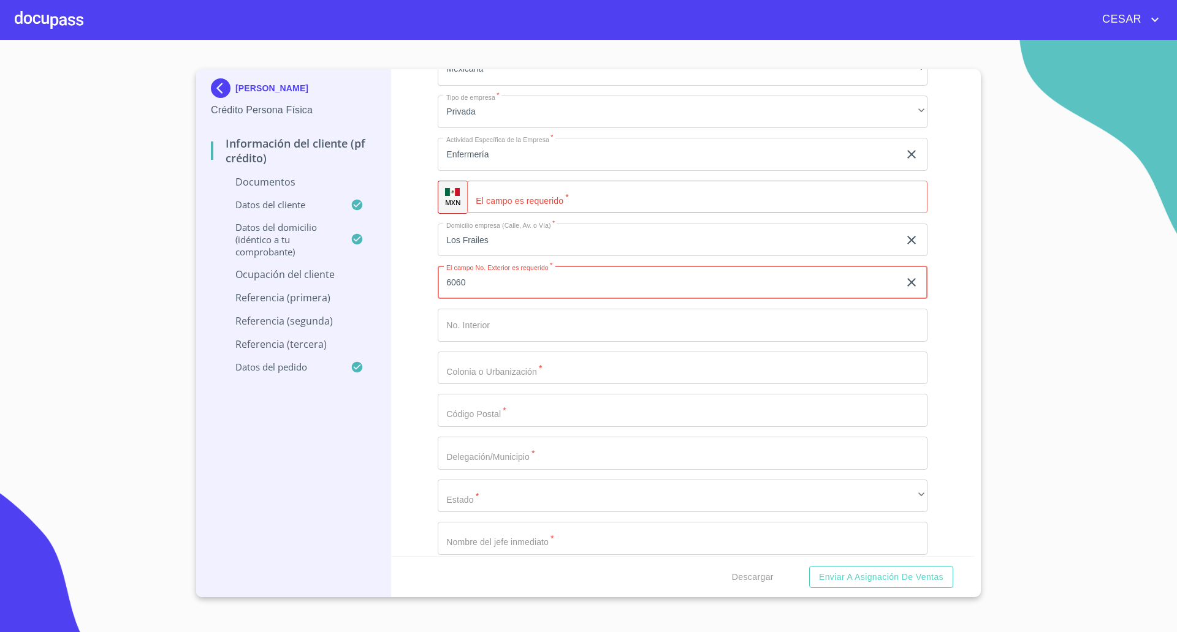
type input "6060"
click at [534, 365] on input "Documento de identificación   *" at bounding box center [683, 368] width 490 height 33
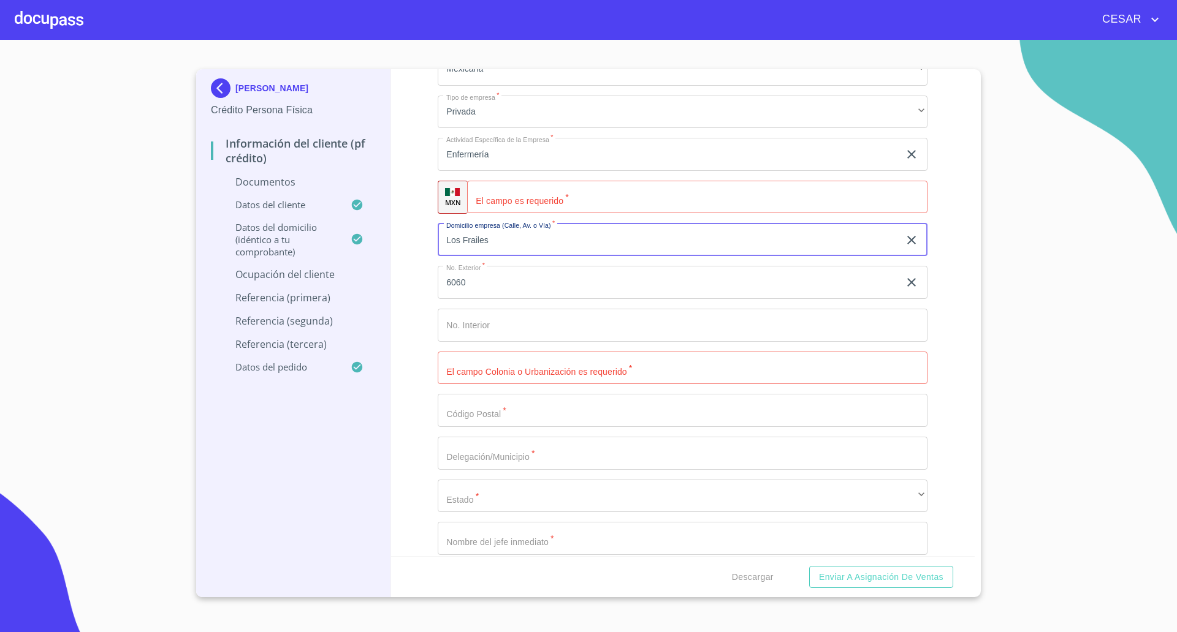
drag, startPoint x: 501, startPoint y: 240, endPoint x: 321, endPoint y: 233, distance: 180.3
click at [321, 233] on div "[PERSON_NAME] Crédito Persona Física Información del cliente (PF crédito) Docum…" at bounding box center [585, 333] width 778 height 528
type input "F"
type input "Acueducto"
click at [488, 283] on input "6060" at bounding box center [668, 282] width 461 height 33
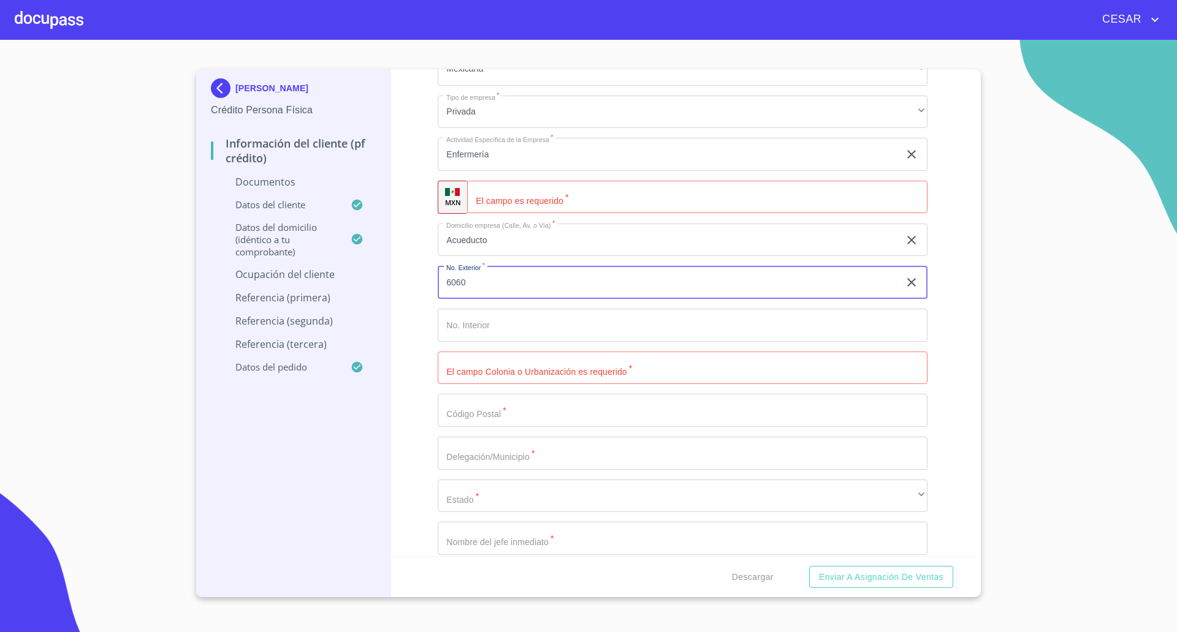
click at [488, 324] on input "Documento de identificación   *" at bounding box center [683, 325] width 490 height 33
type input "2"
type input "28"
type input "Fraccionamiento los Frailes"
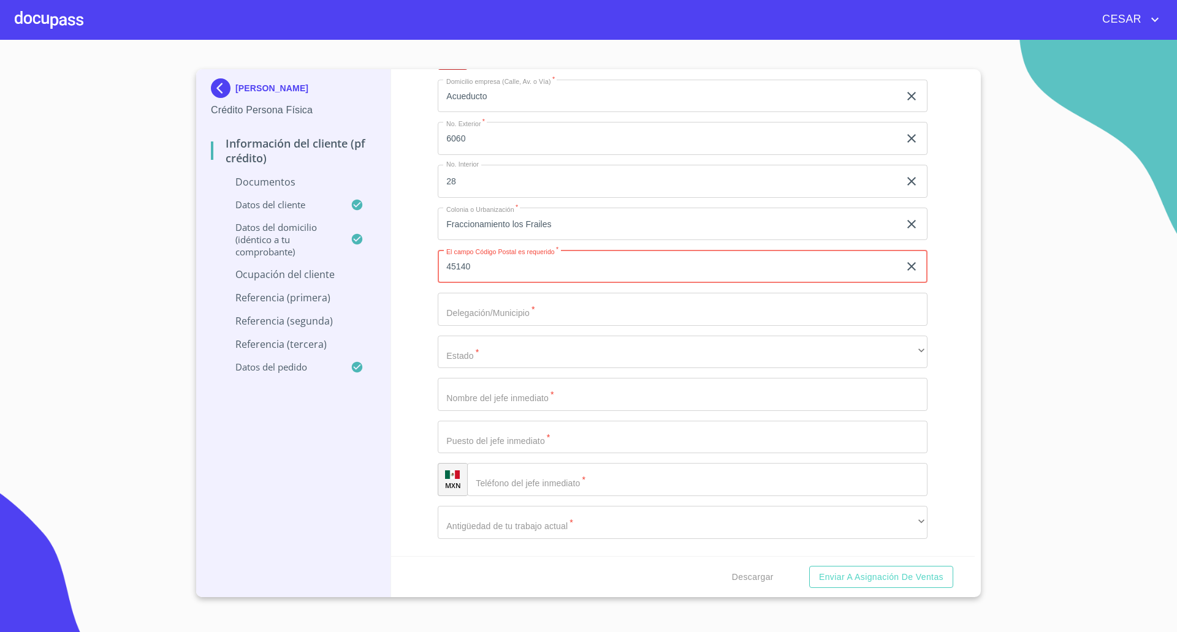
scroll to position [3217, 0]
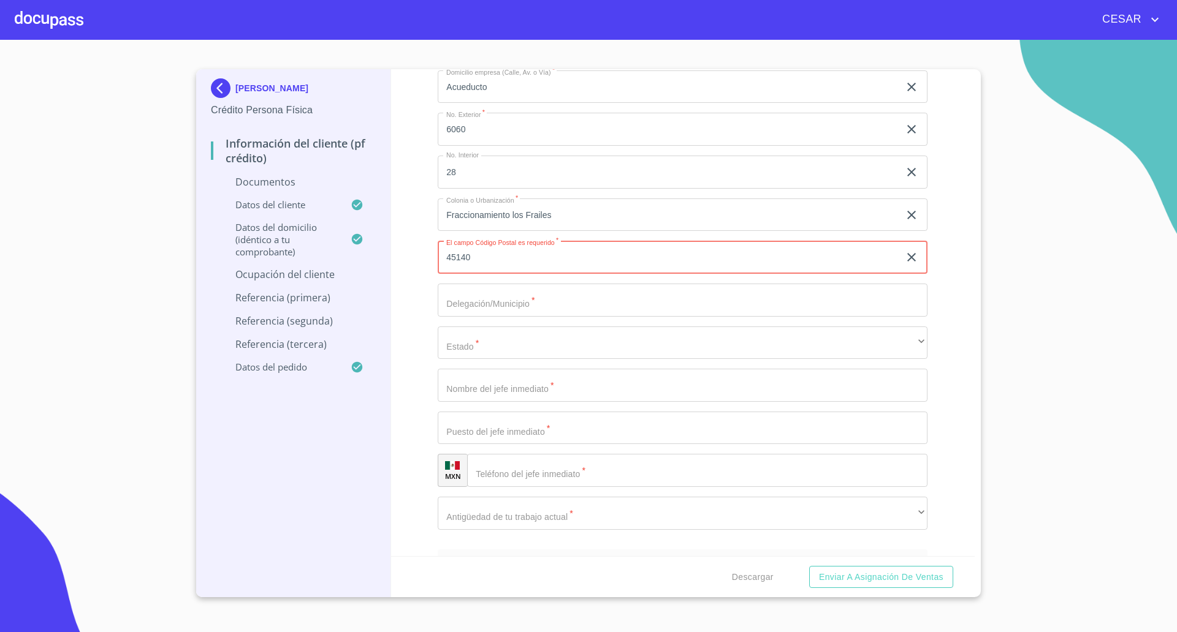
type input "45140"
click at [508, 301] on input "Documento de identificación   *" at bounding box center [683, 300] width 490 height 33
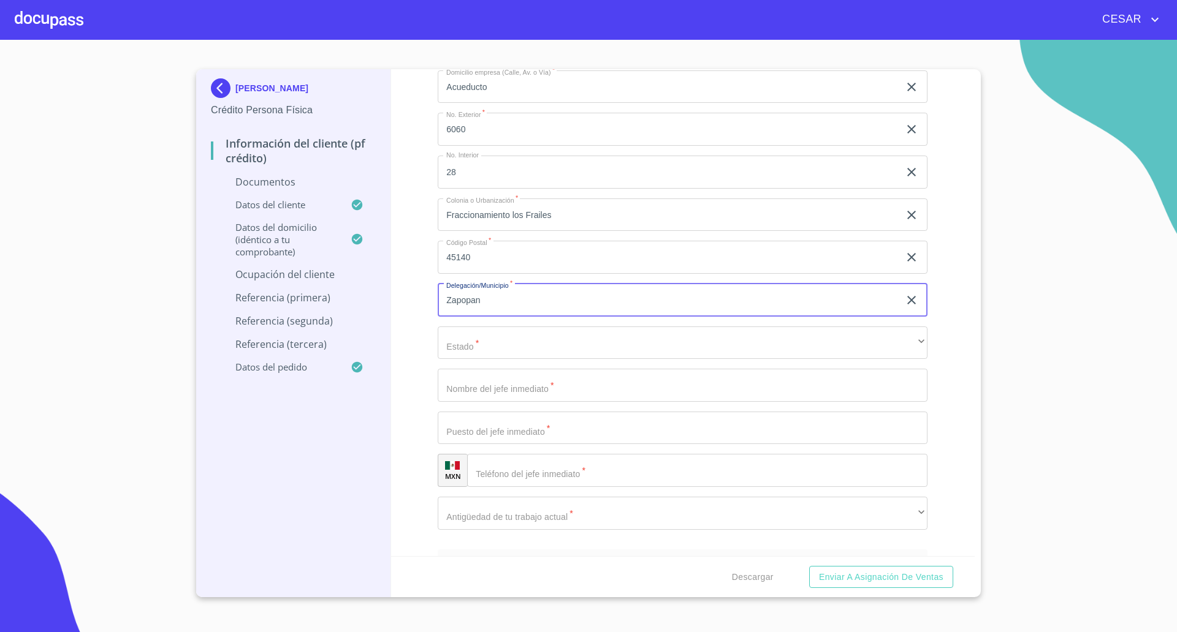
type input "Zapopan"
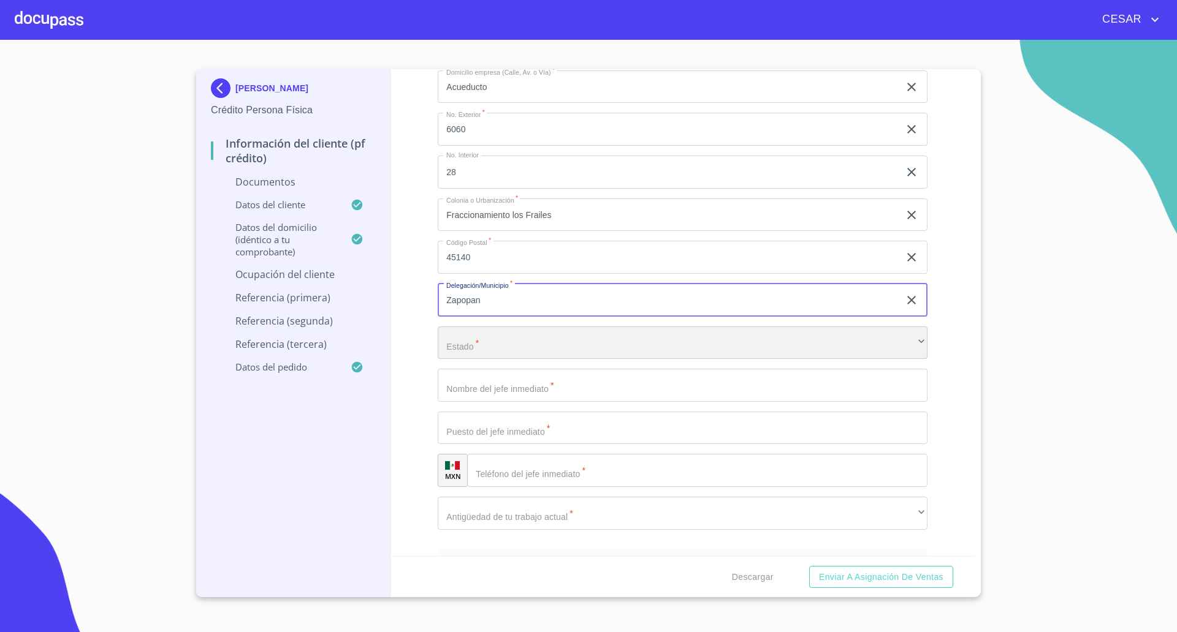
click at [469, 347] on div "​" at bounding box center [683, 343] width 490 height 33
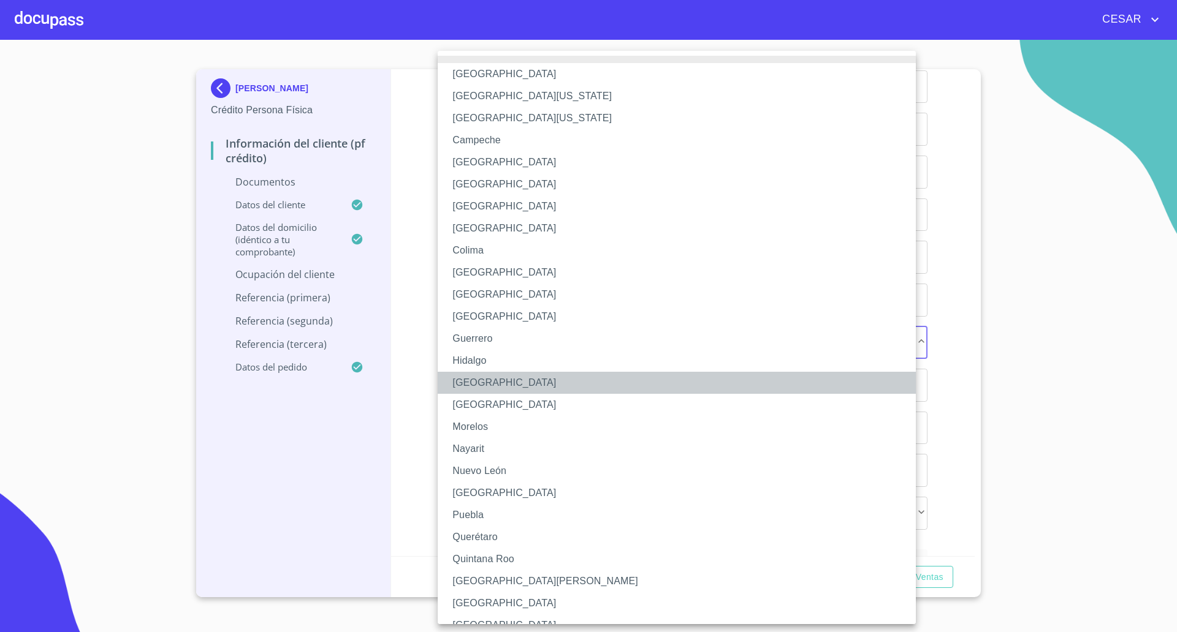
click at [482, 384] on li "[GEOGRAPHIC_DATA]" at bounding box center [683, 383] width 490 height 22
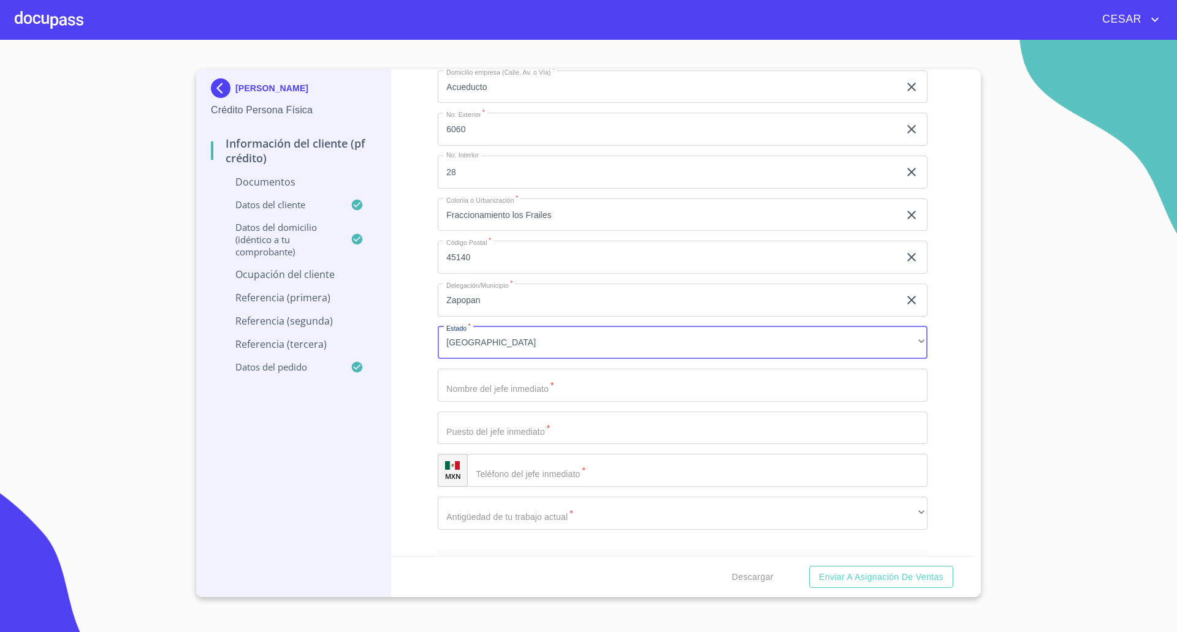
click at [490, 382] on input "Documento de identificación   *" at bounding box center [683, 385] width 490 height 33
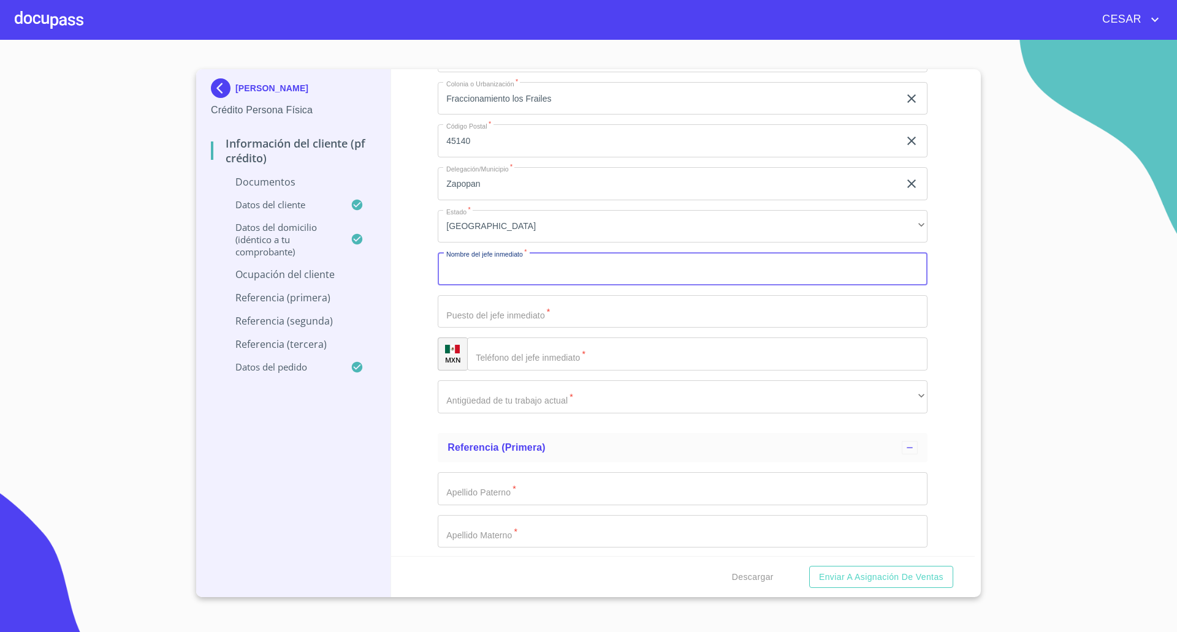
scroll to position [3447, 0]
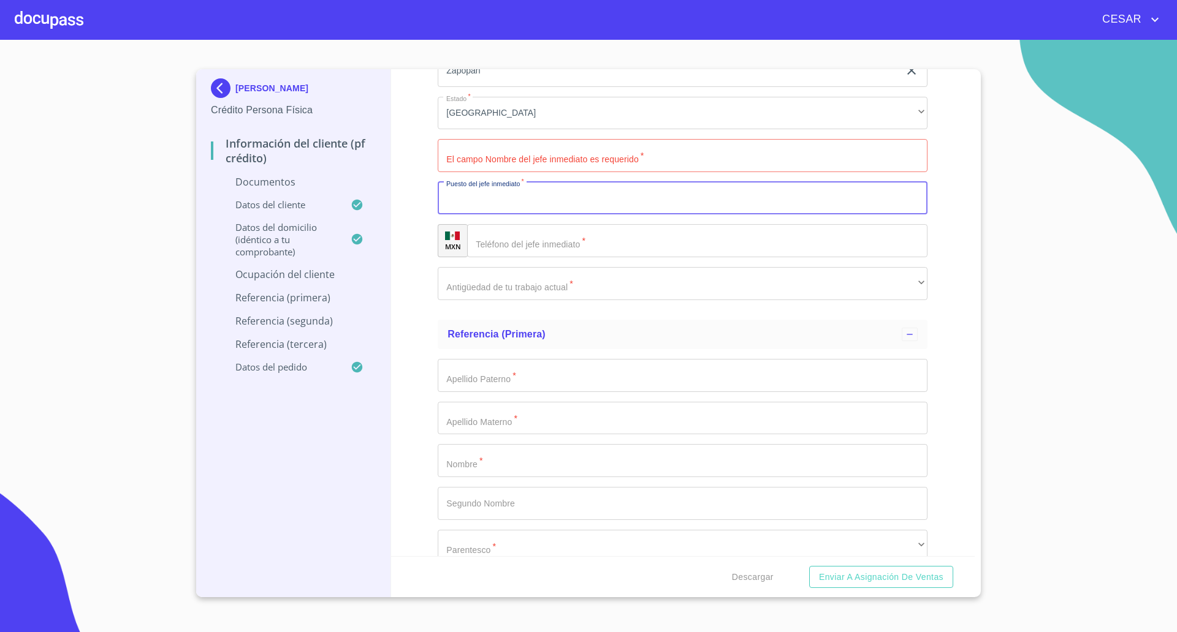
click at [515, 203] on input "Documento de identificación   *" at bounding box center [683, 198] width 490 height 33
type input "P"
type input "No Aplica"
click at [498, 161] on input "Documento de identificación   *" at bounding box center [683, 155] width 490 height 33
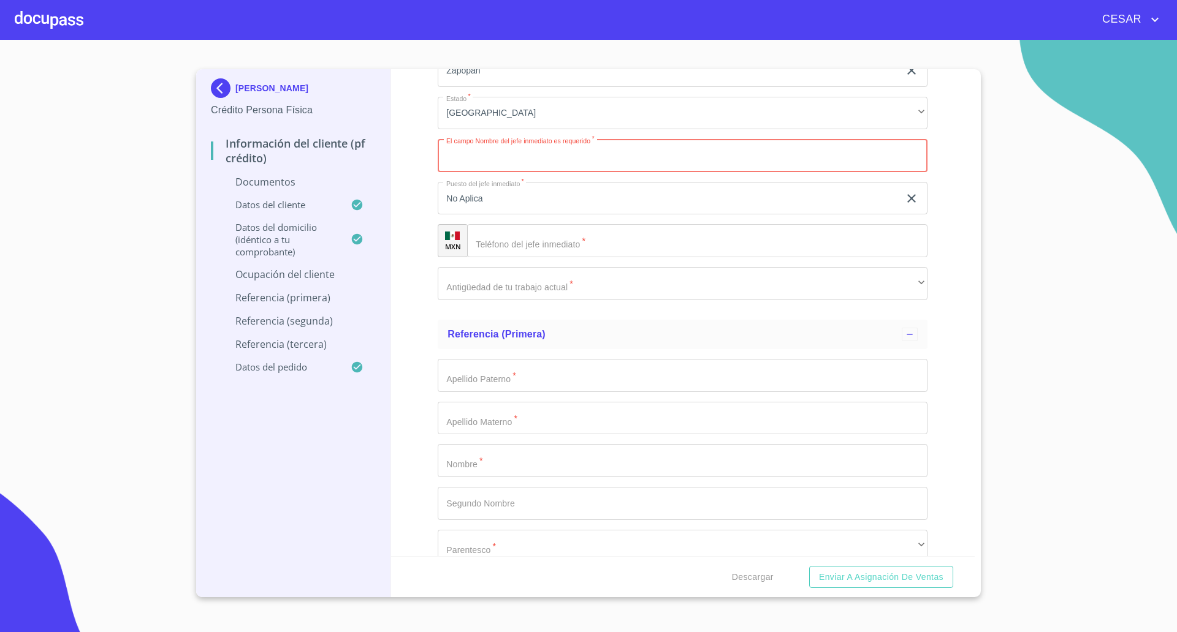
click at [498, 161] on input "Documento de identificación   *" at bounding box center [683, 155] width 490 height 33
type input "[PERSON_NAME]"
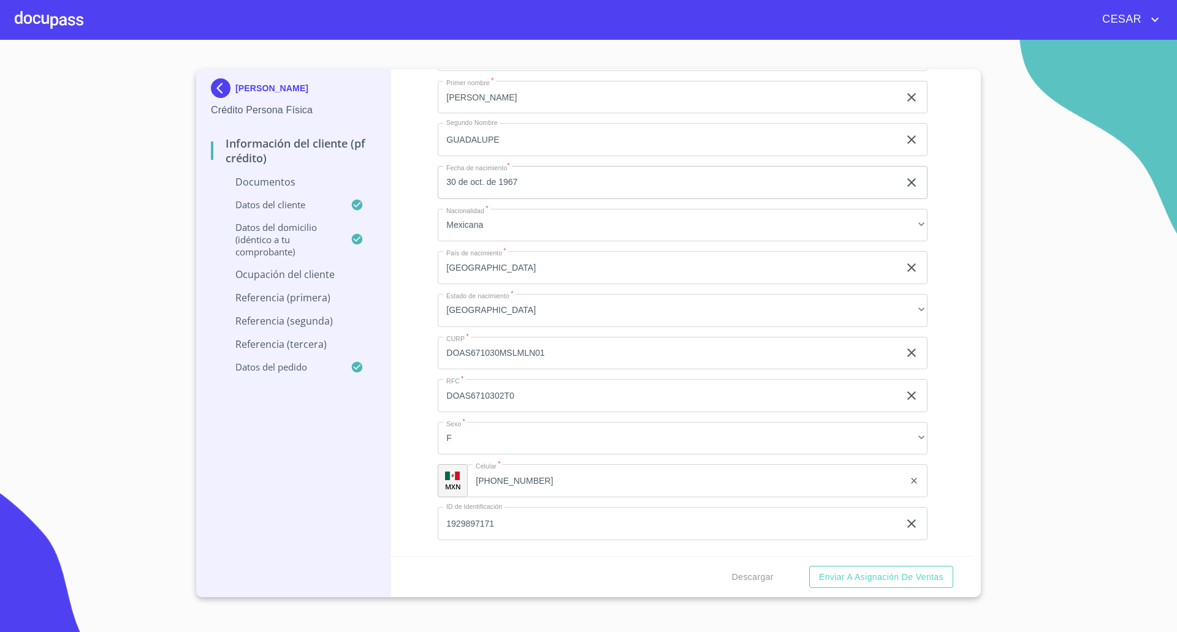
scroll to position [1762, 0]
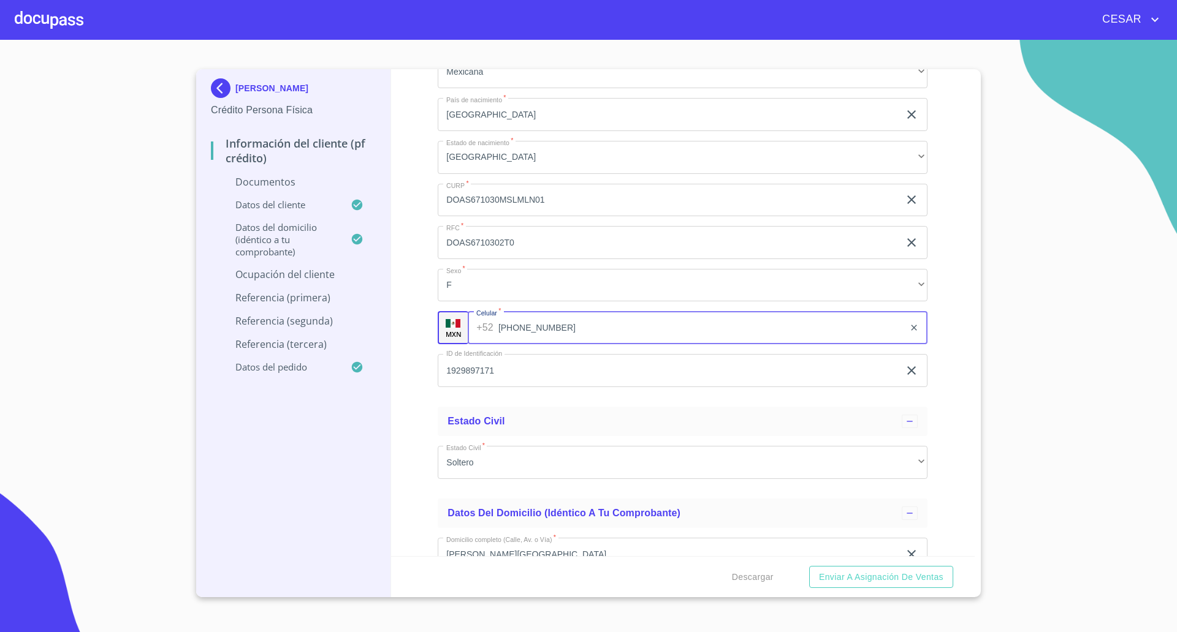
click at [514, 327] on input "[PHONE_NUMBER]" at bounding box center [701, 327] width 406 height 33
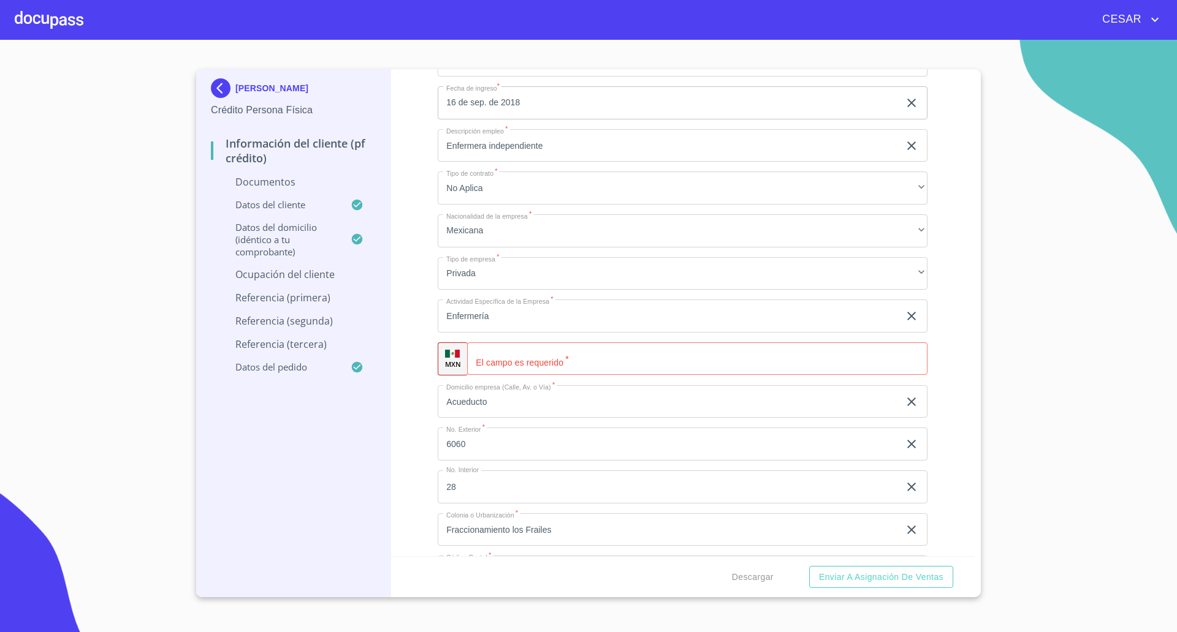
scroll to position [2988, 0]
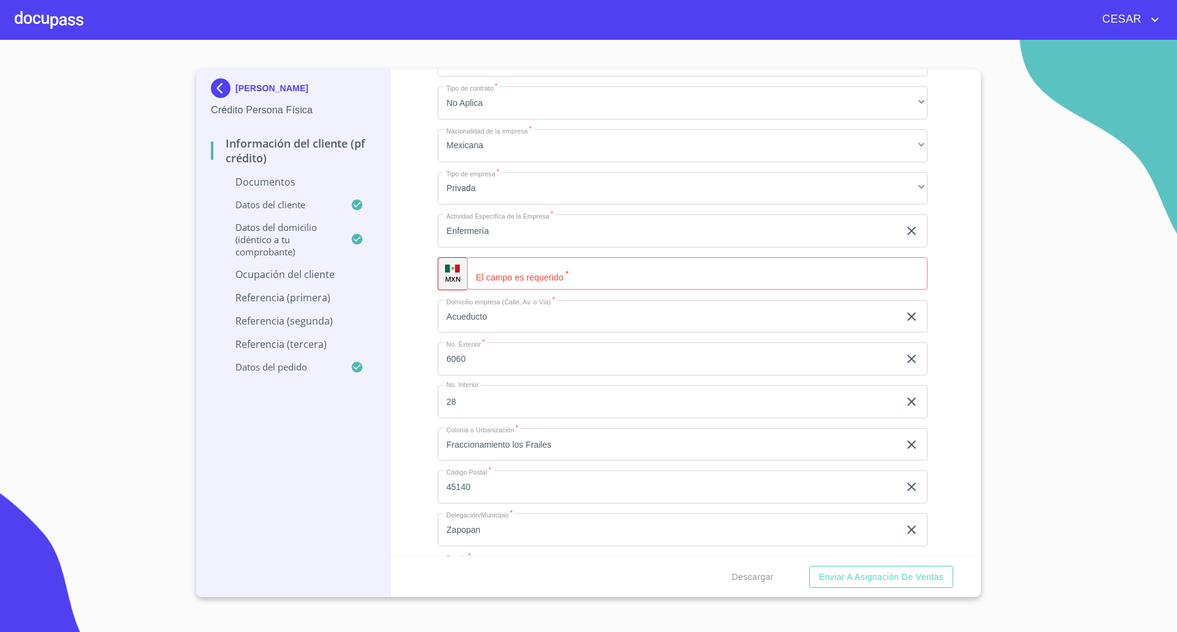
click at [544, 273] on input "Documento de identificación   *" at bounding box center [697, 273] width 460 height 33
paste input "[PHONE_NUMBER]"
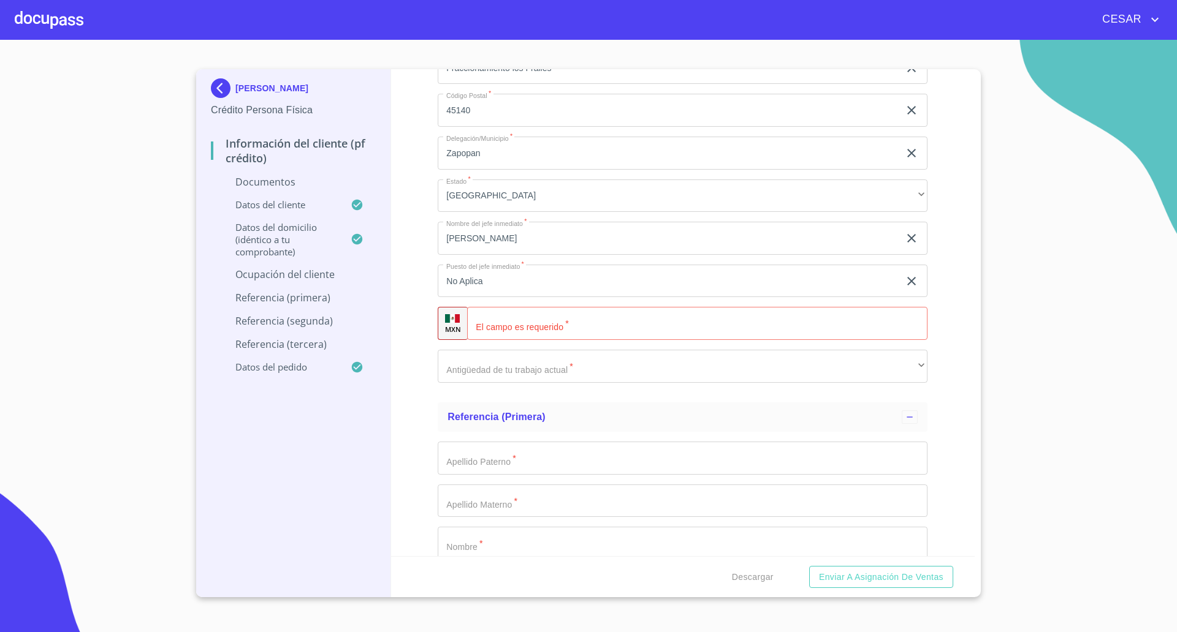
scroll to position [3371, 0]
type input "[PHONE_NUMBER]"
click at [520, 317] on input "Documento de identificación   *" at bounding box center [697, 317] width 460 height 33
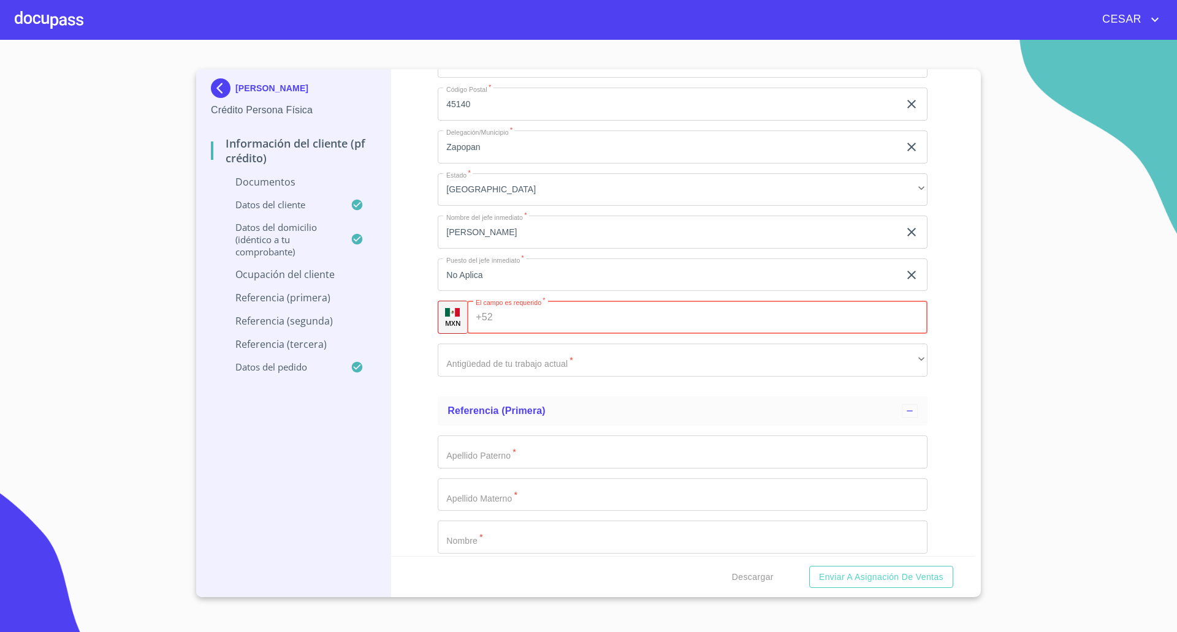
paste input "[PHONE_NUMBER]"
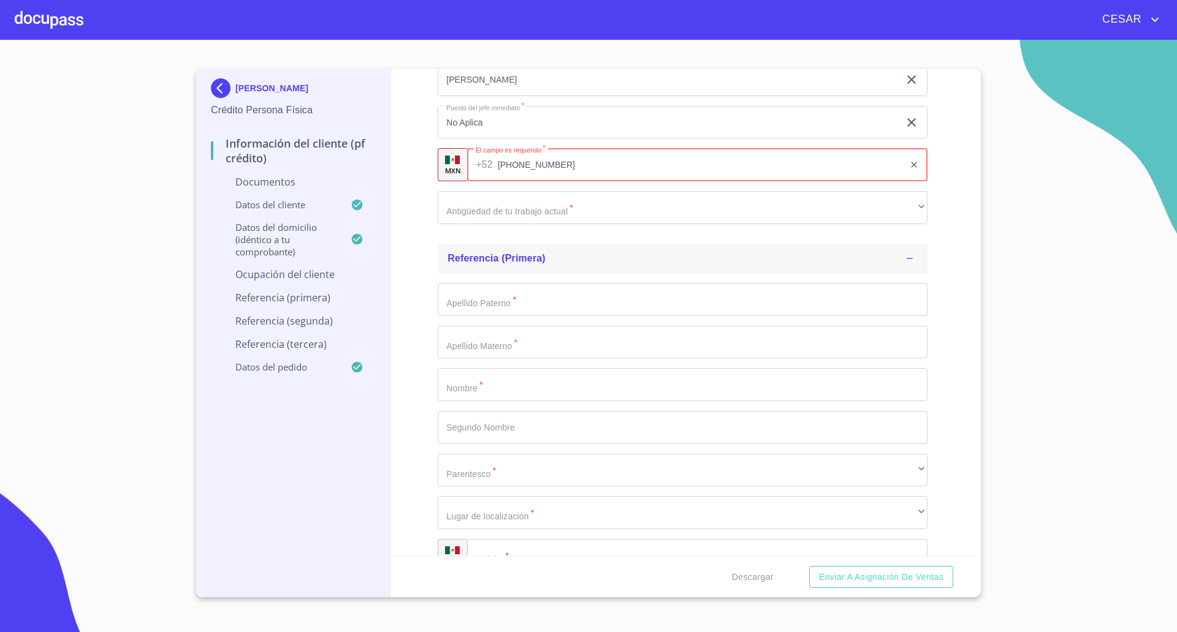
scroll to position [3524, 0]
type input "[PHONE_NUMBER]"
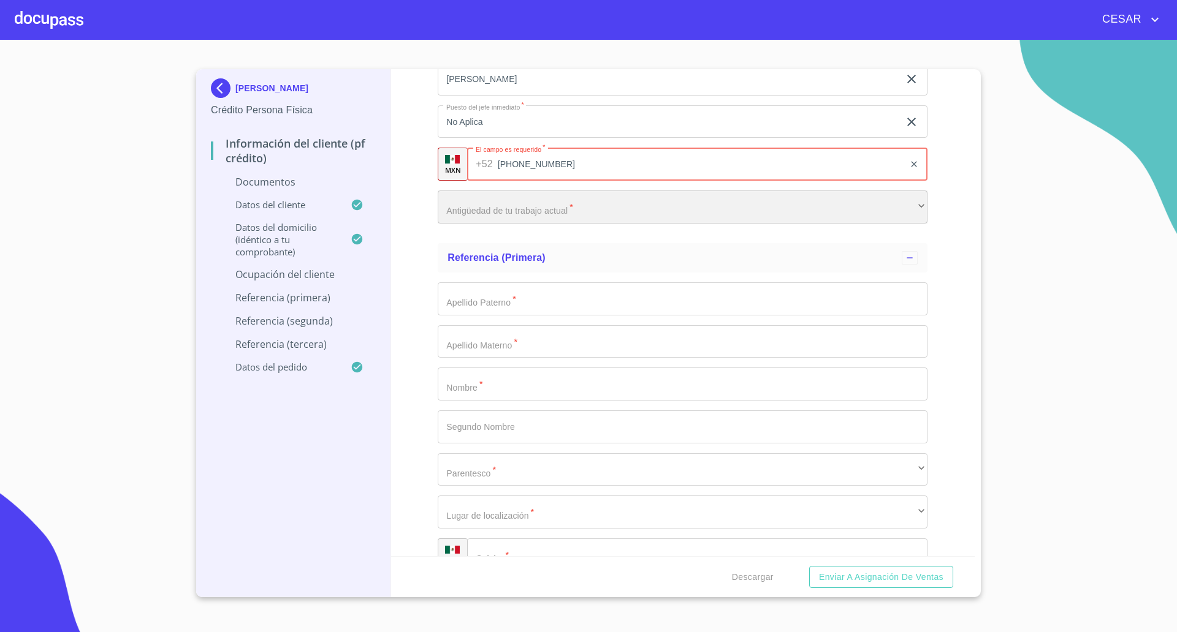
click at [505, 221] on div "​" at bounding box center [683, 207] width 490 height 33
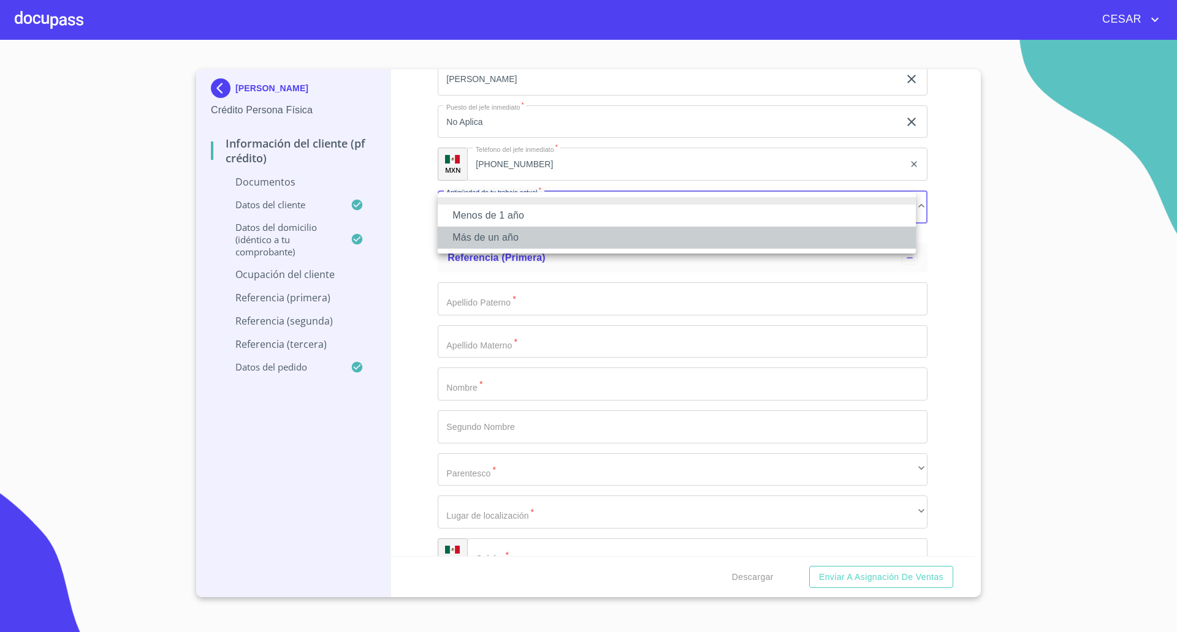
click at [498, 238] on li "Más de un año" at bounding box center [677, 238] width 478 height 22
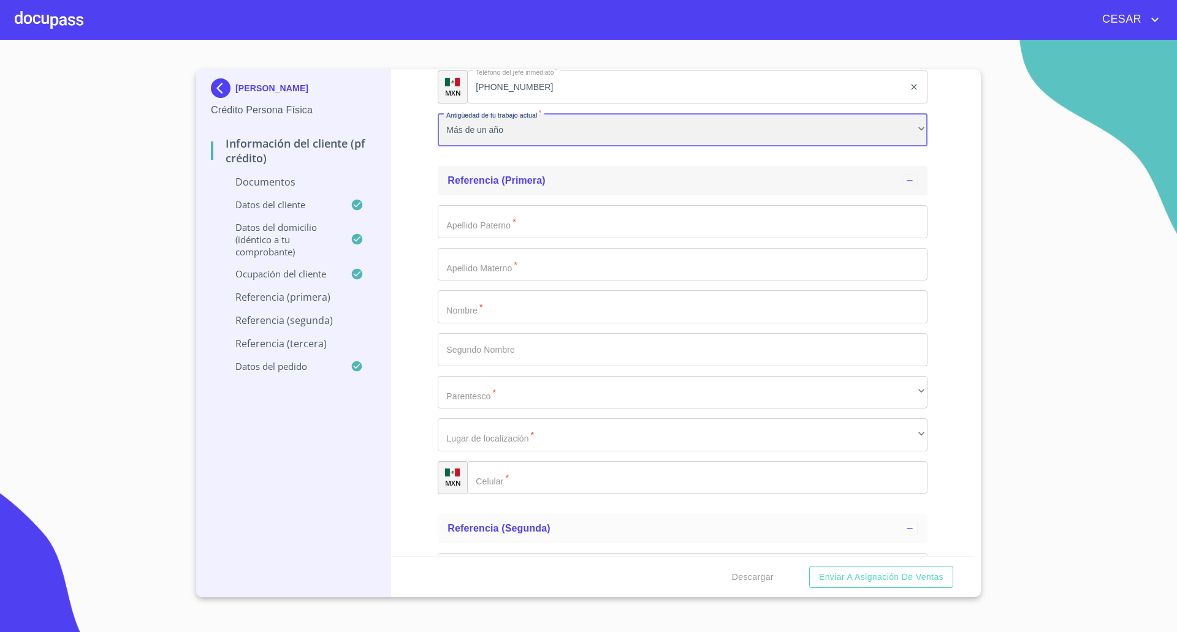
scroll to position [3600, 0]
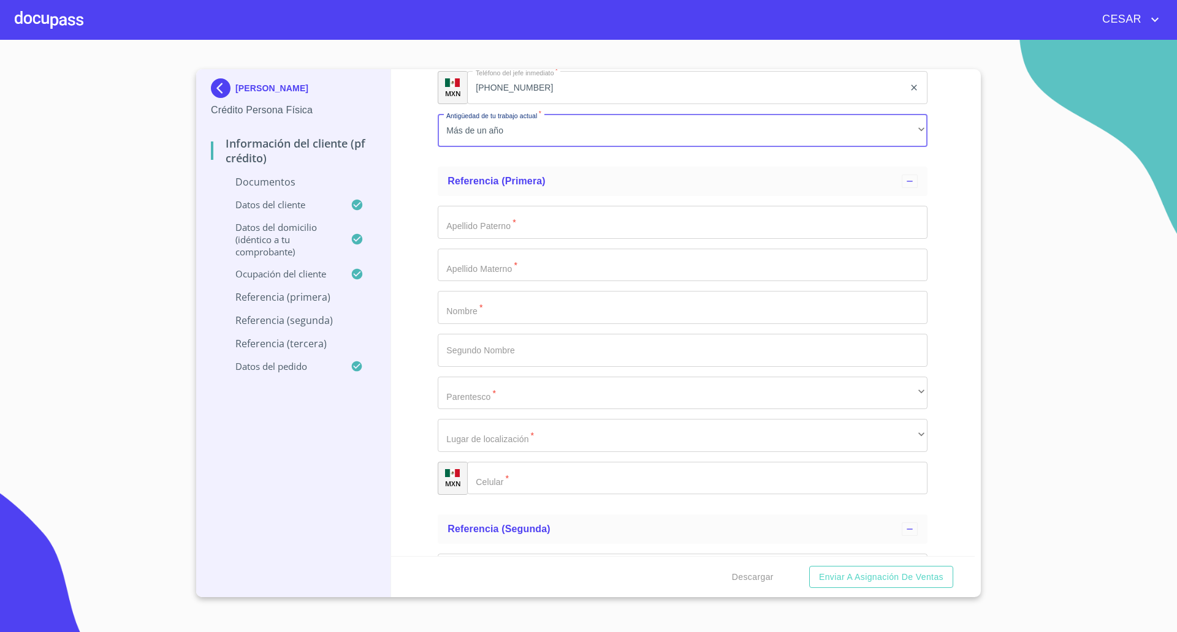
click at [507, 220] on input "Documento de identificación   *" at bounding box center [683, 222] width 490 height 33
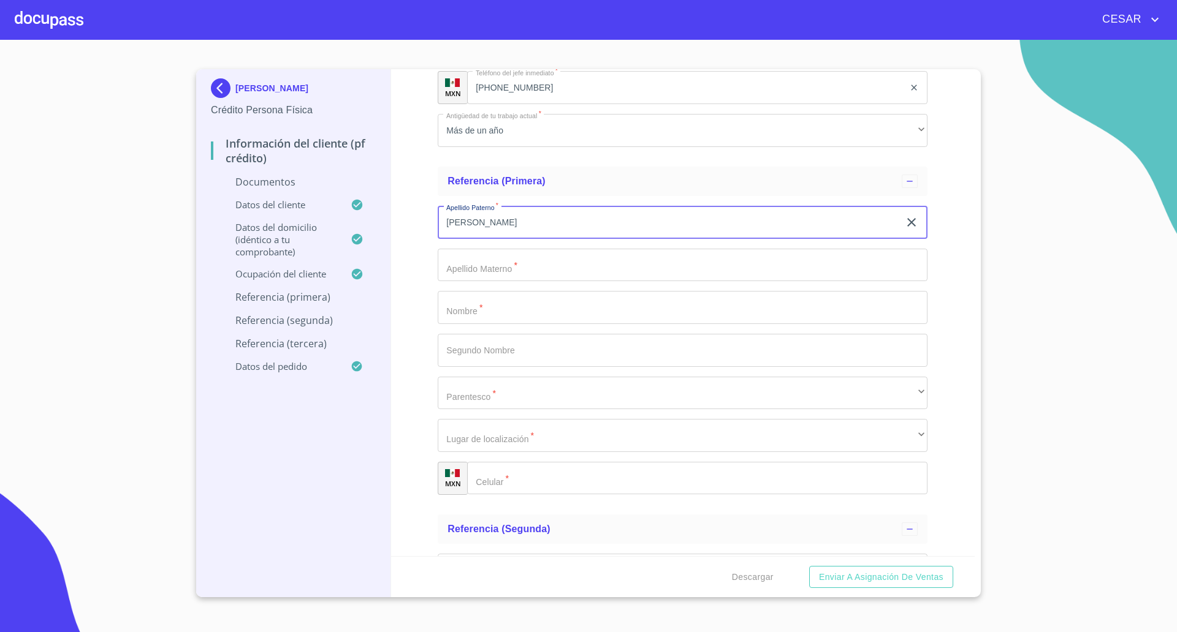
type input "[PERSON_NAME]"
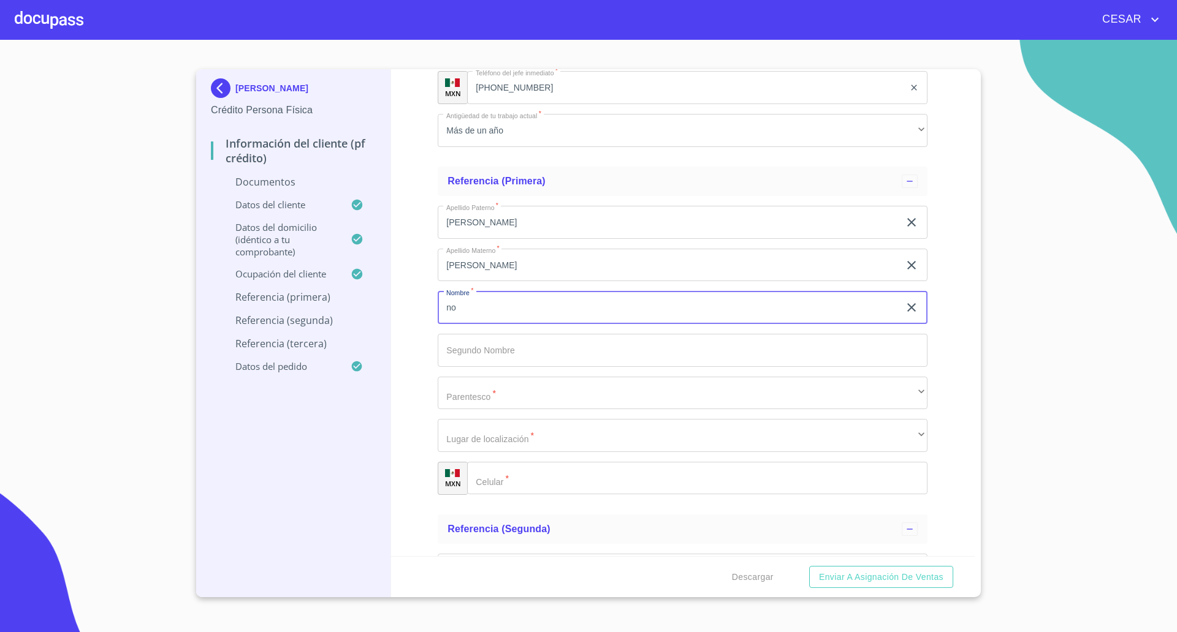
type input "n"
type input "[PERSON_NAME]"
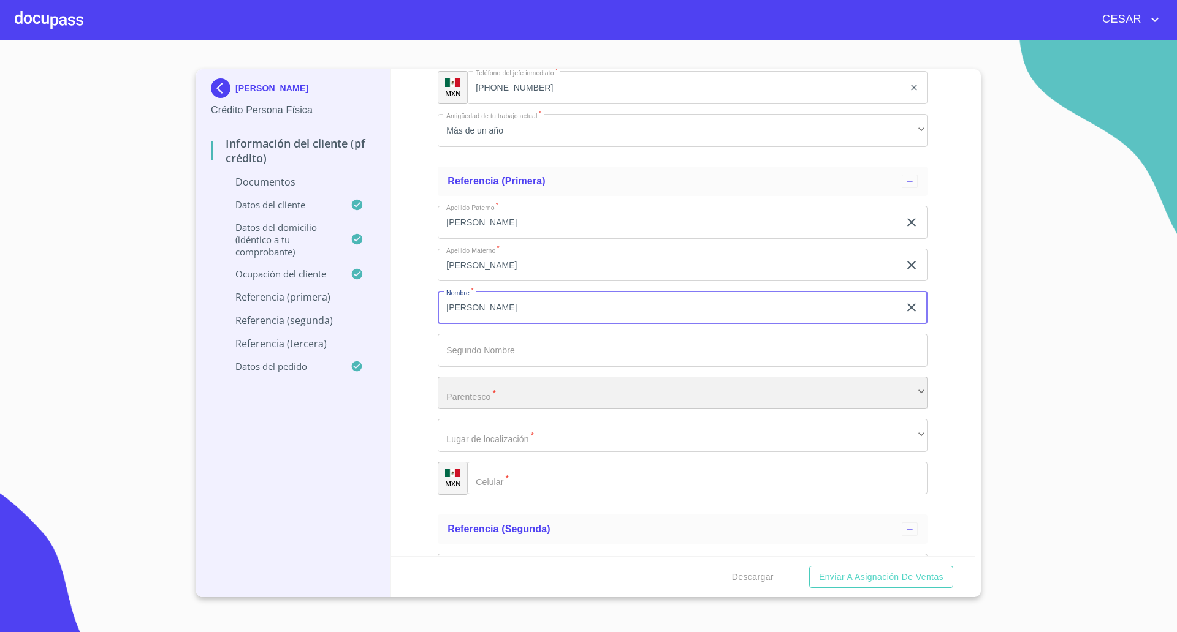
click at [480, 392] on div "​" at bounding box center [683, 393] width 490 height 33
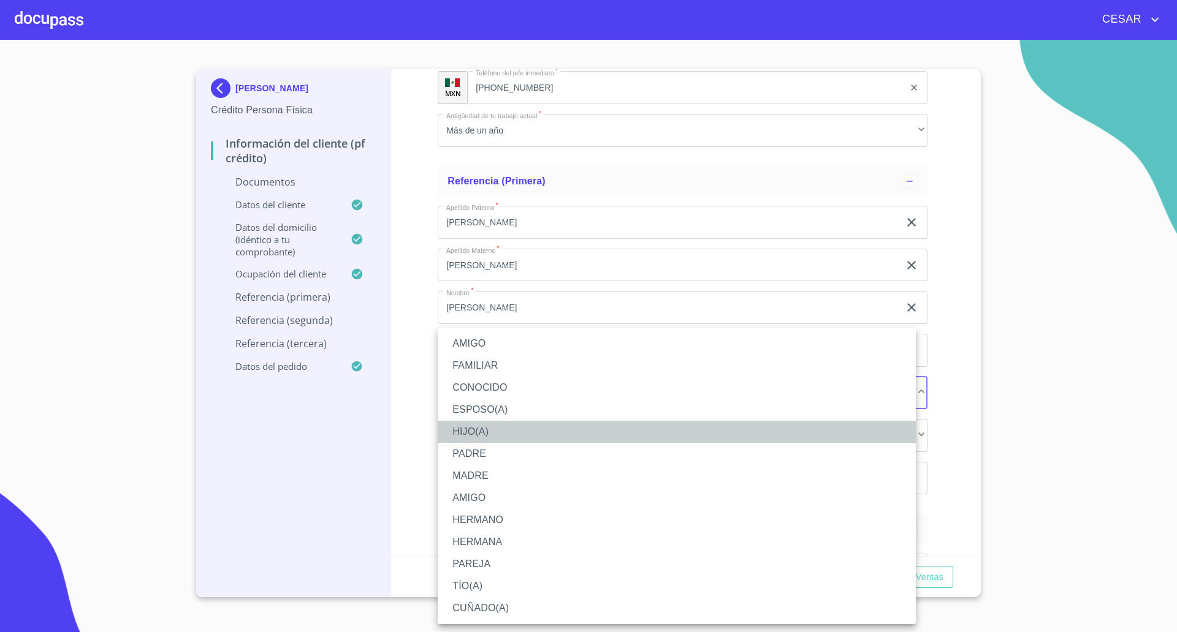
click at [475, 434] on li "HIJO(A)" at bounding box center [677, 432] width 478 height 22
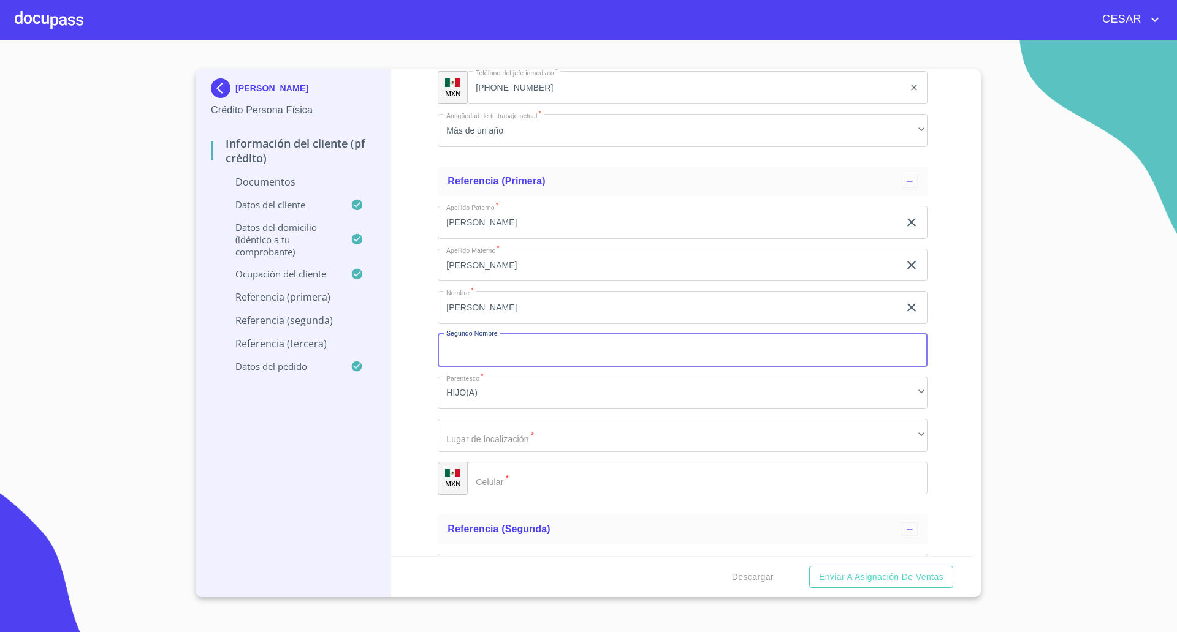
click at [498, 342] on input "Documento de identificación   *" at bounding box center [683, 350] width 490 height 33
type input "[PERSON_NAME]"
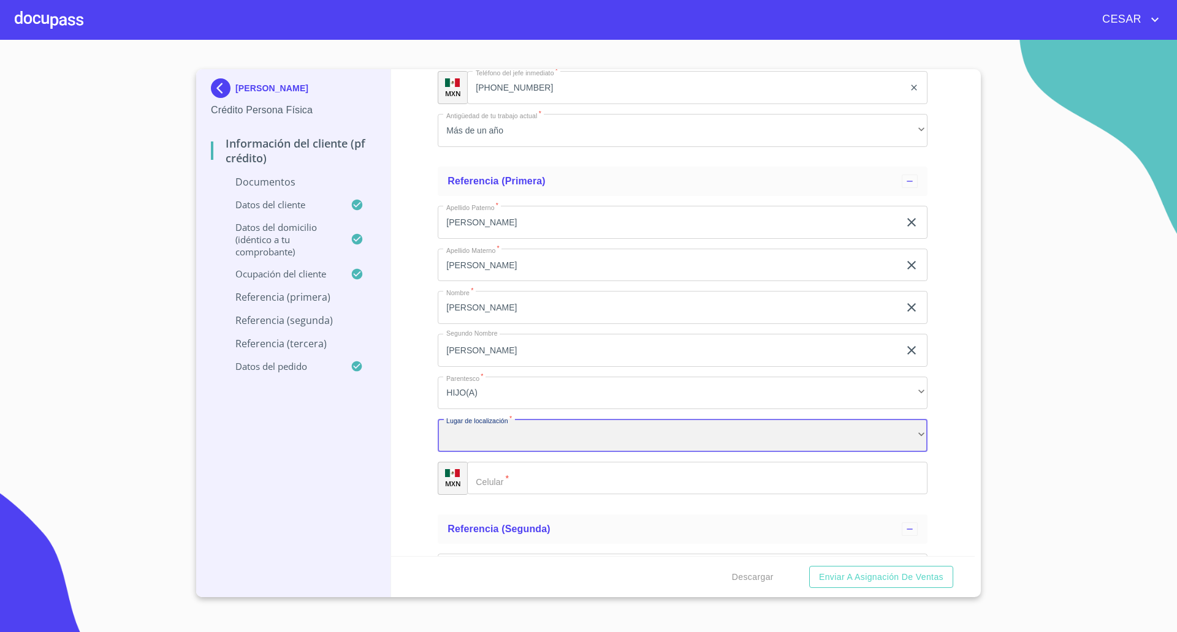
click at [465, 430] on div "​" at bounding box center [683, 435] width 490 height 33
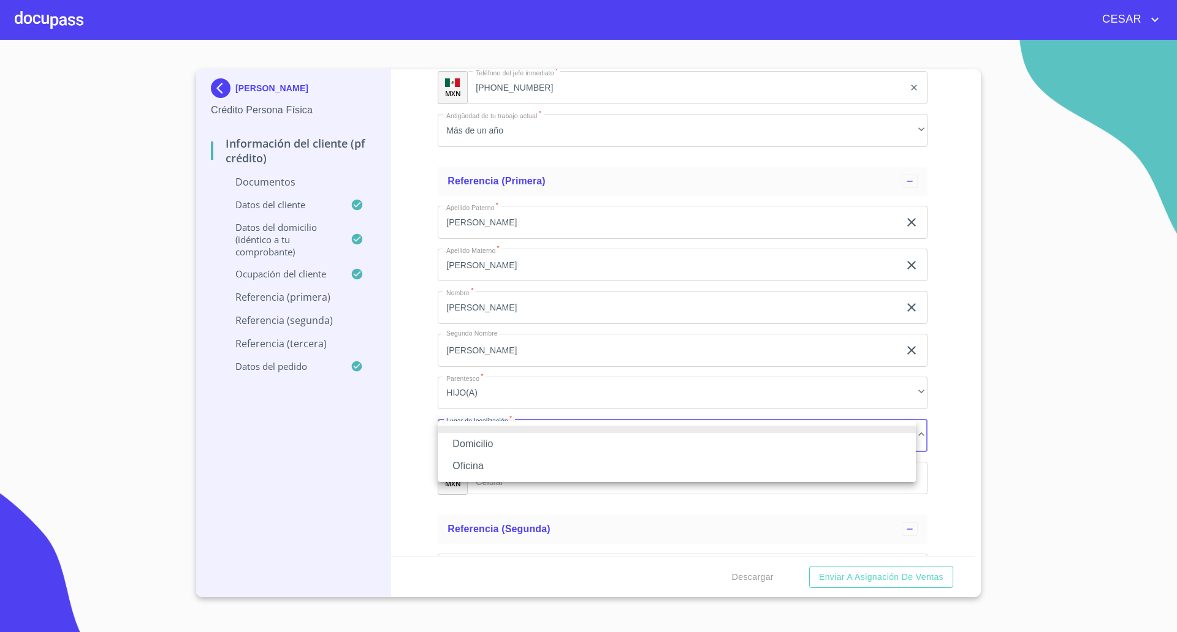
click at [489, 472] on li "Oficina" at bounding box center [677, 466] width 478 height 22
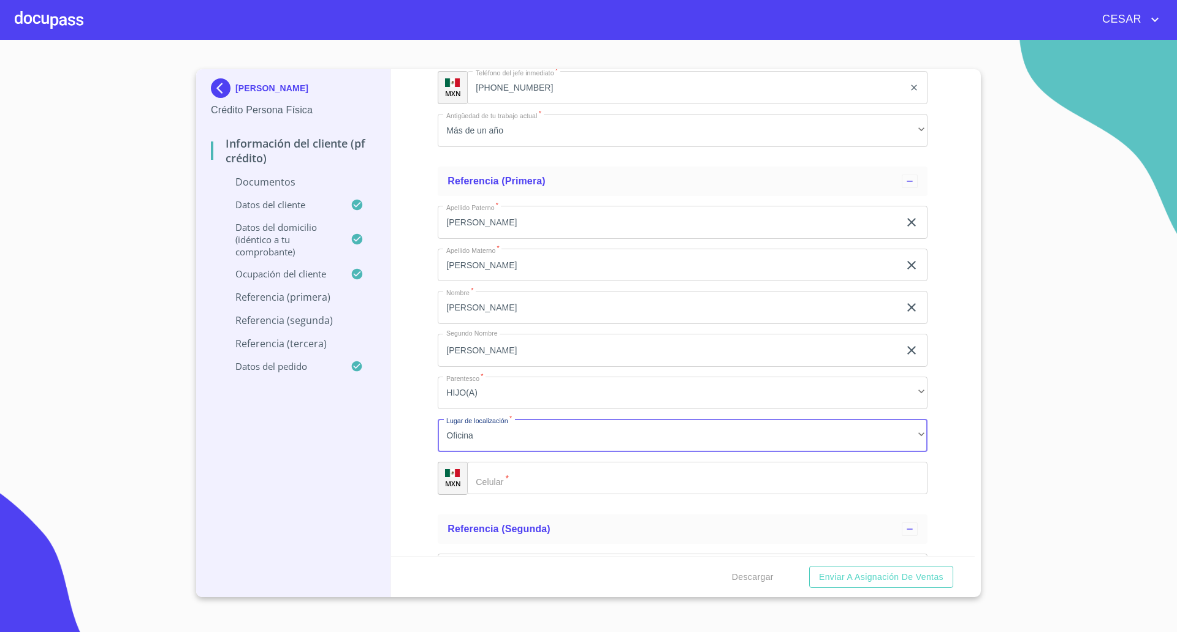
click at [541, 482] on input "Documento de identificación   *" at bounding box center [697, 478] width 460 height 33
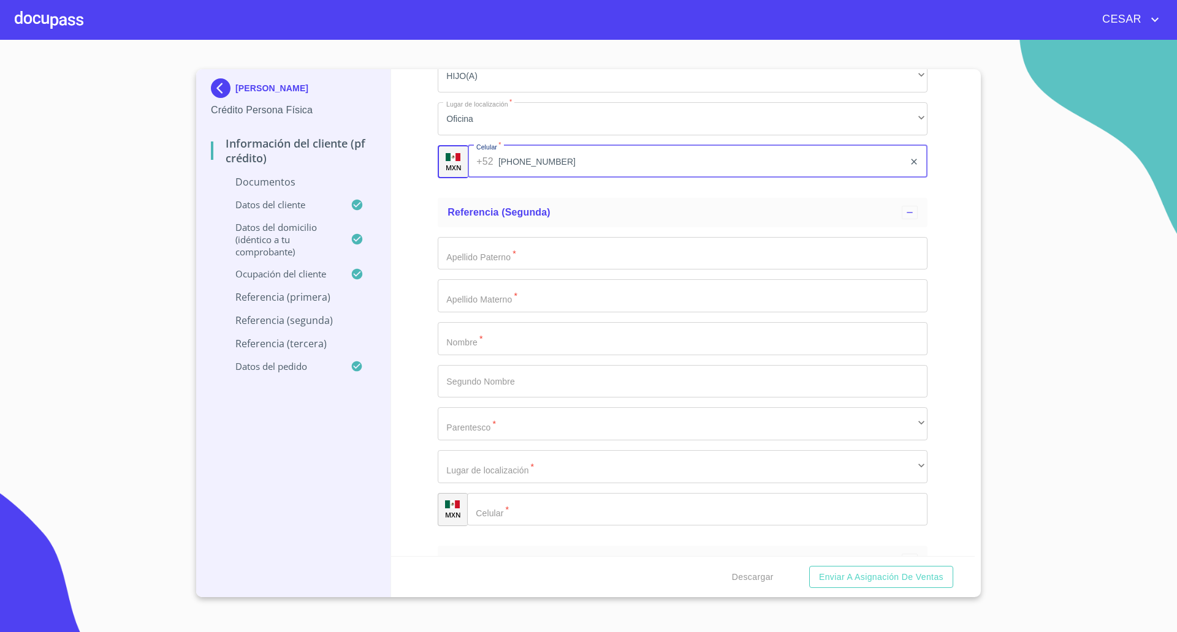
scroll to position [3983, 0]
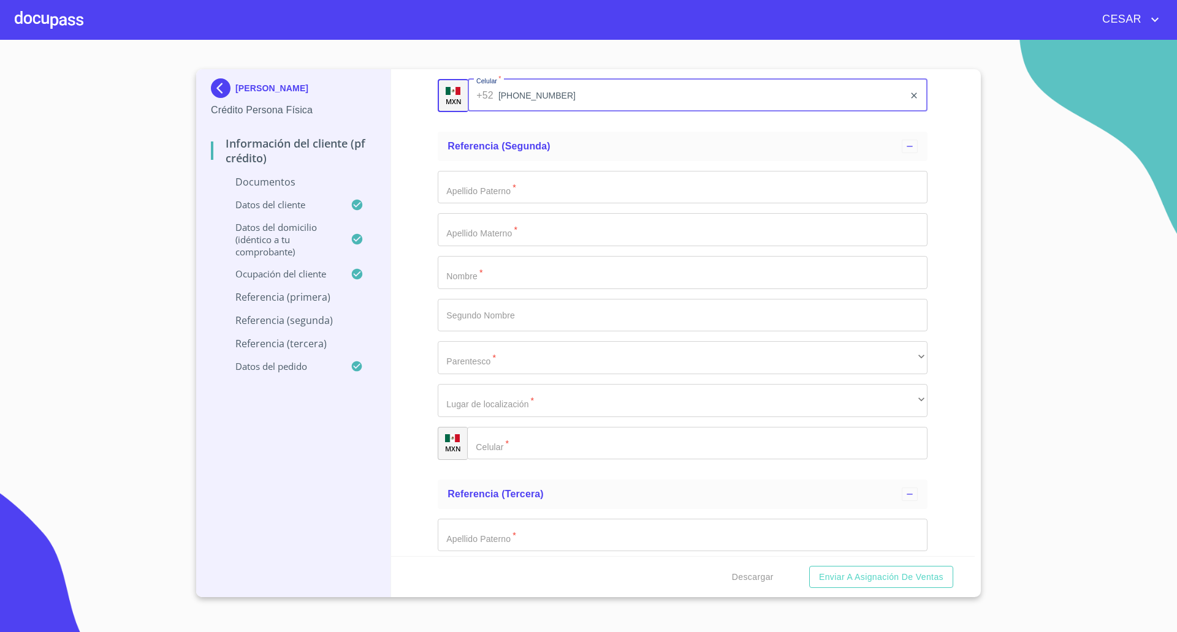
type input "[PHONE_NUMBER]"
click at [409, 174] on div "Información del cliente (PF crédito) Documentos Documento de identificación   *…" at bounding box center [683, 312] width 584 height 487
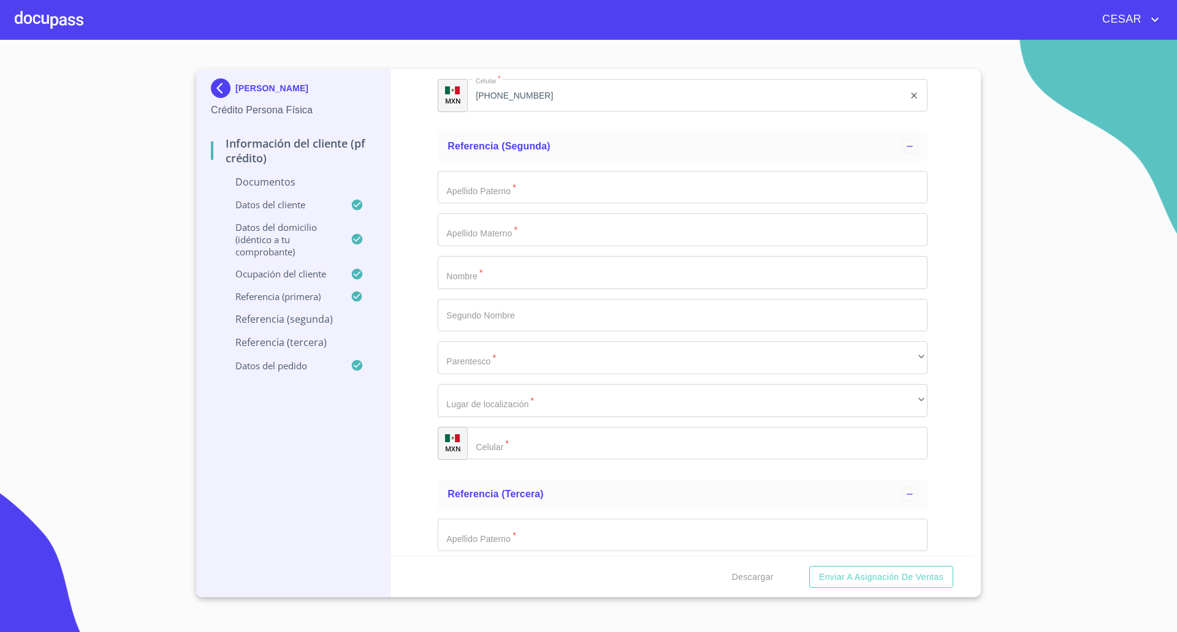
click at [500, 269] on input "Documento de identificación   *" at bounding box center [683, 272] width 490 height 33
type input "[PERSON_NAME]"
type input "a"
type input "[PERSON_NAME]"
click at [498, 188] on input "Documento de identificación   *" at bounding box center [683, 187] width 490 height 33
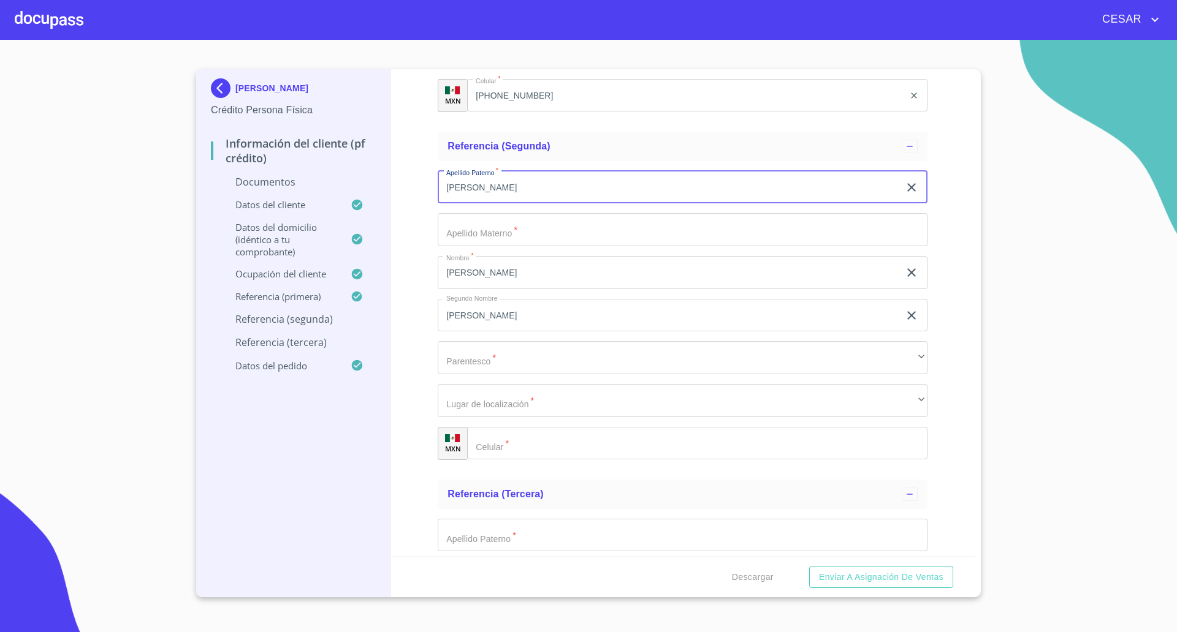
type input "[PERSON_NAME]"
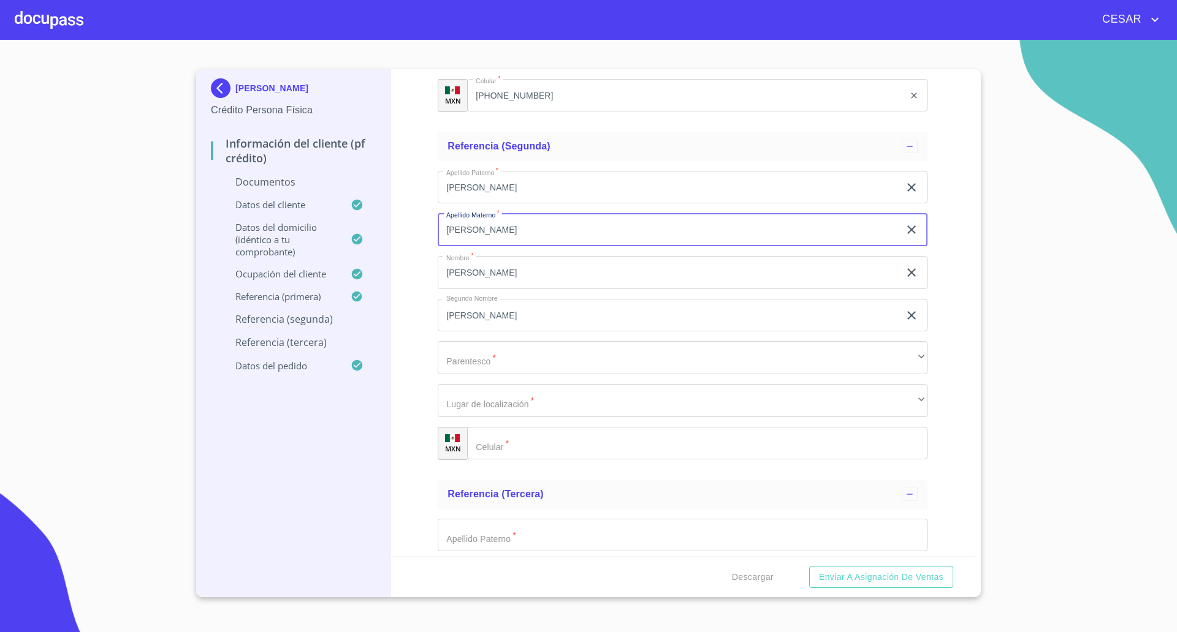
type input "[PERSON_NAME]"
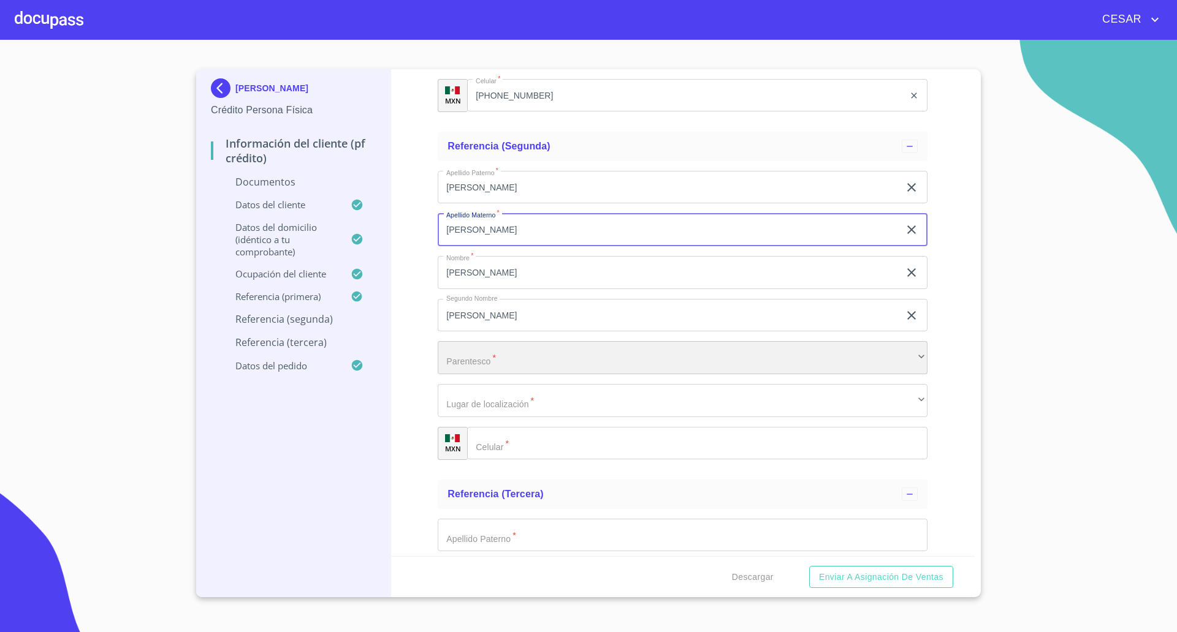
click at [517, 370] on div "​" at bounding box center [683, 357] width 490 height 33
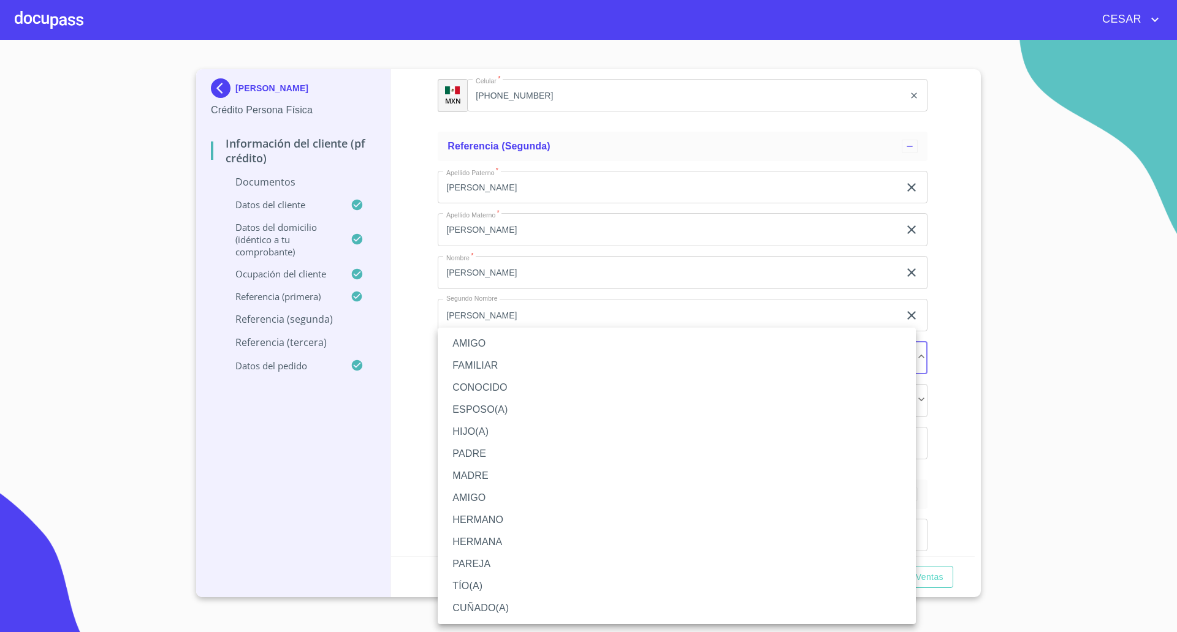
click at [477, 429] on li "HIJO(A)" at bounding box center [677, 432] width 478 height 22
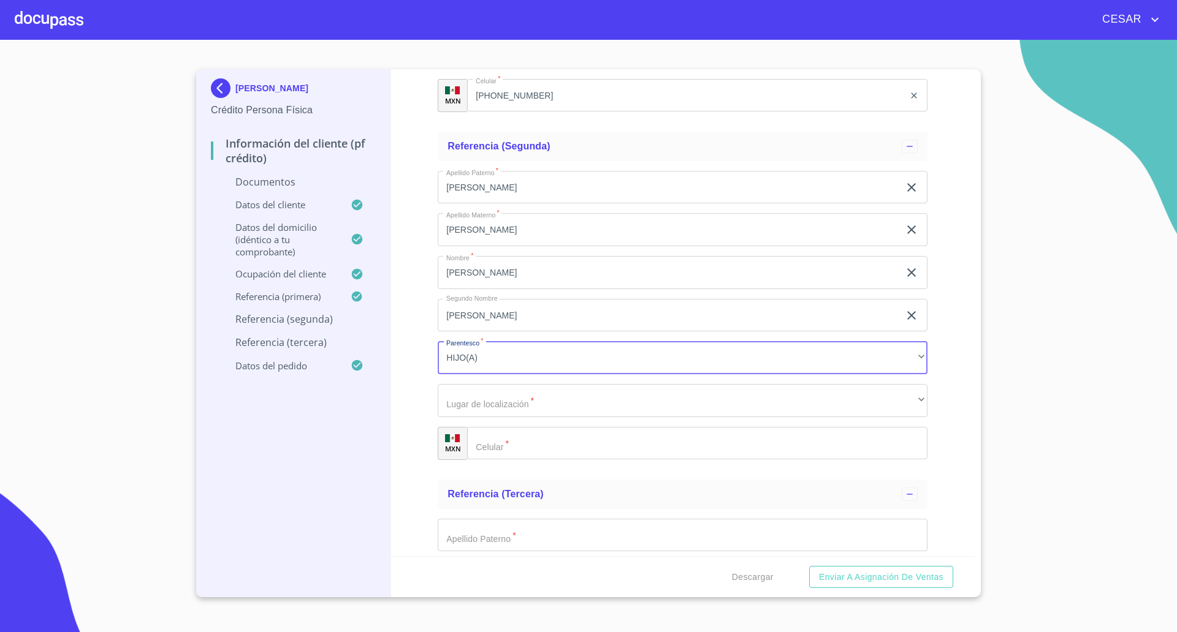
click at [506, 447] on input "Documento de identificación   *" at bounding box center [697, 443] width 460 height 33
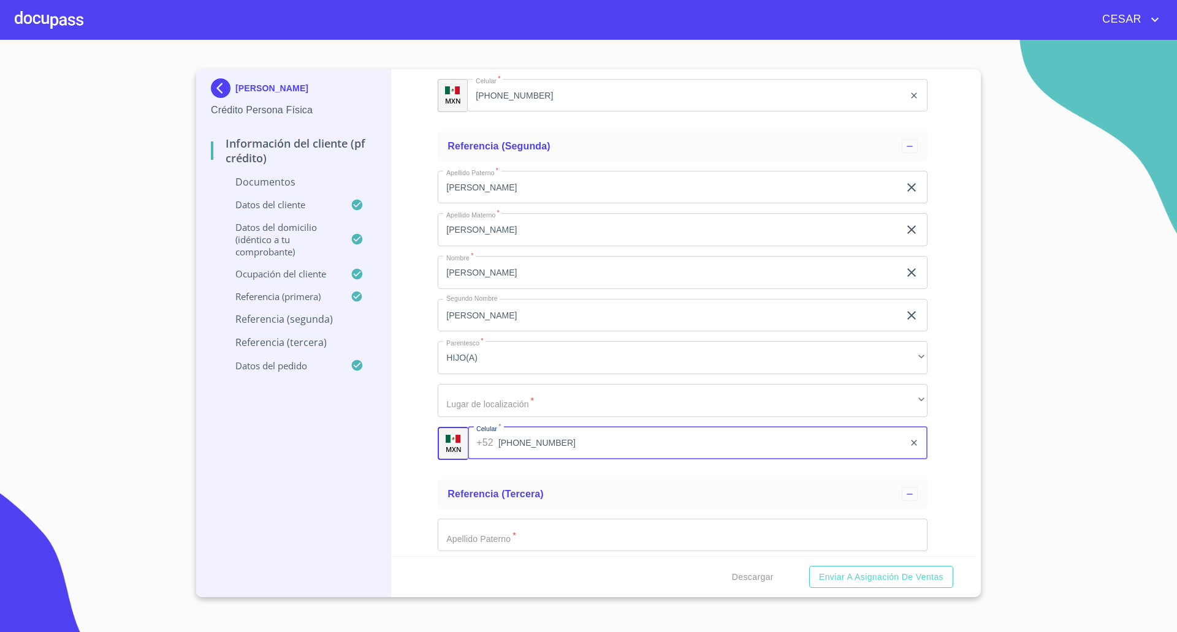
type input "[PHONE_NUMBER]"
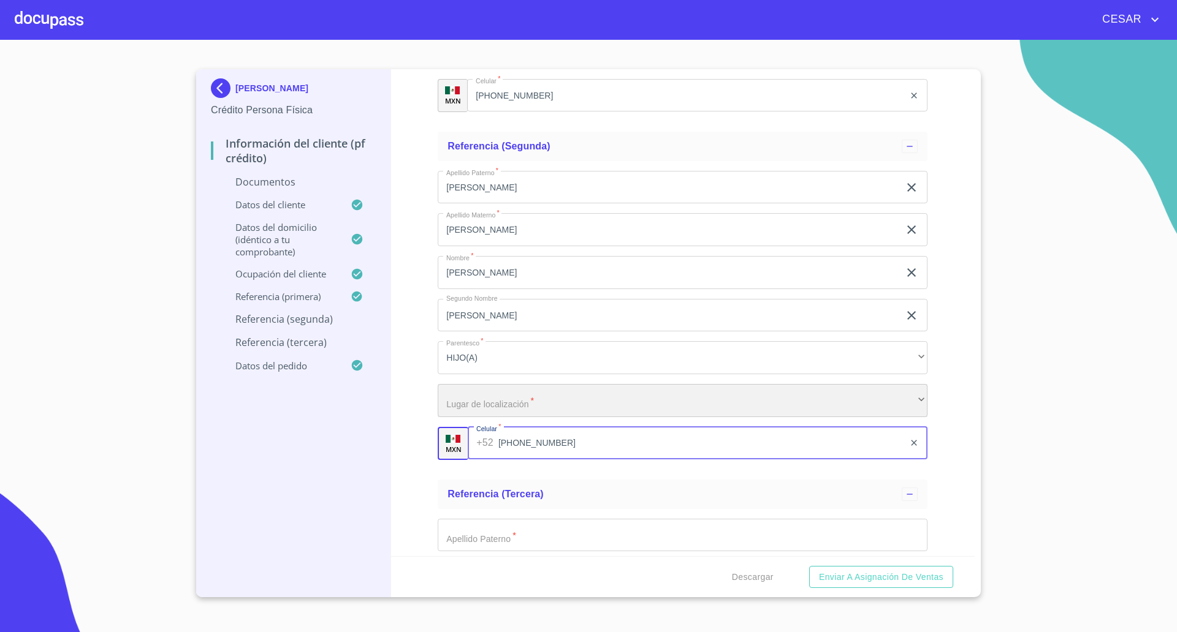
click at [507, 403] on div "​" at bounding box center [683, 400] width 490 height 33
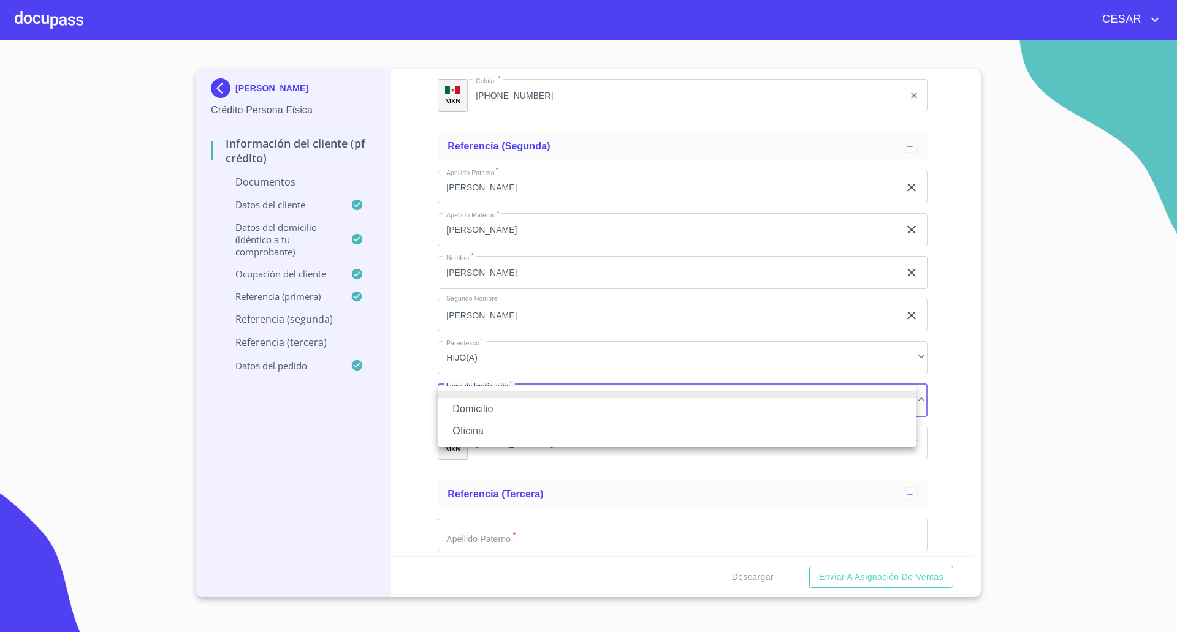
click at [466, 440] on li "Oficina" at bounding box center [677, 431] width 478 height 22
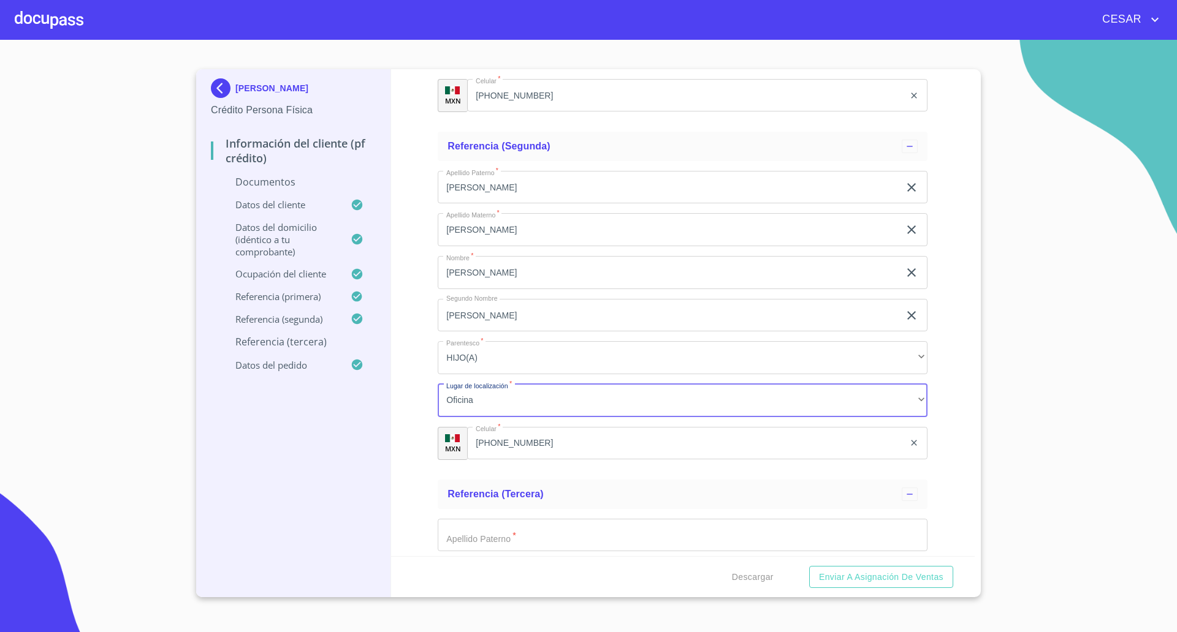
click at [425, 412] on div "Información del cliente (PF crédito) Documentos Documento de identificación   *…" at bounding box center [683, 312] width 584 height 487
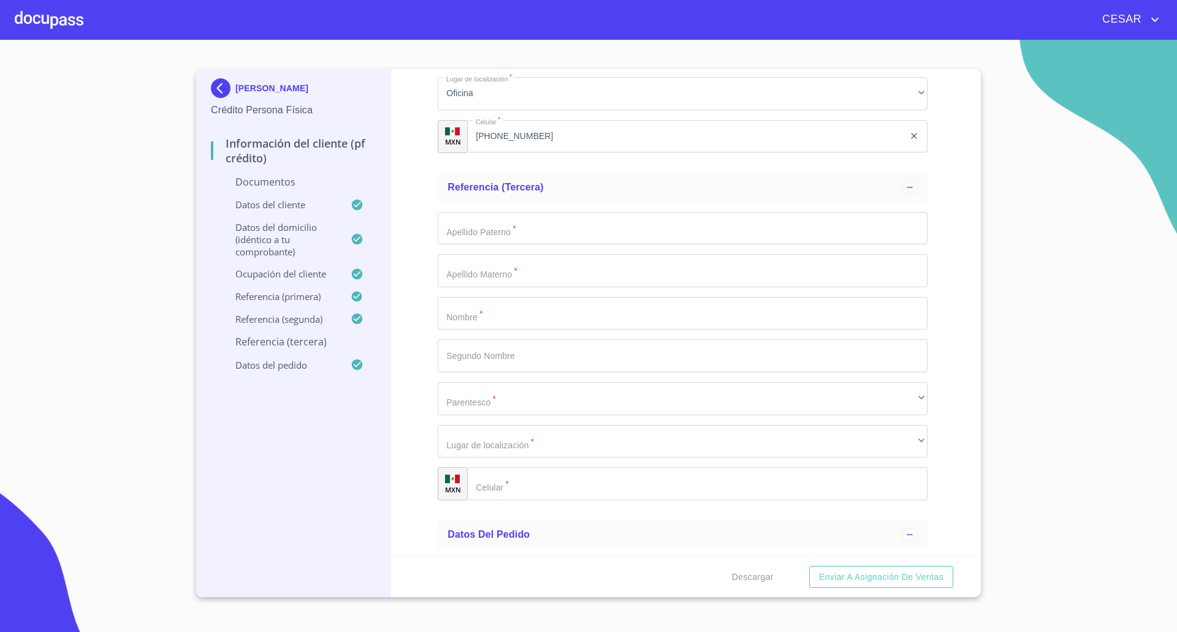
scroll to position [4290, 0]
click at [498, 311] on input "Documento de identificación   *" at bounding box center [683, 314] width 490 height 33
type input "[PERSON_NAME]"
click at [520, 260] on input "Documento de identificación   *" at bounding box center [683, 271] width 490 height 33
click at [494, 240] on input "Documento de identificación   *" at bounding box center [683, 229] width 490 height 33
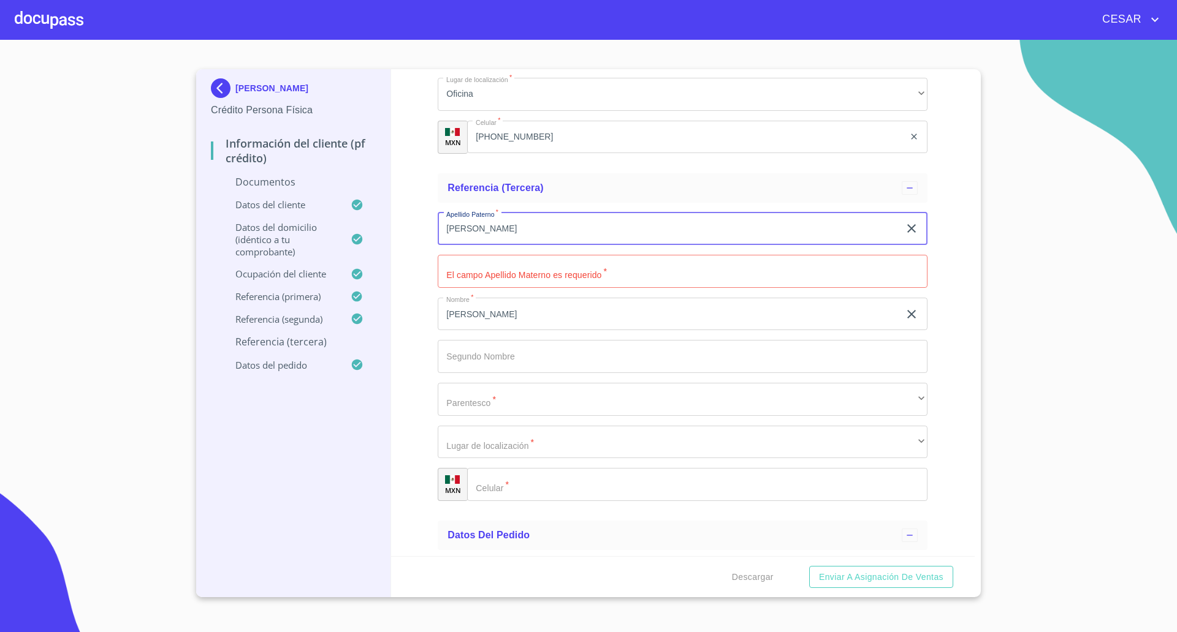
type input "[PERSON_NAME]"
click at [503, 474] on input "Documento de identificación   *" at bounding box center [697, 484] width 460 height 33
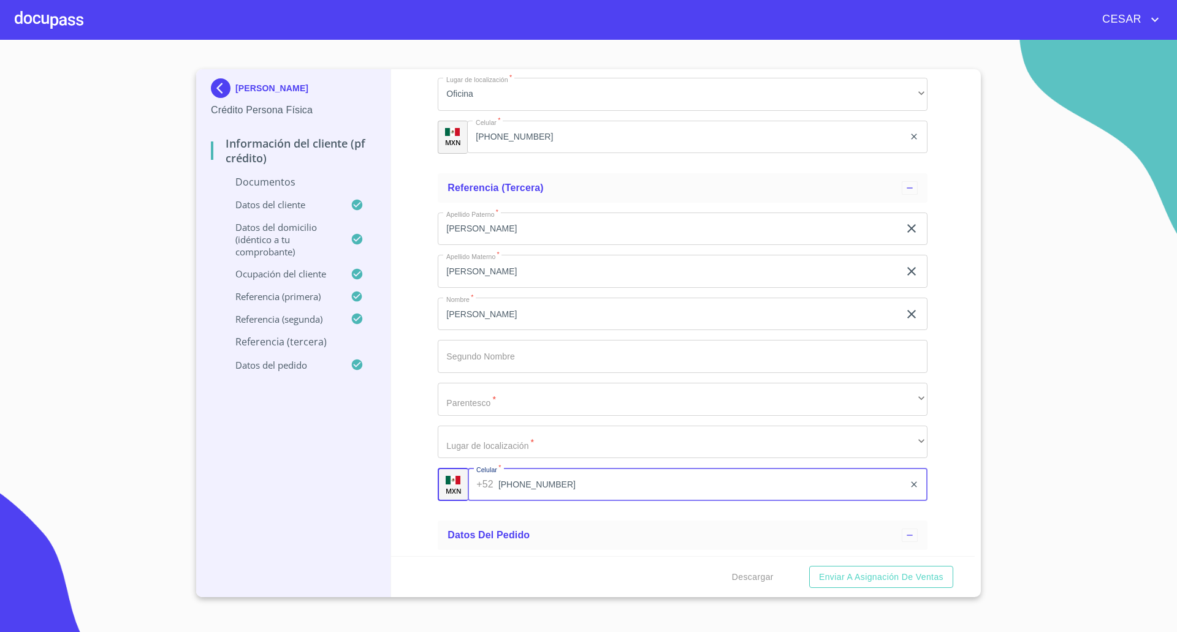
type input "[PHONE_NUMBER]"
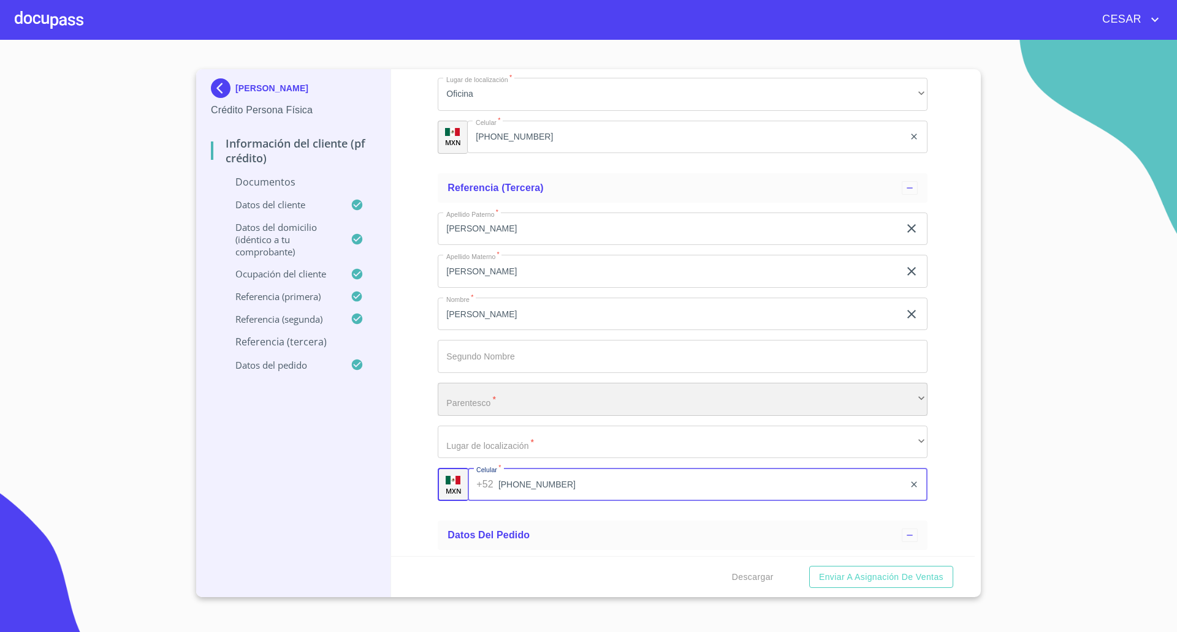
click at [471, 403] on div "​" at bounding box center [683, 399] width 490 height 33
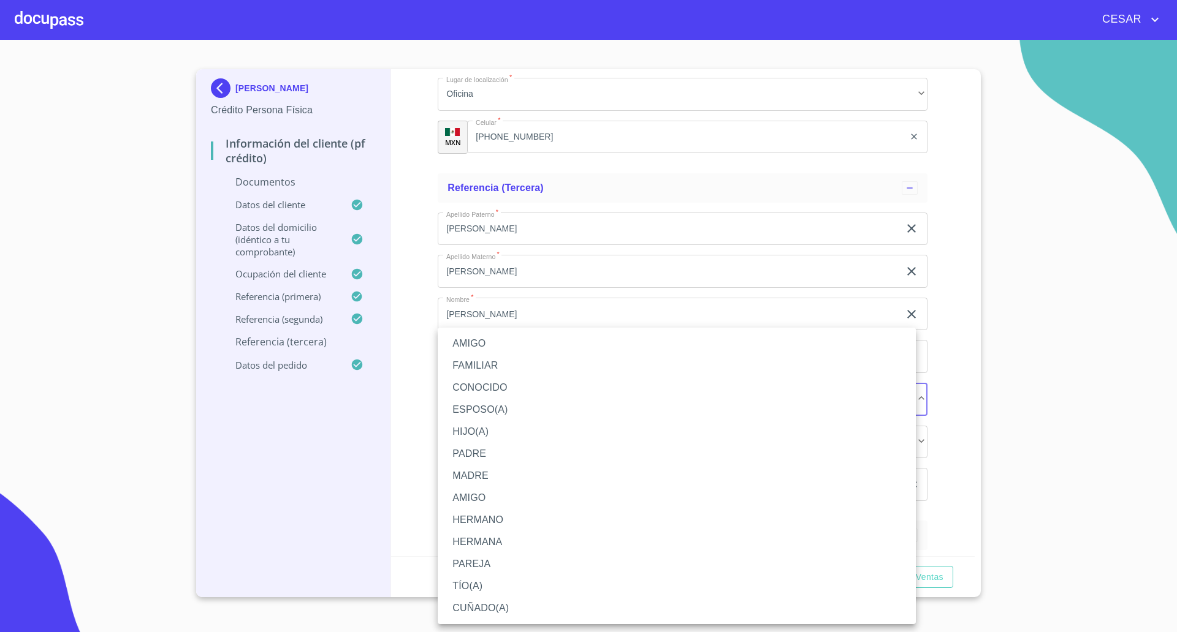
click at [468, 431] on li "HIJO(A)" at bounding box center [677, 432] width 478 height 22
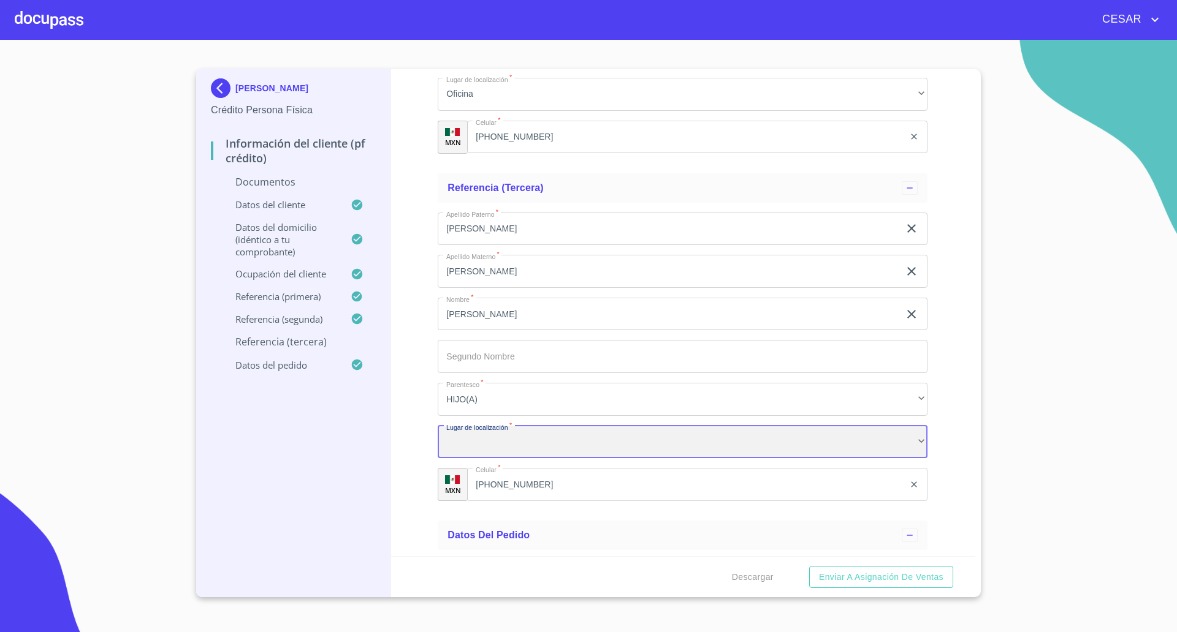
click at [492, 447] on div "​" at bounding box center [683, 442] width 490 height 33
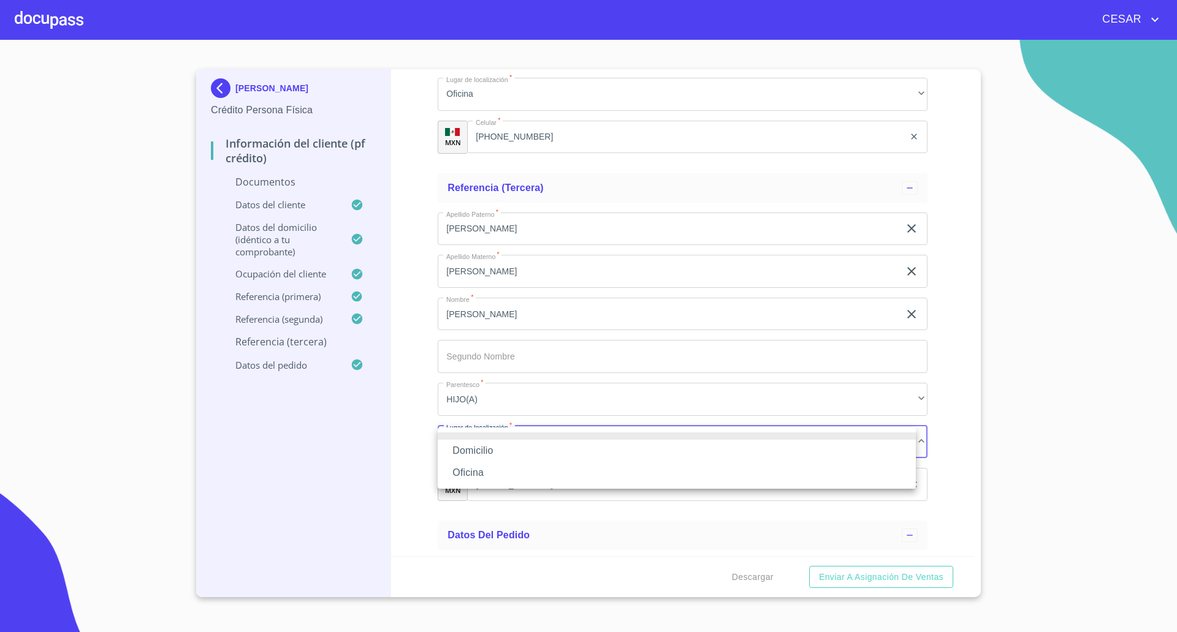
click at [492, 476] on li "Oficina" at bounding box center [677, 473] width 478 height 22
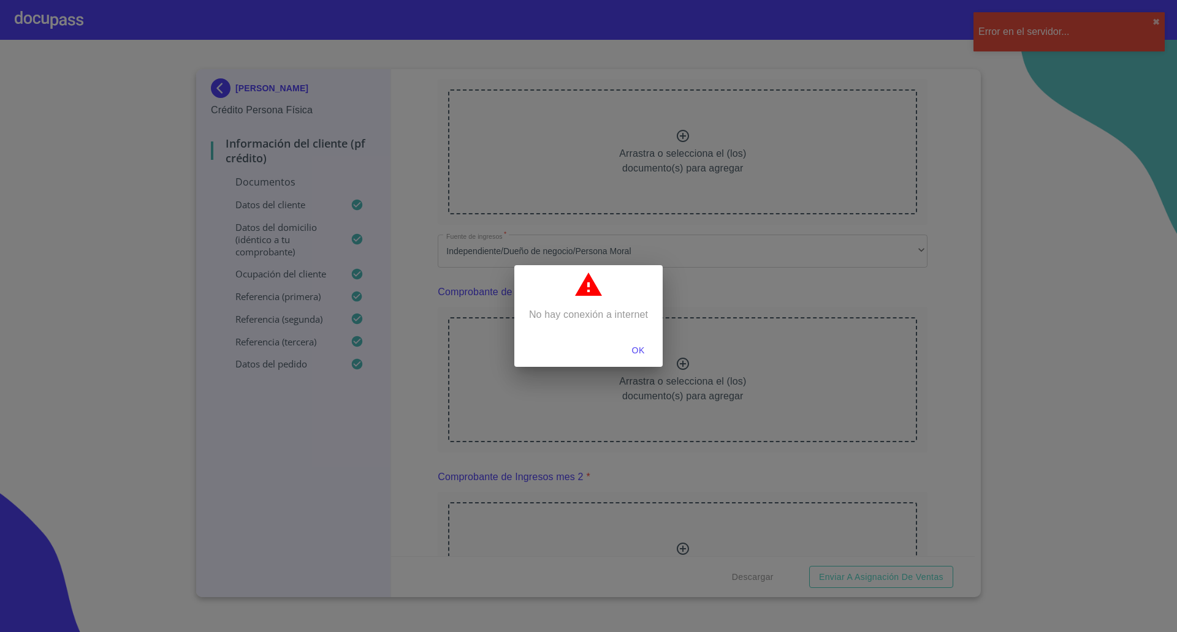
scroll to position [383, 0]
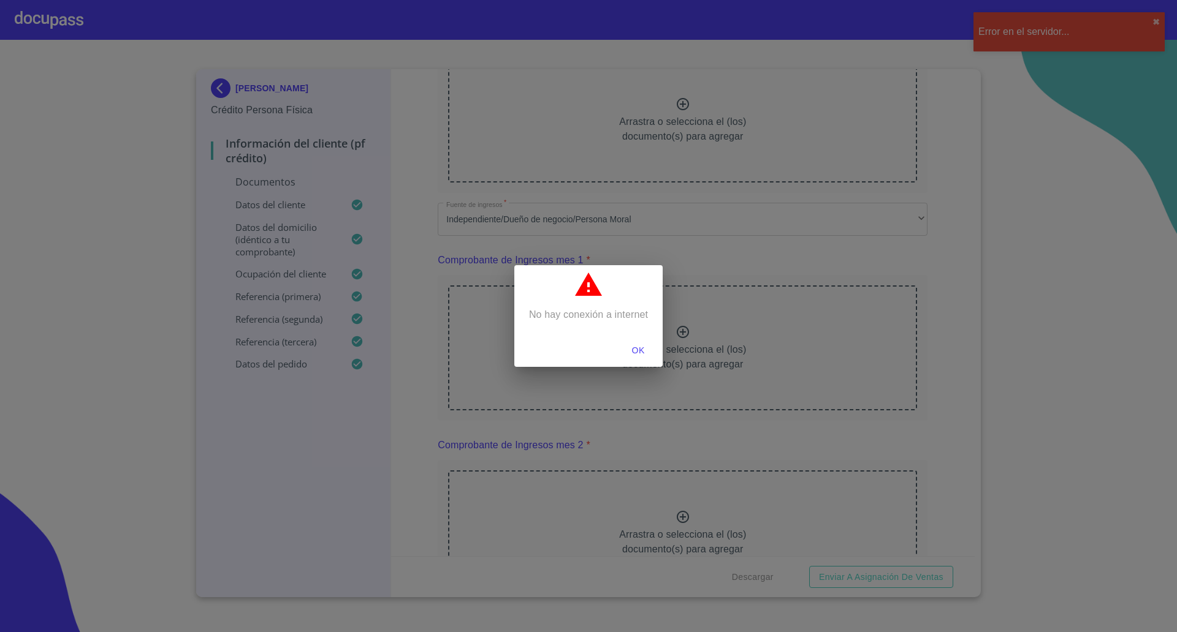
click at [629, 341] on button "OK" at bounding box center [637, 351] width 39 height 23
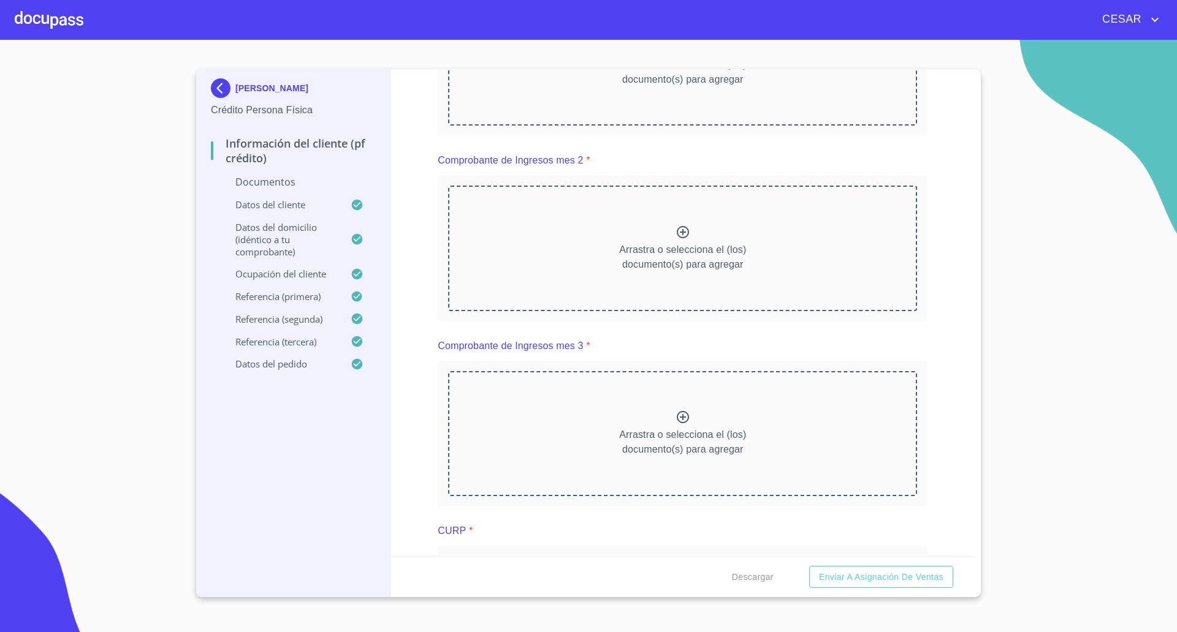
scroll to position [835, 0]
